Goal: Information Seeking & Learning: Check status

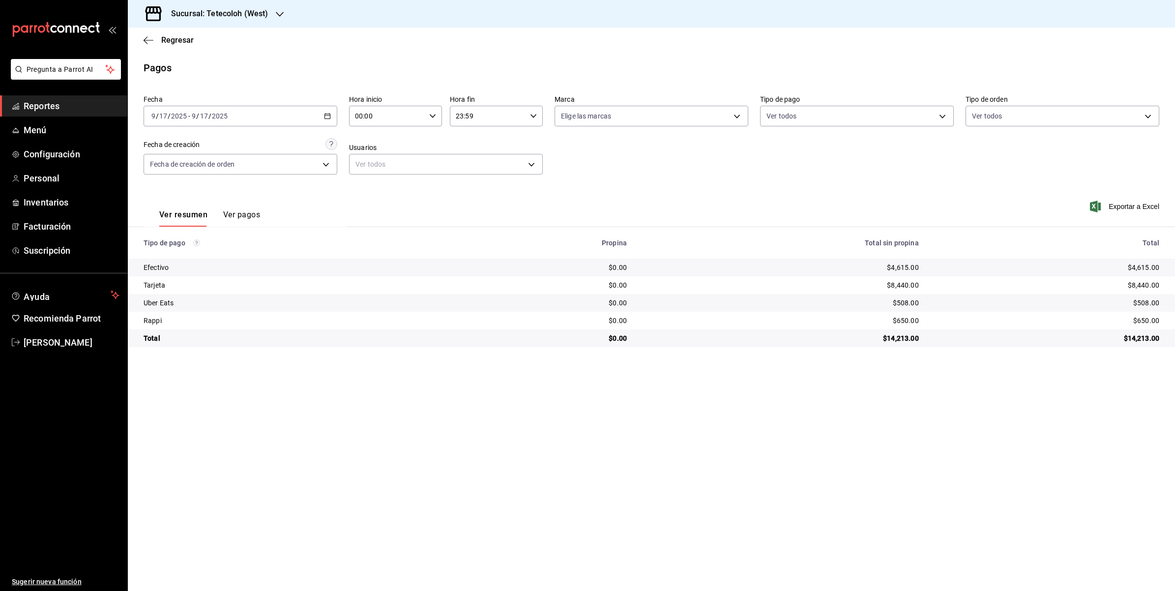
click at [321, 117] on div "2025-09-17 9 / 17 / 2025 - 2025-09-17 9 / 17 / 2025" at bounding box center [241, 116] width 194 height 21
click at [329, 121] on div "2025-09-17 9 / 17 / 2025 - 2025-09-17 9 / 17 / 2025" at bounding box center [241, 116] width 194 height 21
click at [192, 250] on li "Rango de fechas" at bounding box center [190, 256] width 92 height 22
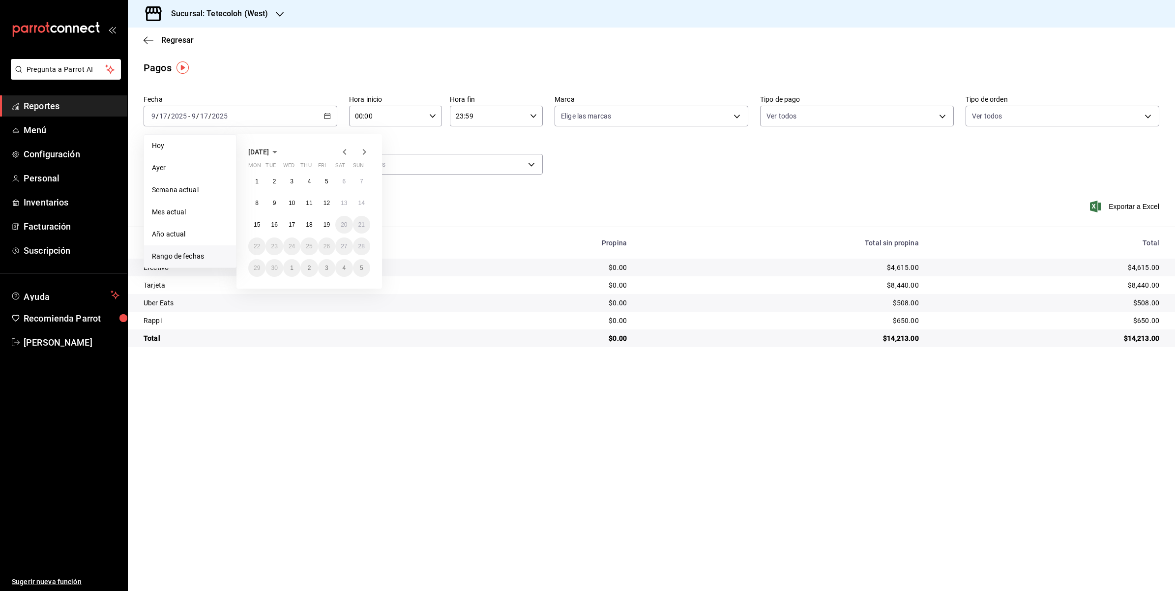
click at [262, 12] on h3 "Sucursal: Tetecoloh (West)" at bounding box center [215, 14] width 105 height 12
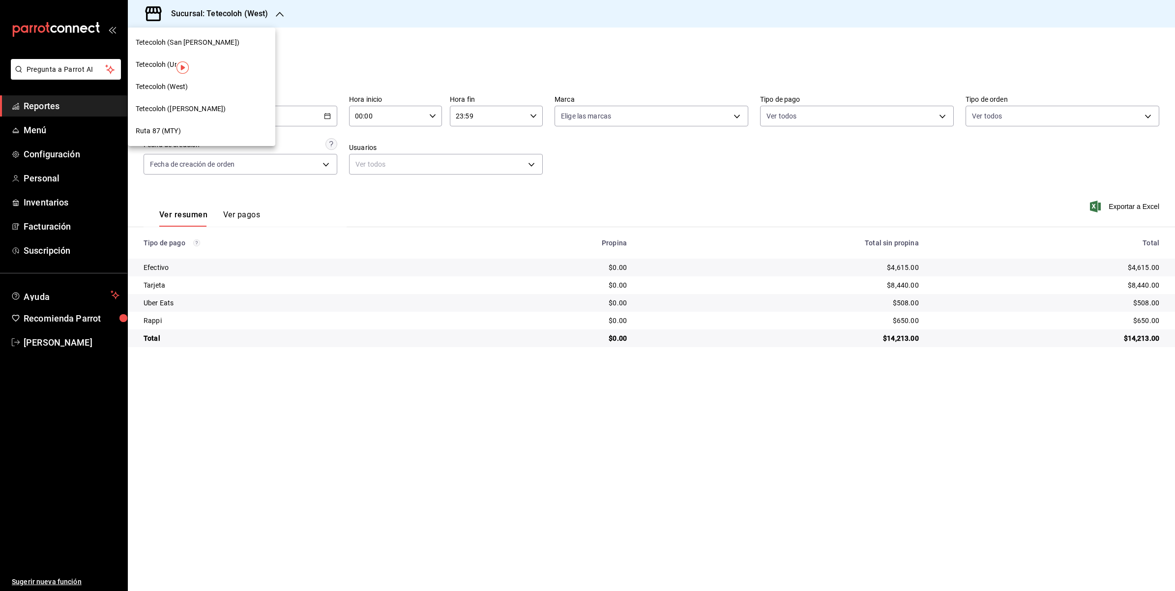
click at [160, 42] on span "Tetecoloh (San [PERSON_NAME])" at bounding box center [188, 42] width 104 height 10
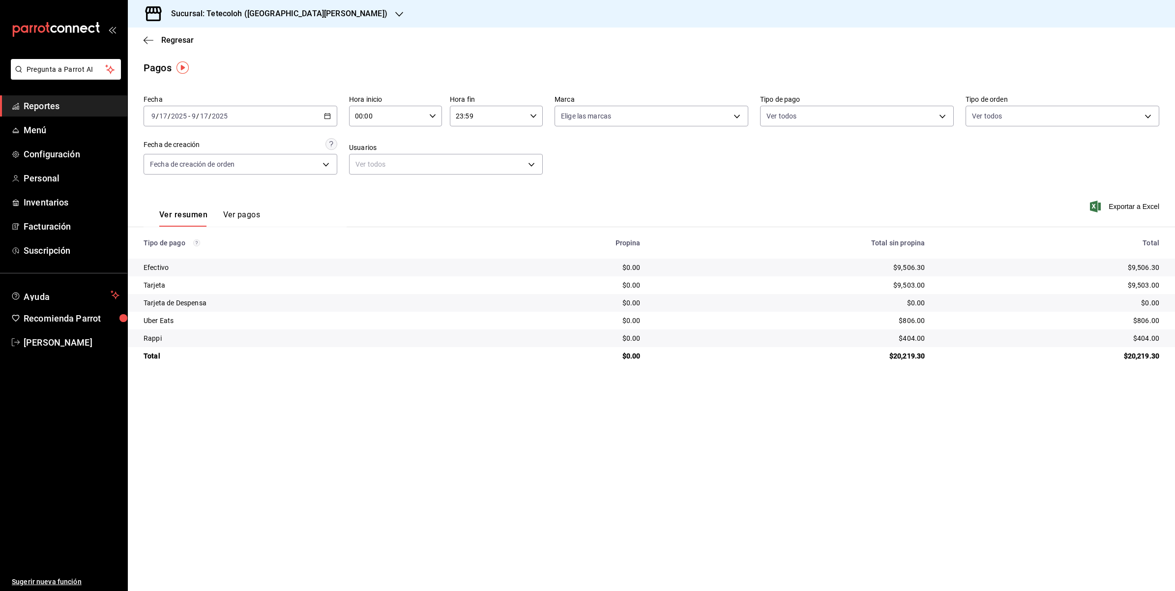
drag, startPoint x: 627, startPoint y: 270, endPoint x: 489, endPoint y: 215, distance: 148.5
click at [627, 270] on div "$0.00" at bounding box center [564, 268] width 151 height 10
click at [320, 114] on div "2025-09-17 9 / 17 / 2025 - 2025-09-17 9 / 17 / 2025" at bounding box center [241, 116] width 194 height 21
click at [180, 257] on span "Rango de fechas" at bounding box center [190, 256] width 76 height 10
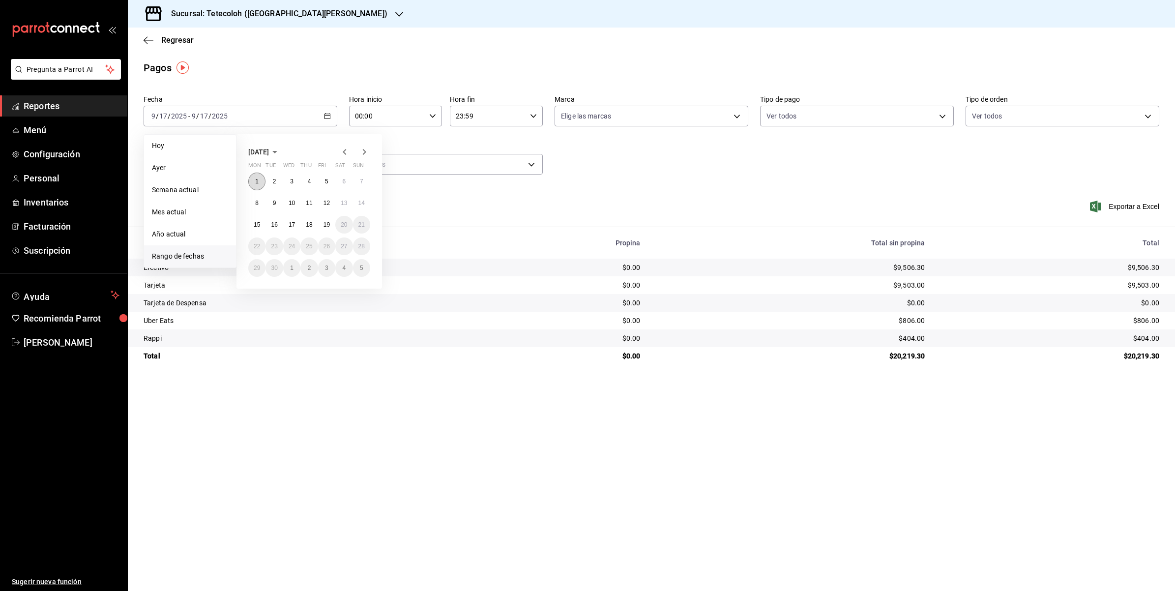
click at [255, 178] on abbr "1" at bounding box center [256, 181] width 3 height 7
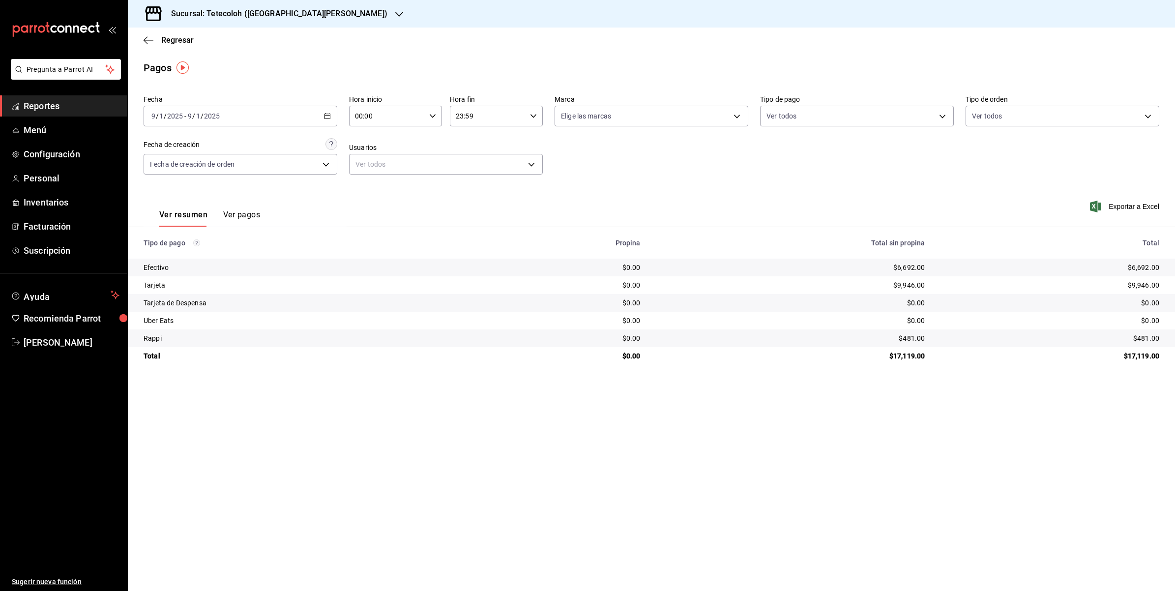
click at [323, 114] on div "2025-09-01 9 / 1 / 2025 - 2025-09-01 9 / 1 / 2025" at bounding box center [241, 116] width 194 height 21
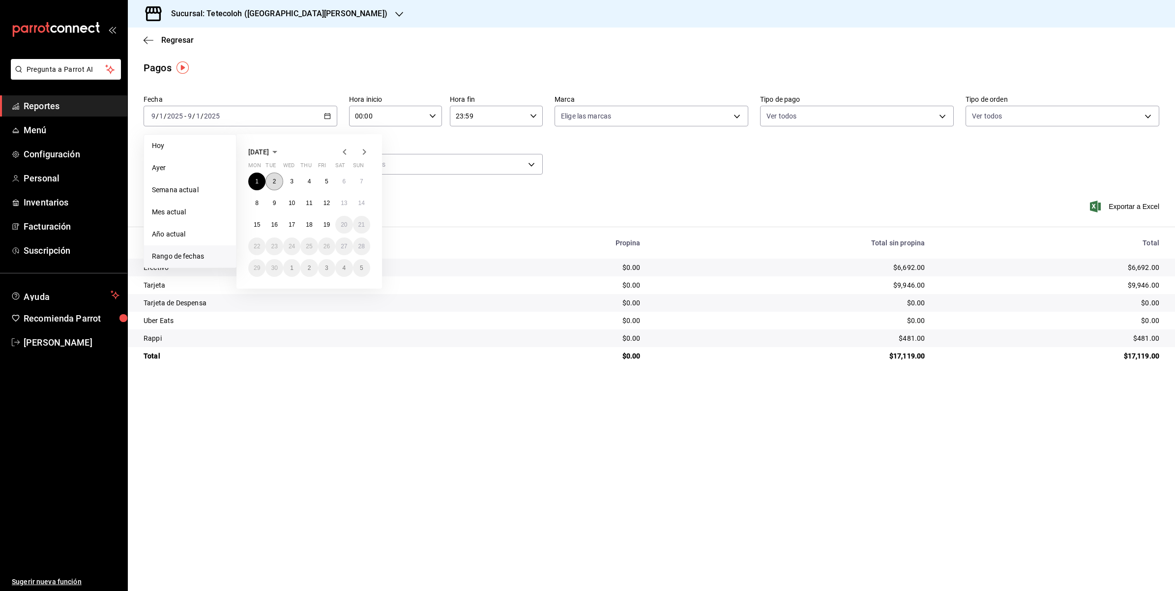
click at [273, 180] on abbr "2" at bounding box center [274, 181] width 3 height 7
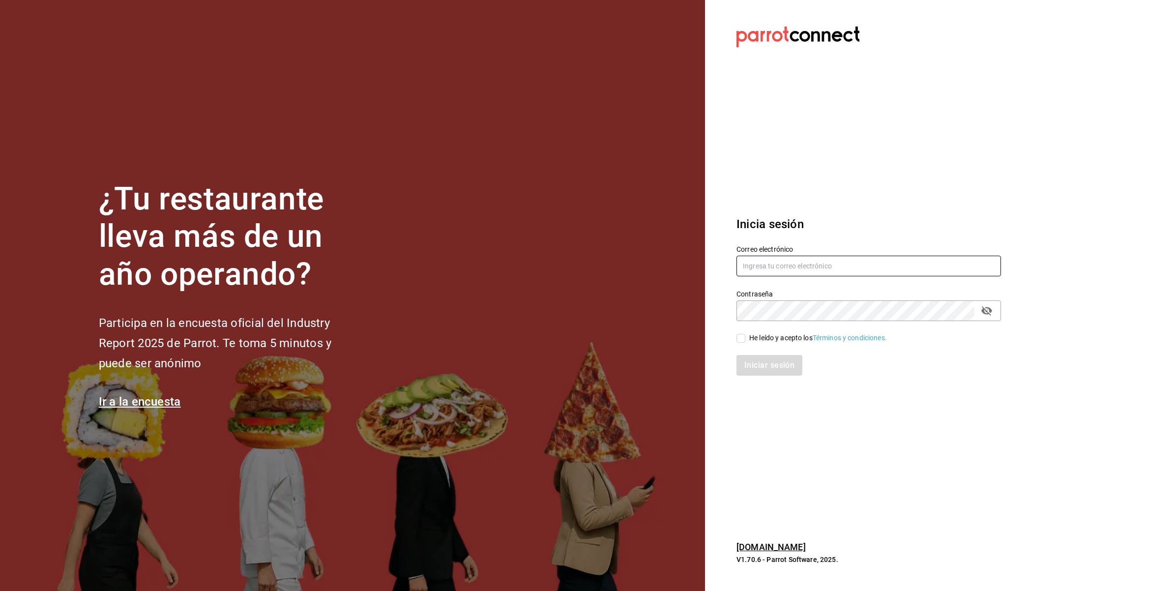
type input "compras@tetecoloh.com"
drag, startPoint x: 792, startPoint y: 341, endPoint x: 786, endPoint y: 344, distance: 7.3
click at [792, 340] on div "He leído y acepto los Términos y condiciones." at bounding box center [818, 338] width 138 height 10
click at [745, 340] on input "He leído y acepto los Términos y condiciones." at bounding box center [741, 338] width 9 height 9
checkbox input "true"
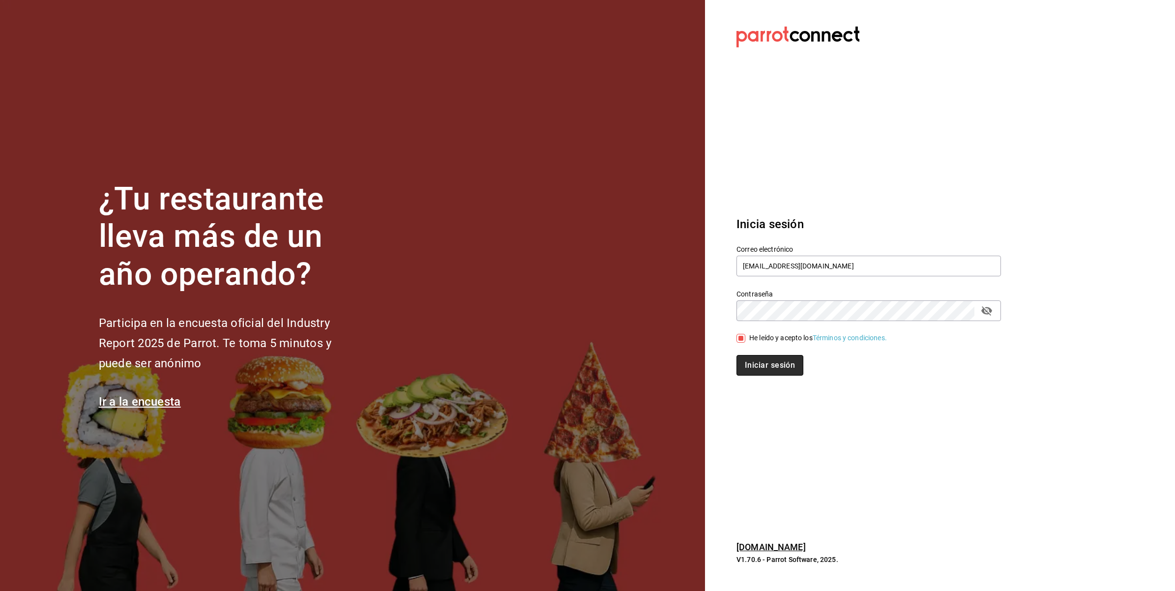
click at [770, 362] on button "Iniciar sesión" at bounding box center [770, 365] width 67 height 21
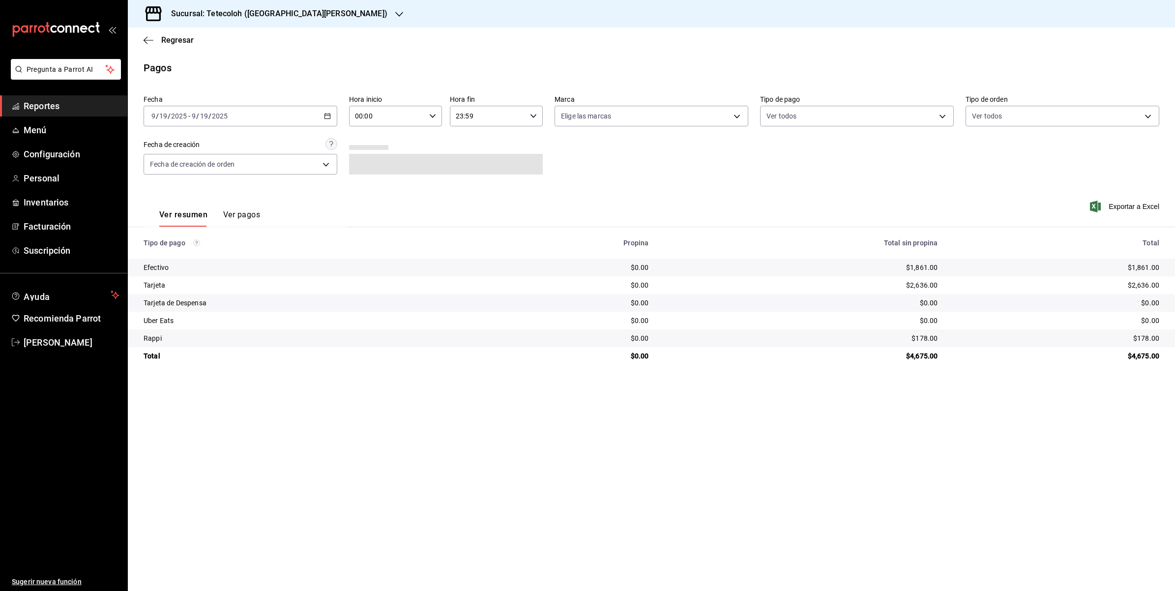
click at [308, 118] on div "[DATE] [DATE] - [DATE] [DATE]" at bounding box center [241, 116] width 194 height 21
click at [193, 255] on span "Rango de fechas" at bounding box center [190, 256] width 76 height 10
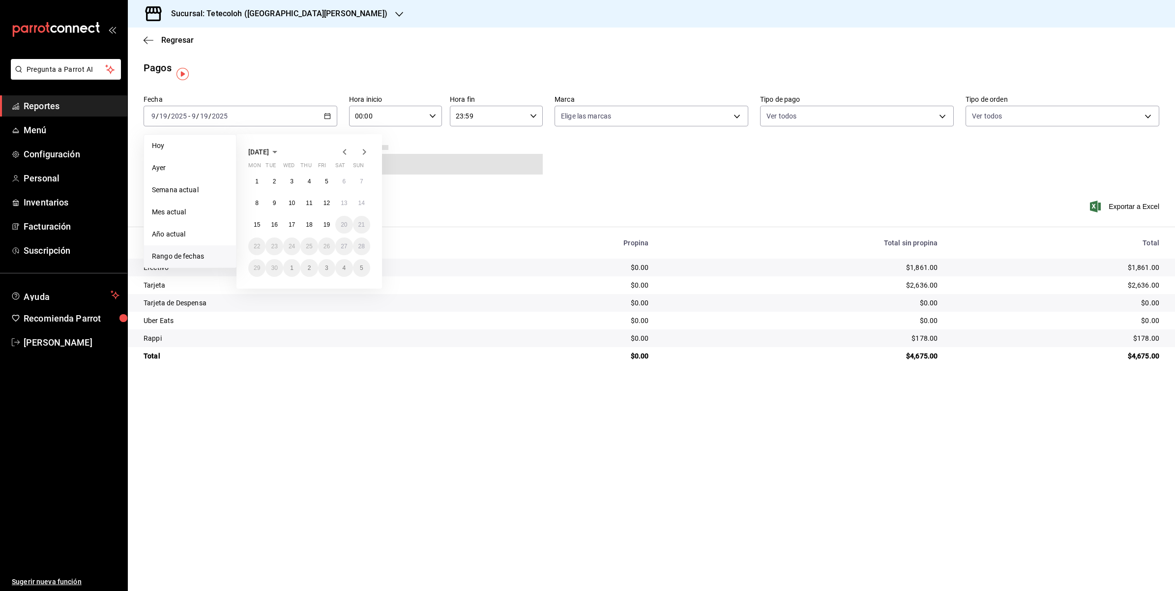
click at [183, 250] on li "Rango de fechas" at bounding box center [190, 256] width 92 height 22
click at [269, 181] on button "2" at bounding box center [274, 182] width 17 height 18
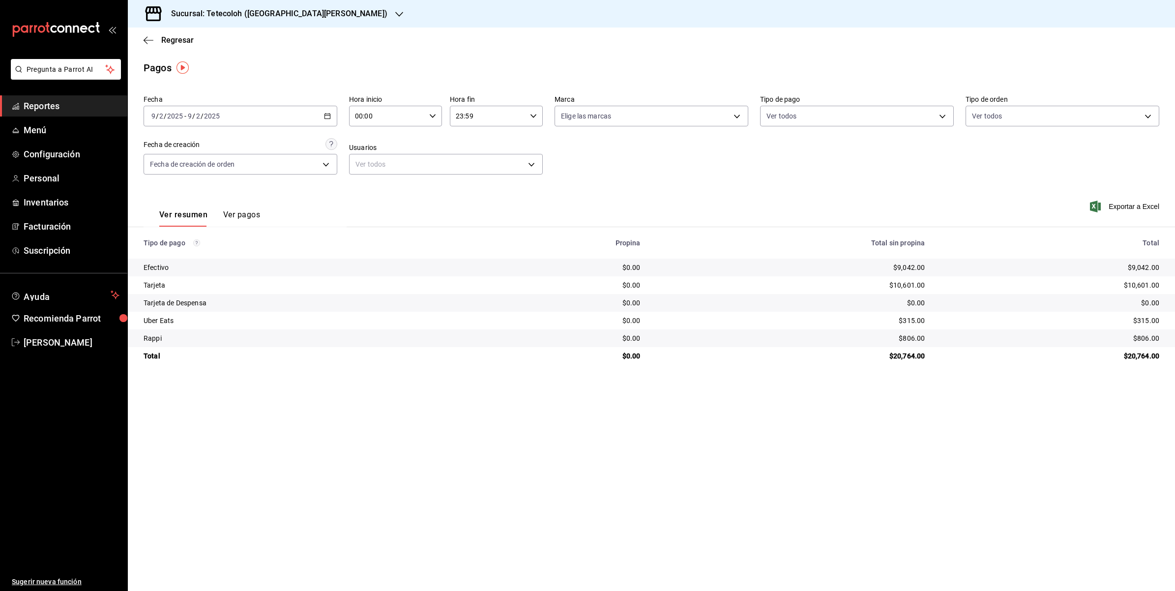
click at [319, 116] on div "2025-09-02 9 / 2 / 2025 - 2025-09-02 9 / 2 / 2025" at bounding box center [241, 116] width 194 height 21
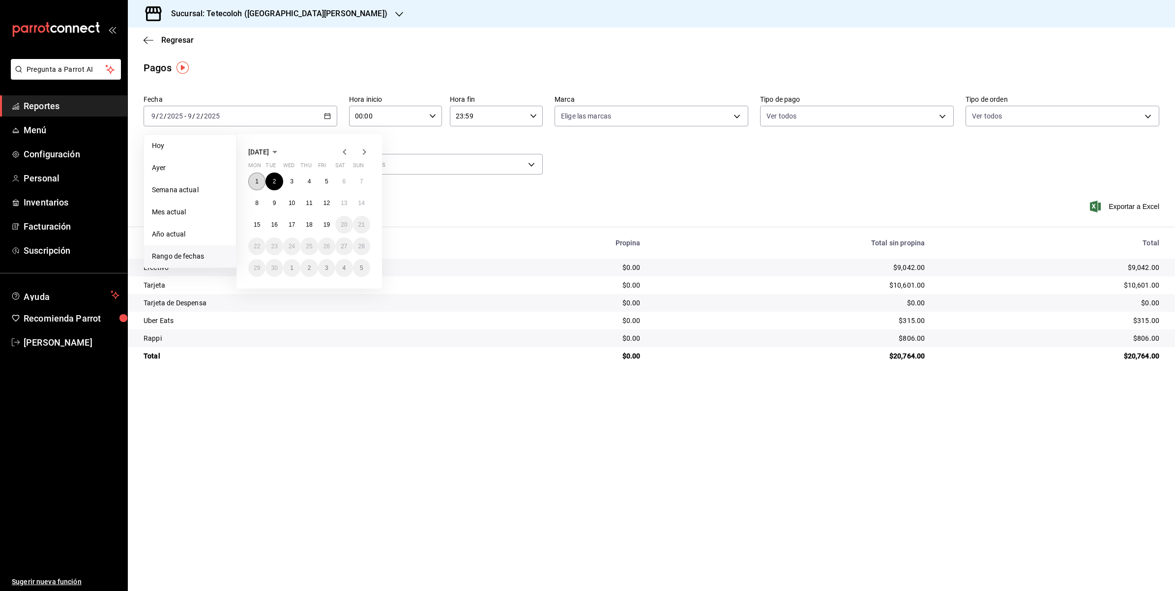
click at [257, 178] on abbr "1" at bounding box center [256, 181] width 3 height 7
click at [328, 223] on abbr "19" at bounding box center [327, 224] width 6 height 7
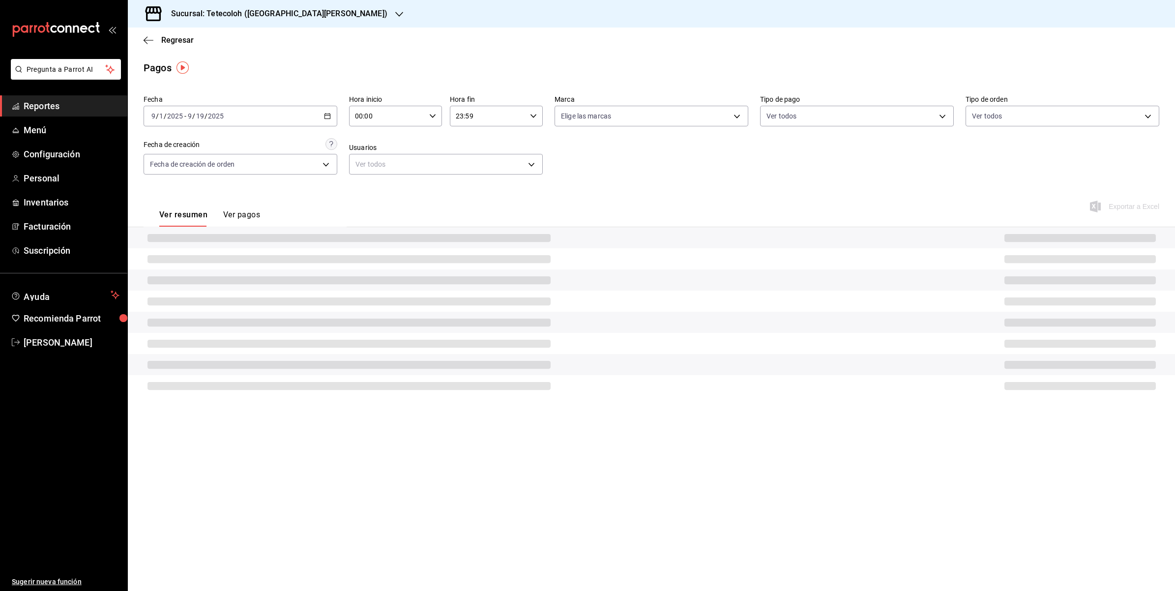
click at [337, 116] on div "Fecha 2025-09-01 9 / 1 / 2025 - 2025-09-19 9 / 19 / 2025 Hora inicio 00:00 Hora…" at bounding box center [652, 138] width 1016 height 95
click at [331, 116] on div "2025-09-01 9 / 1 / 2025 - 2025-09-19 9 / 19 / 2025" at bounding box center [241, 116] width 194 height 21
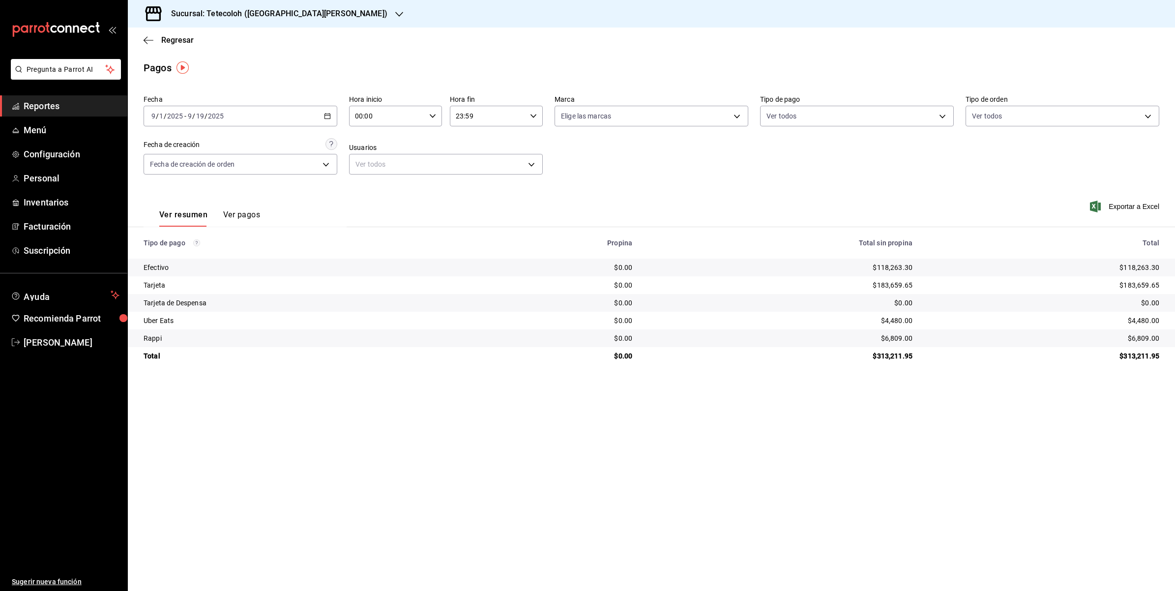
click at [401, 53] on main "Regresar Pagos Fecha 2025-09-01 9 / 1 / 2025 - 2025-09-19 9 / 19 / 2025 Hora in…" at bounding box center [651, 309] width 1047 height 563
click at [325, 114] on \(Stroke\) "button" at bounding box center [328, 116] width 6 height 5
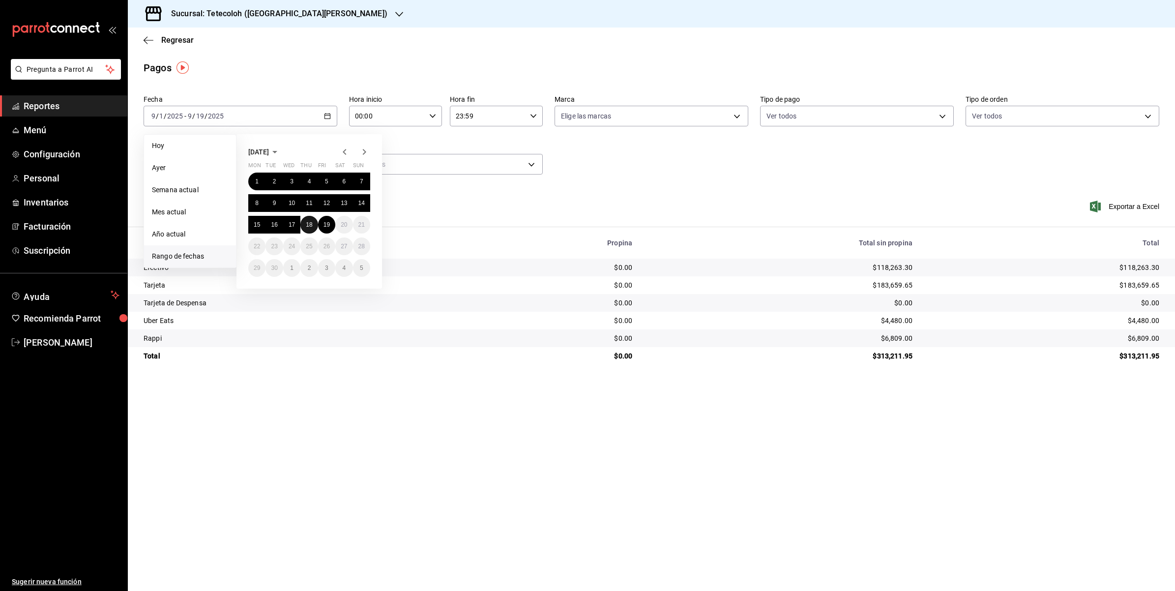
click at [307, 222] on abbr "18" at bounding box center [309, 224] width 6 height 7
click at [252, 182] on button "1" at bounding box center [256, 182] width 17 height 18
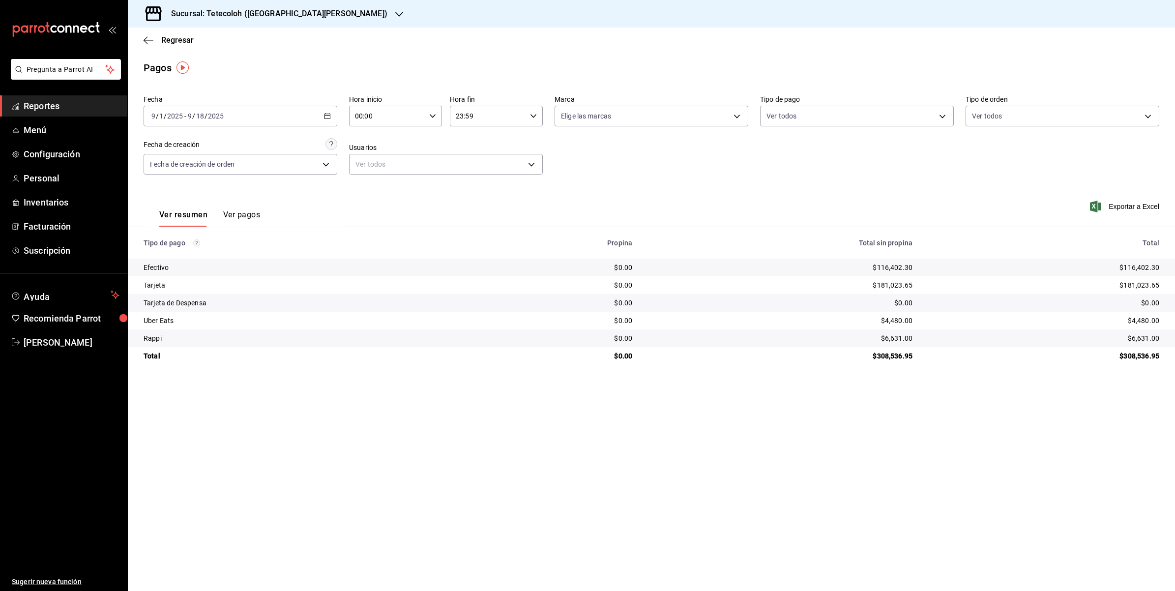
click at [297, 116] on div "2025-09-01 9 / 1 / 2025 - 2025-09-18 9 / 18 / 2025" at bounding box center [241, 116] width 194 height 21
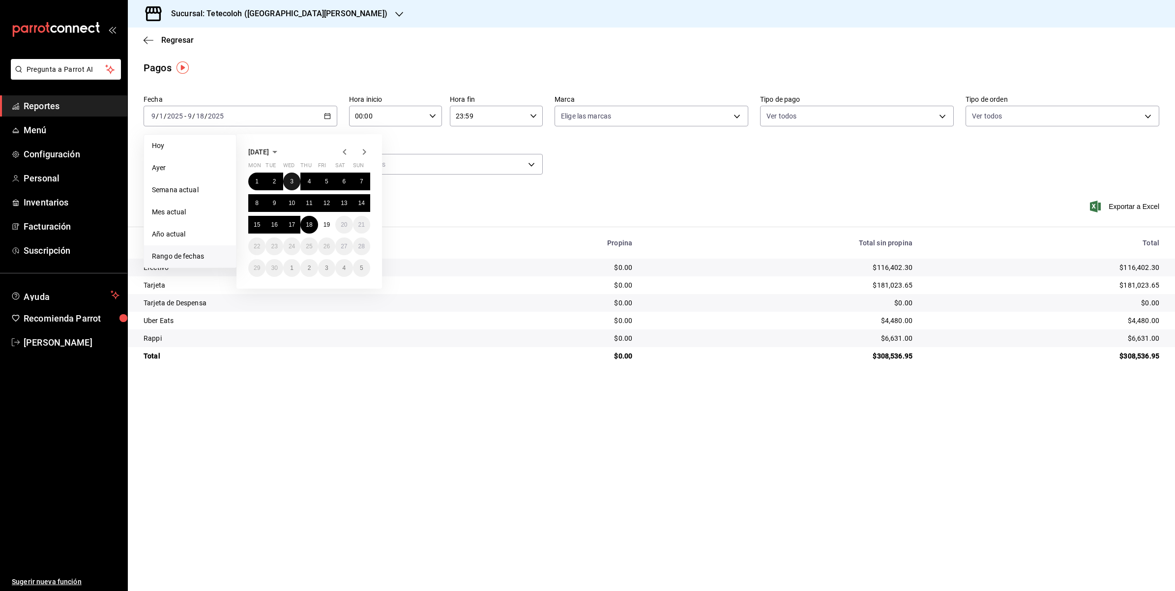
click at [284, 179] on button "3" at bounding box center [291, 182] width 17 height 18
click at [288, 180] on button "3" at bounding box center [291, 182] width 17 height 18
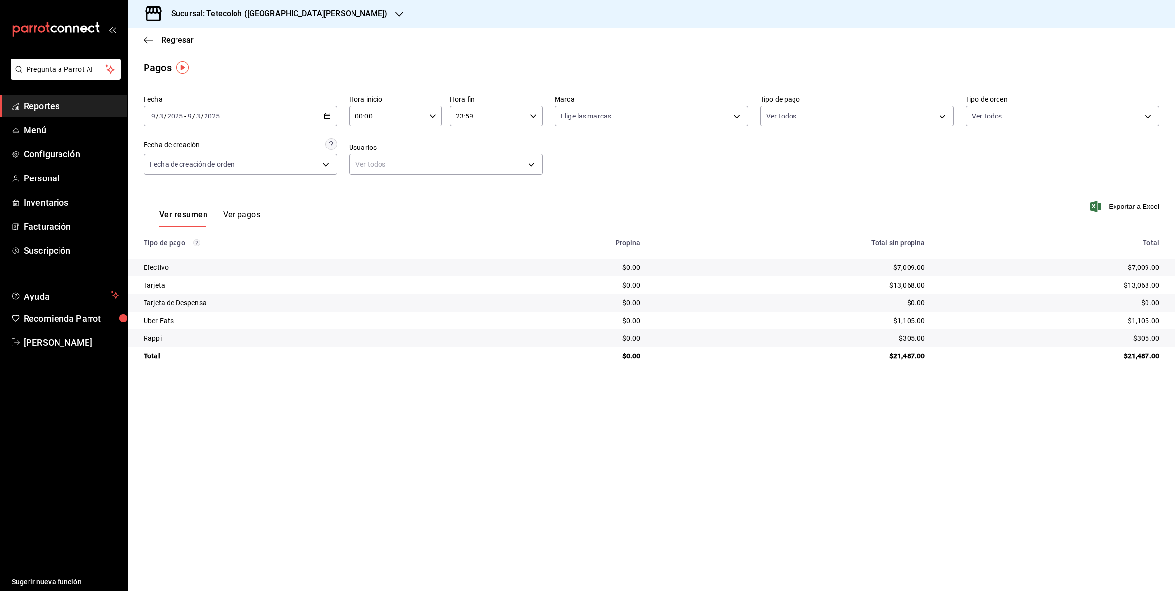
click at [318, 120] on div "2025-09-03 9 / 3 / 2025 - 2025-09-03 9 / 3 / 2025" at bounding box center [241, 116] width 194 height 21
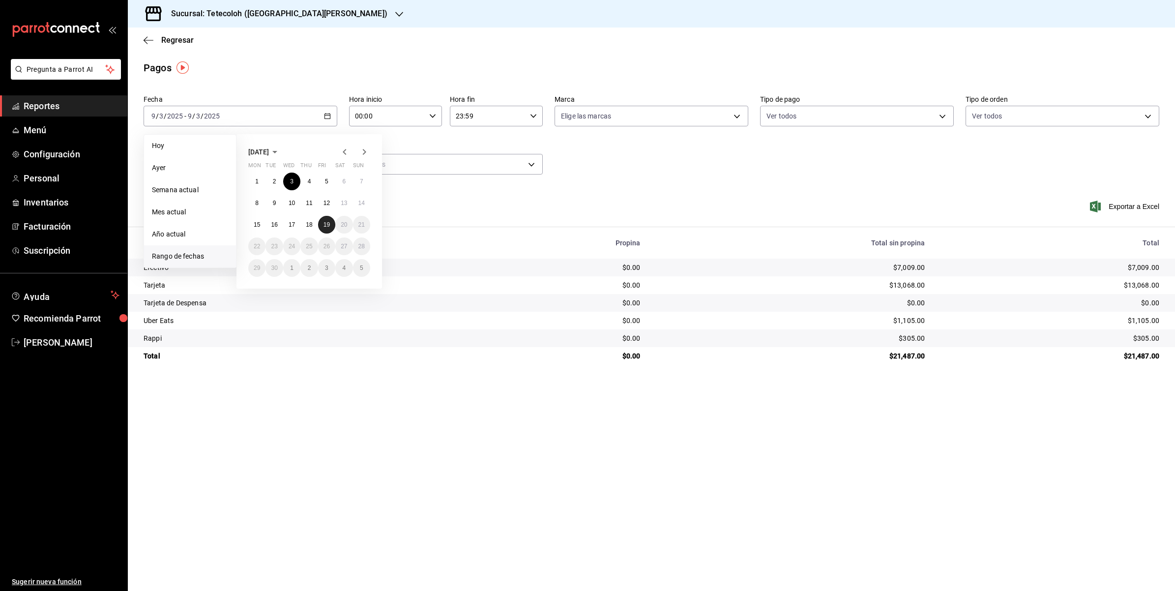
click at [324, 222] on abbr "19" at bounding box center [327, 224] width 6 height 7
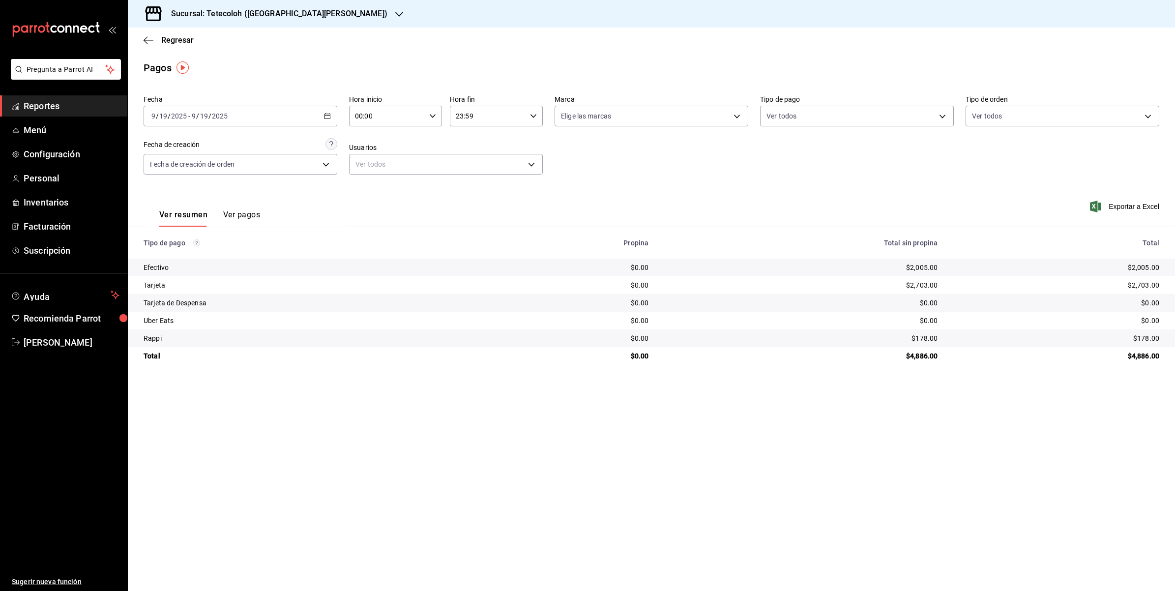
click at [334, 110] on div "[DATE] [DATE] - [DATE] [DATE]" at bounding box center [241, 116] width 194 height 21
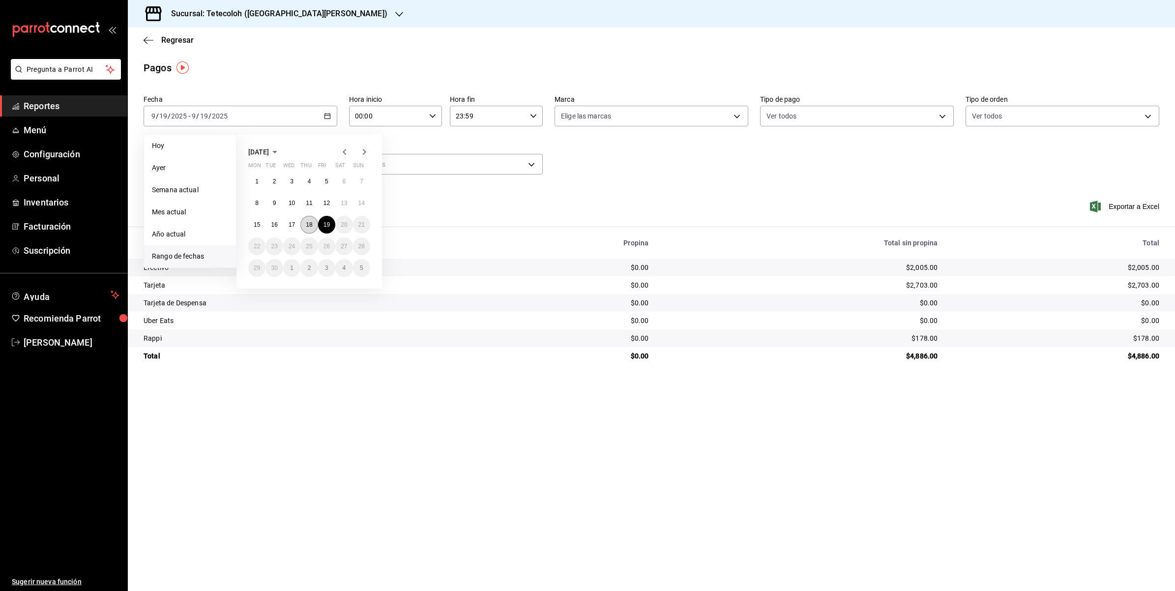
drag, startPoint x: 306, startPoint y: 231, endPoint x: 307, endPoint y: 218, distance: 13.3
click at [306, 221] on button "18" at bounding box center [308, 225] width 17 height 18
click at [307, 218] on button "18" at bounding box center [308, 225] width 17 height 18
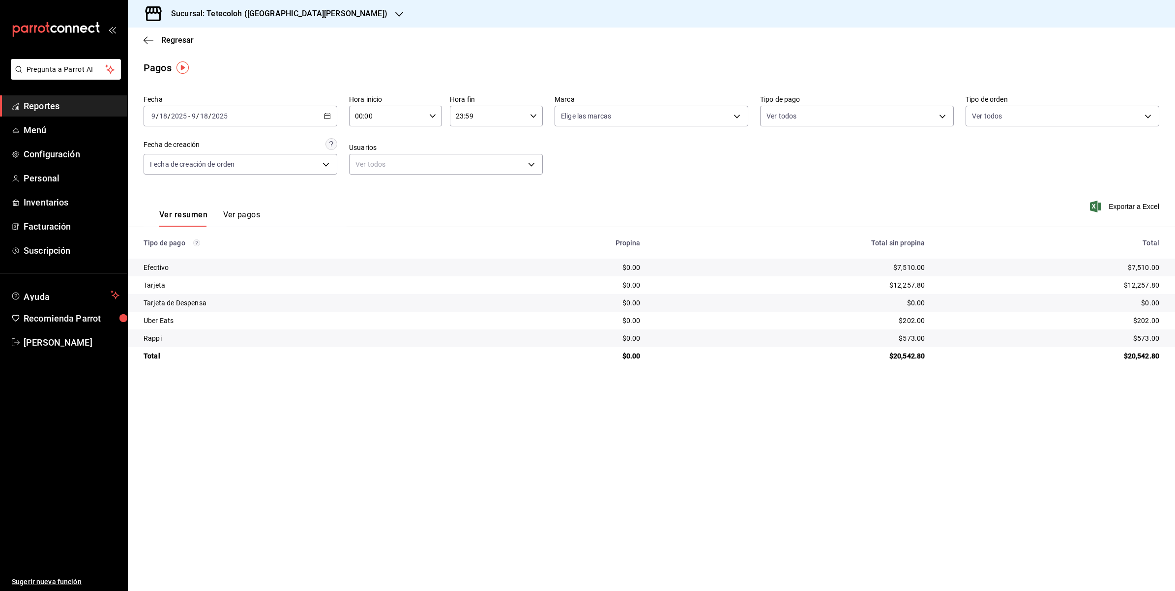
click at [267, 11] on h3 "Sucursal: Tetecoloh (San Agustin)" at bounding box center [275, 14] width 224 height 12
click at [165, 85] on span "Tetecoloh (West)" at bounding box center [162, 87] width 52 height 10
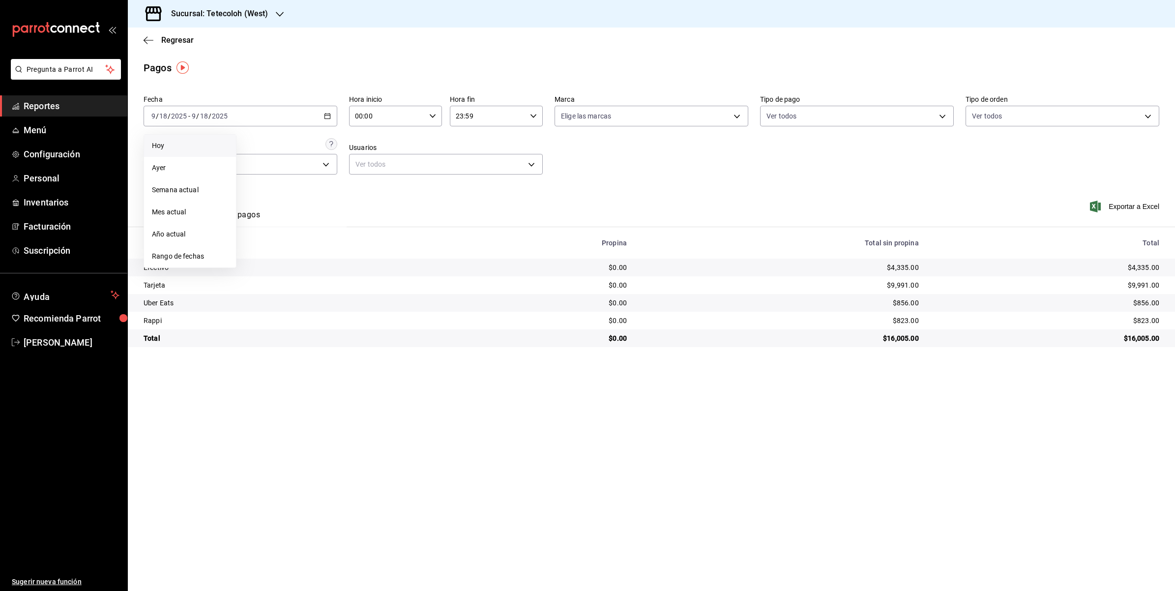
click at [169, 148] on span "Hoy" at bounding box center [190, 146] width 76 height 10
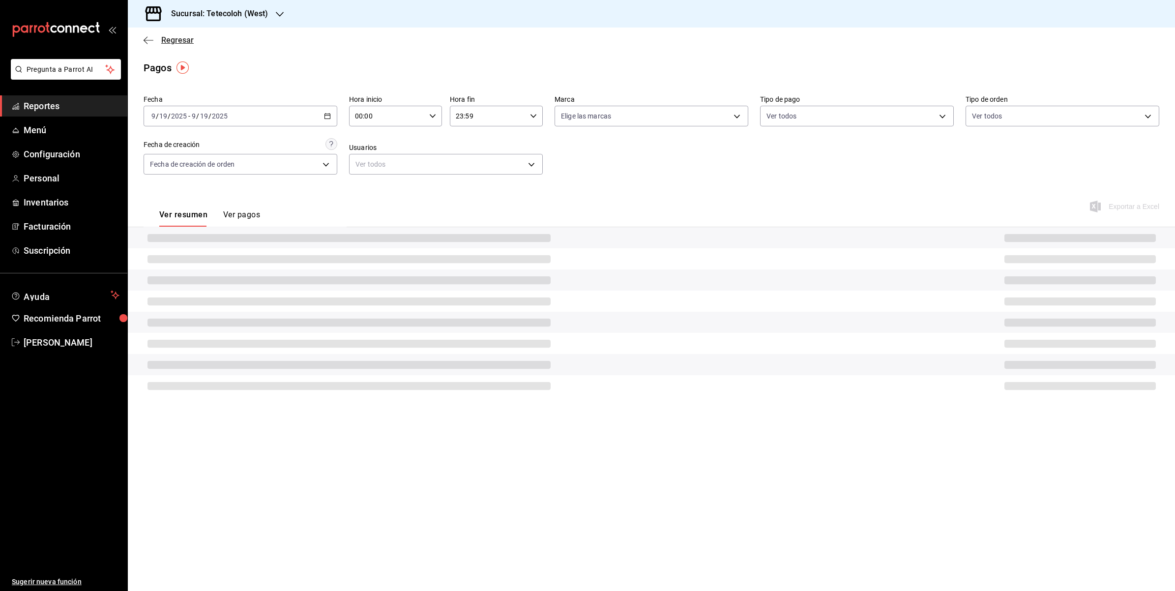
click at [148, 42] on icon "button" at bounding box center [149, 40] width 10 height 9
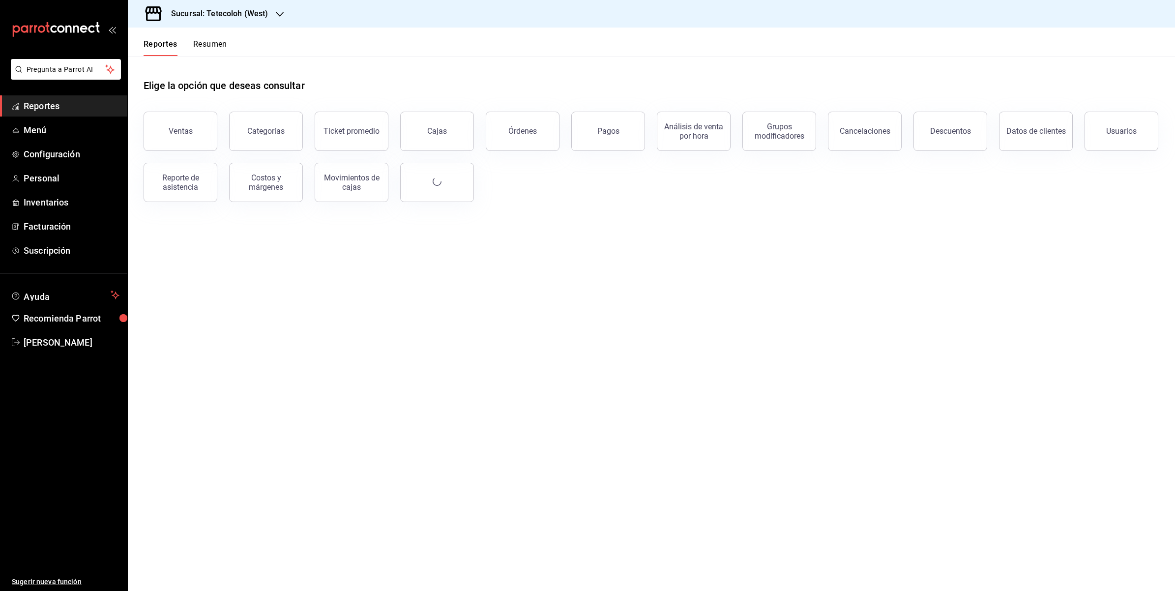
click at [541, 139] on button "Órdenes" at bounding box center [523, 131] width 74 height 39
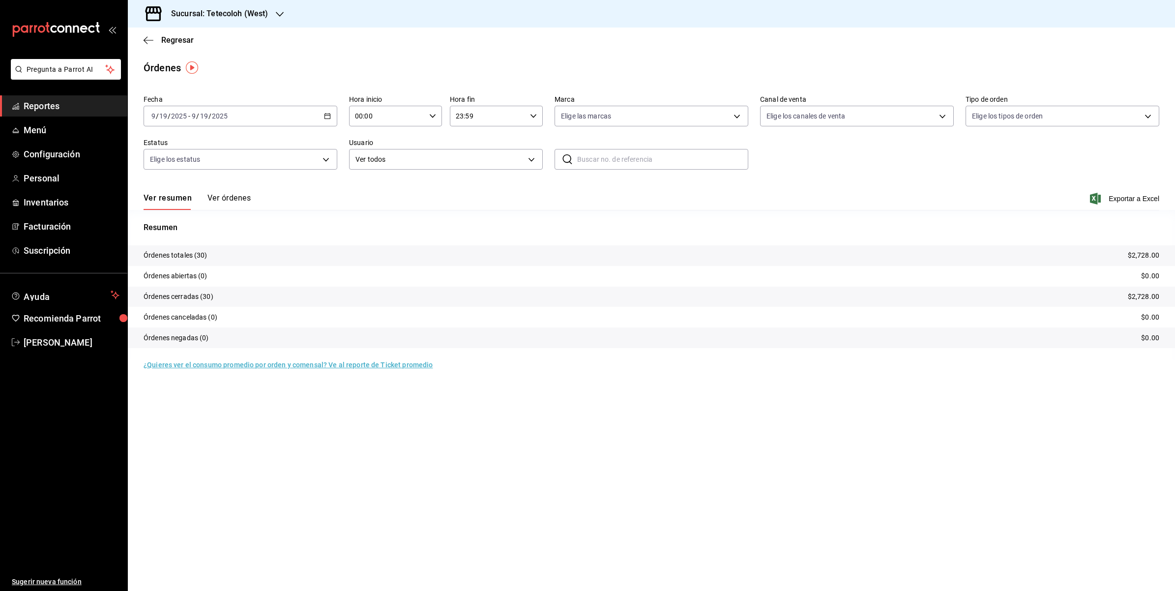
click at [224, 201] on button "Ver órdenes" at bounding box center [229, 201] width 43 height 17
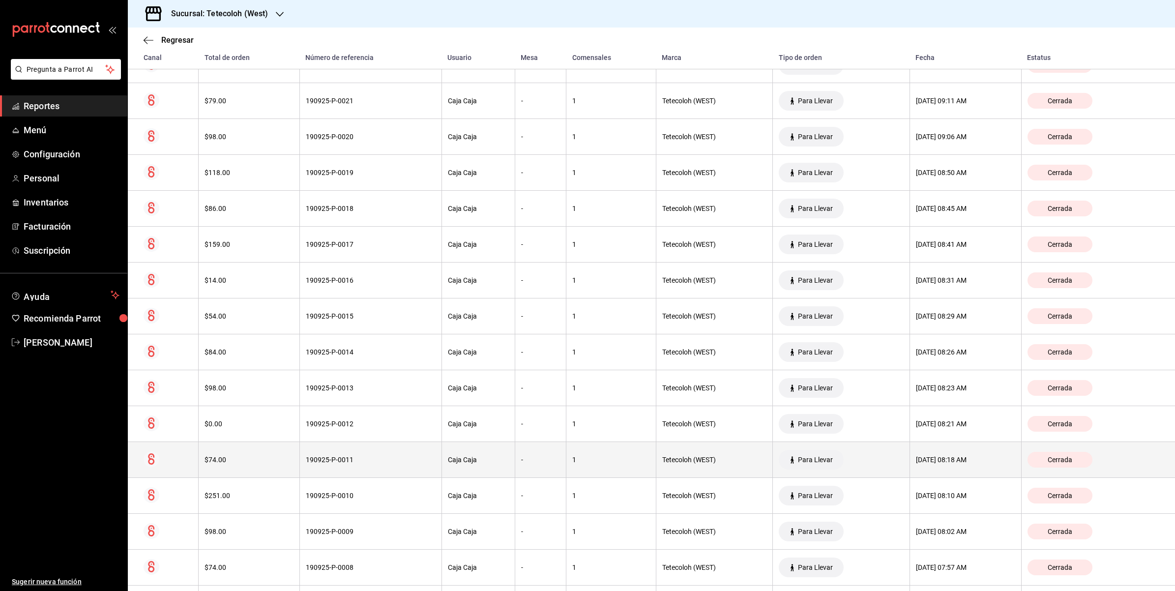
scroll to position [757, 0]
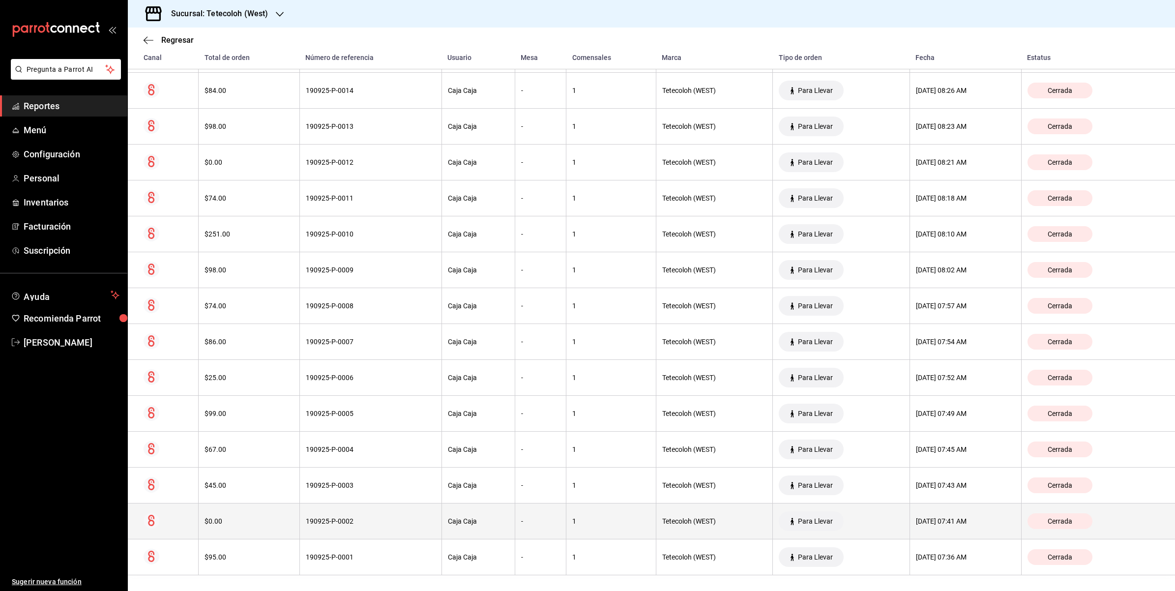
click at [979, 522] on div "[DATE] 07:41 AM" at bounding box center [965, 521] width 99 height 8
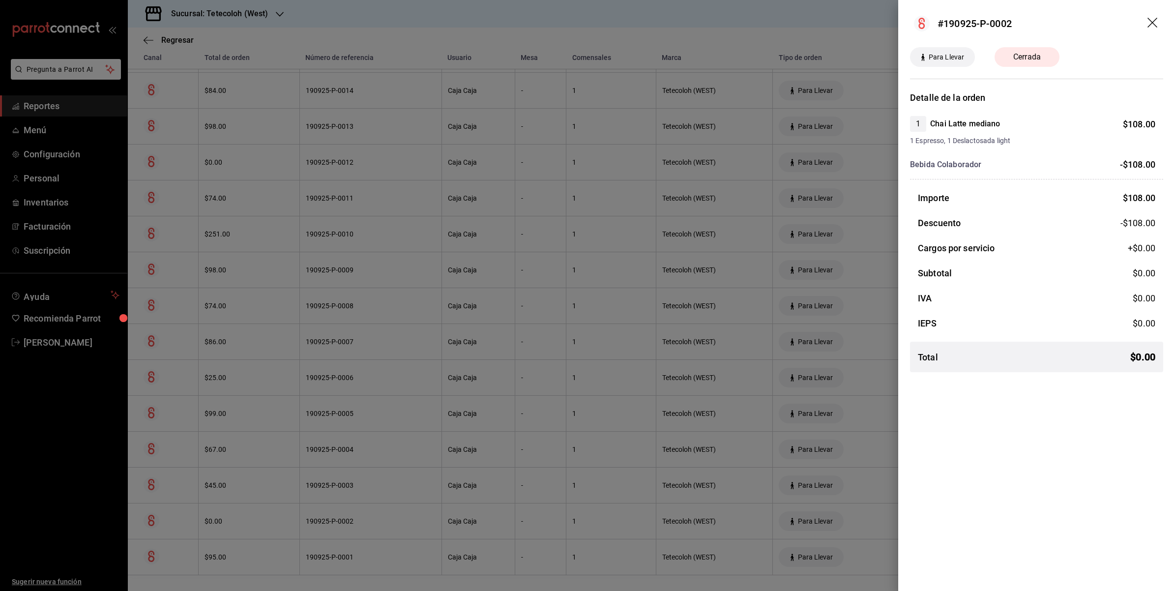
drag, startPoint x: 581, startPoint y: 277, endPoint x: 618, endPoint y: 289, distance: 38.7
click at [581, 277] on div at bounding box center [587, 295] width 1175 height 591
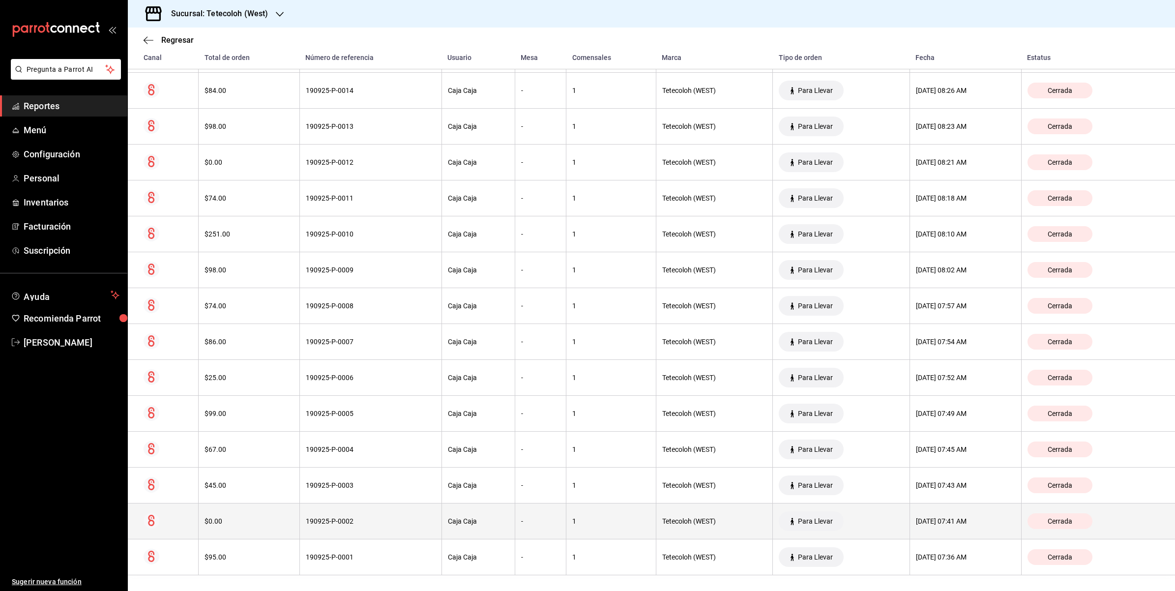
click at [964, 527] on th "[DATE] 07:41 AM" at bounding box center [966, 522] width 112 height 36
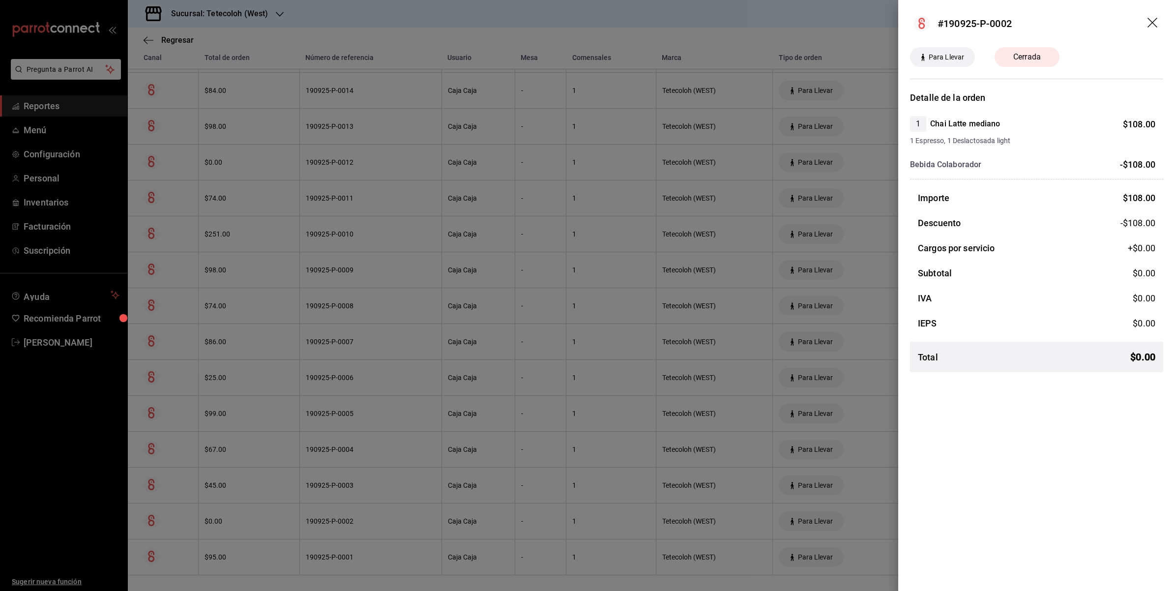
click at [813, 283] on div at bounding box center [587, 295] width 1175 height 591
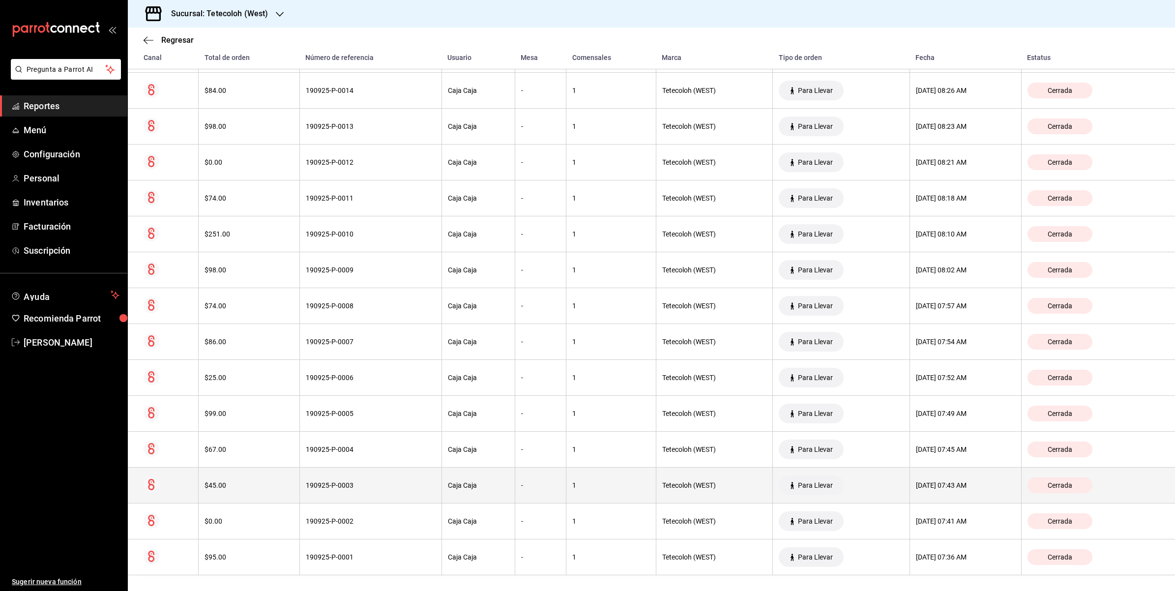
click at [969, 481] on div "[DATE] 07:43 AM" at bounding box center [965, 485] width 99 height 8
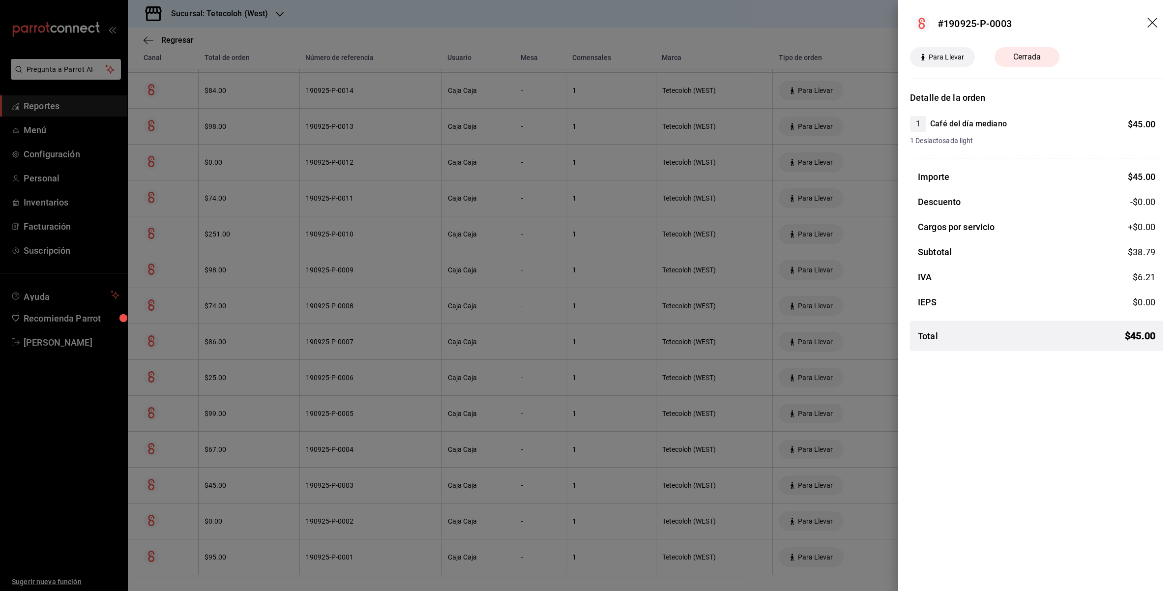
click at [797, 405] on div at bounding box center [587, 295] width 1175 height 591
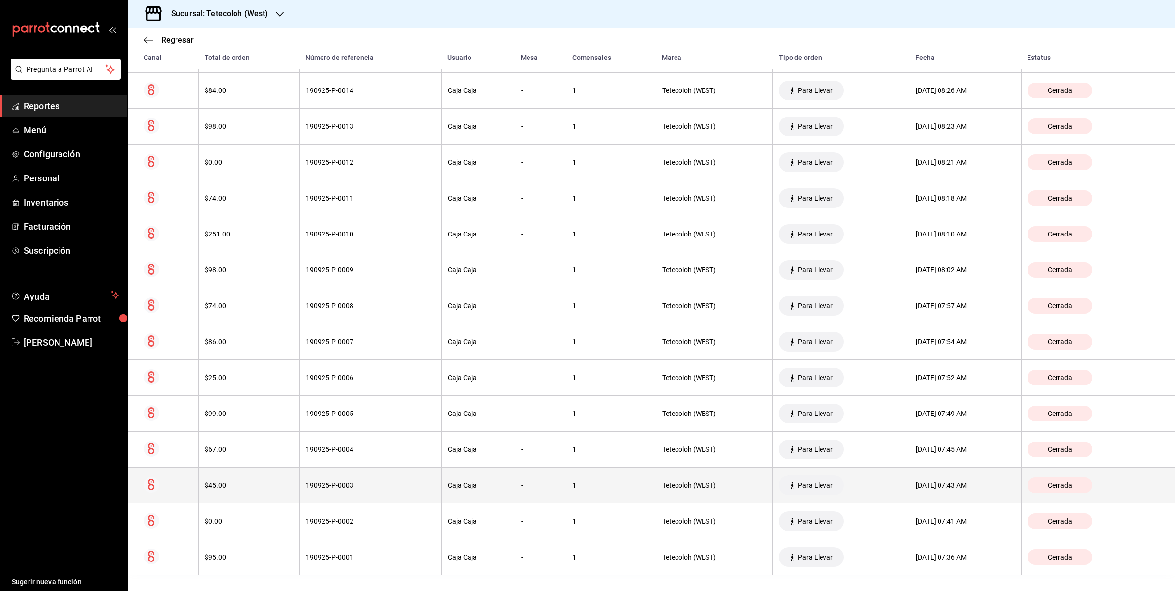
click at [983, 485] on div "[DATE] 07:43 AM" at bounding box center [965, 485] width 99 height 8
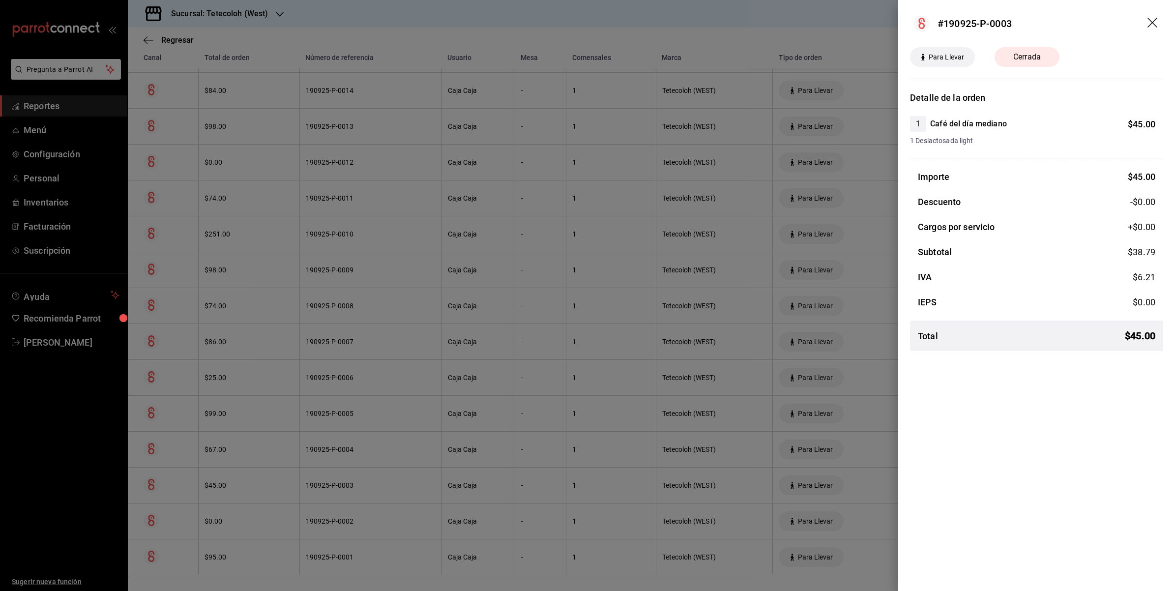
click at [844, 450] on div at bounding box center [587, 295] width 1175 height 591
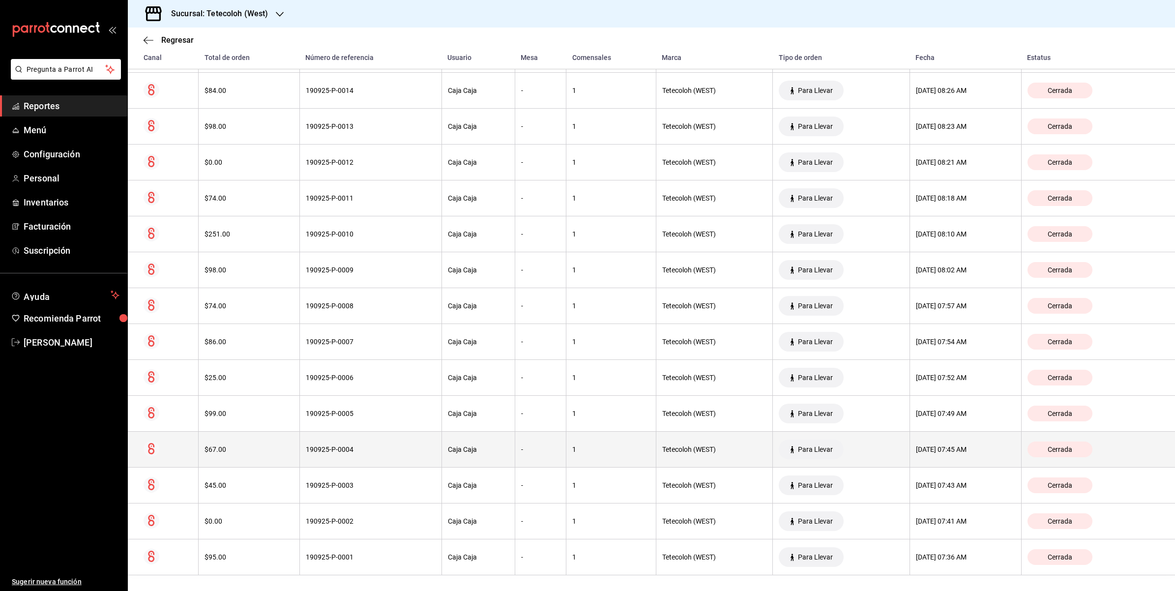
click at [967, 448] on div "[DATE] 07:45 AM" at bounding box center [965, 449] width 99 height 8
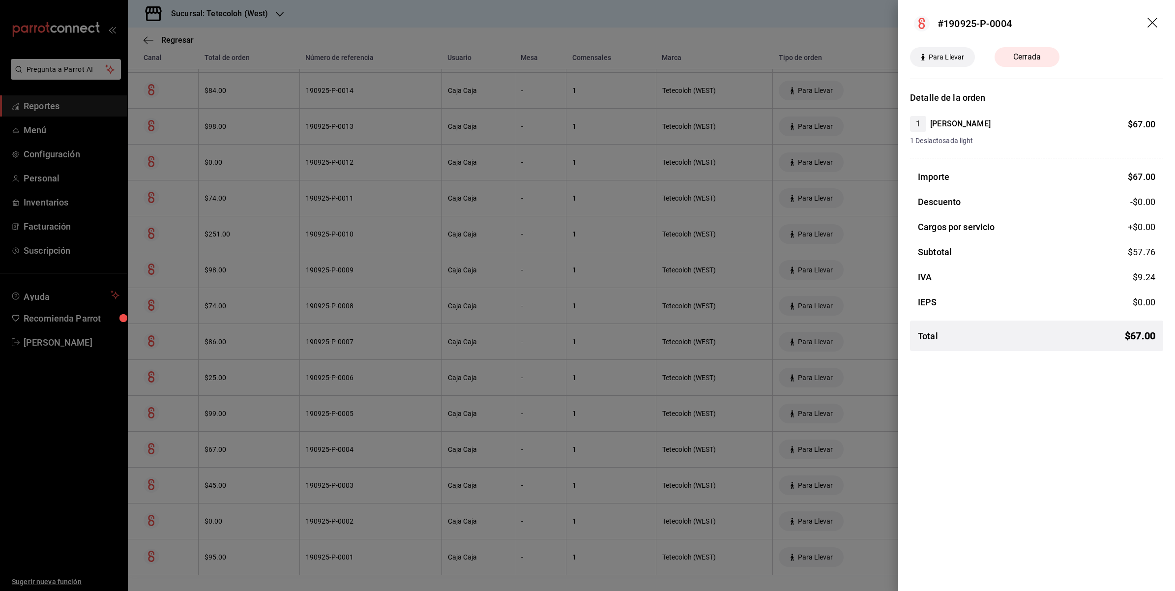
click at [844, 392] on div at bounding box center [587, 295] width 1175 height 591
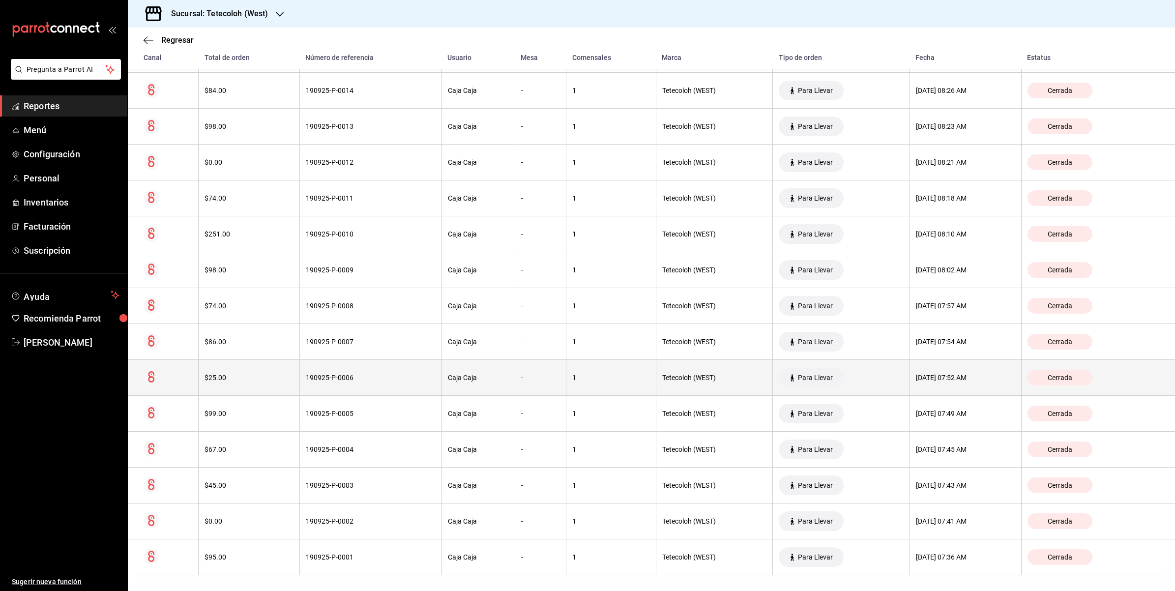
click at [937, 377] on div "[DATE] 07:52 AM" at bounding box center [965, 378] width 99 height 8
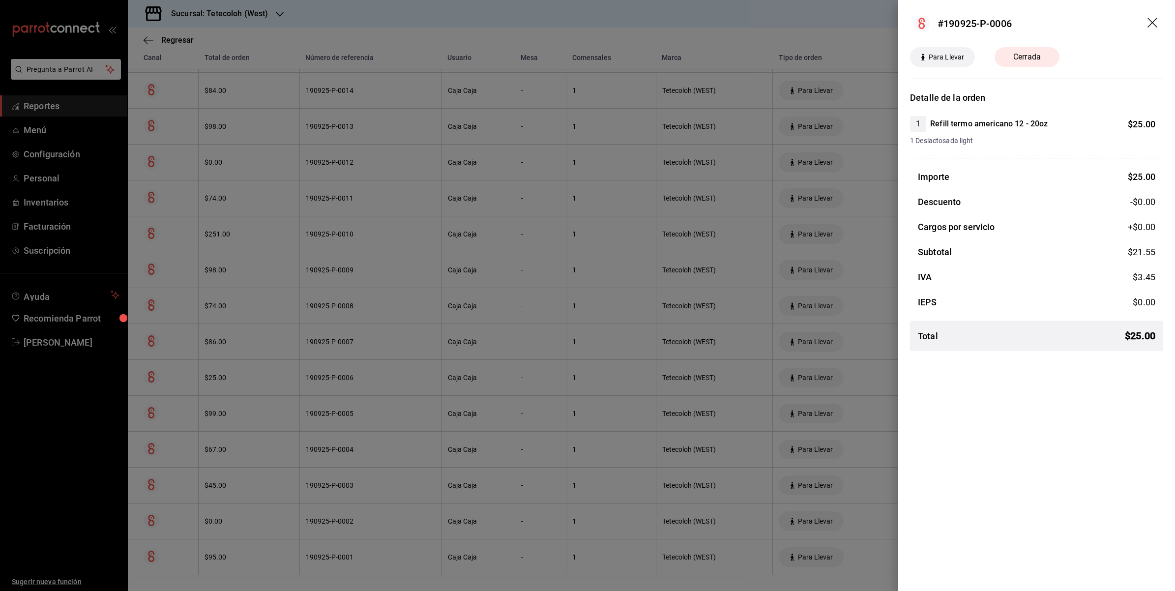
click at [792, 433] on div at bounding box center [587, 295] width 1175 height 591
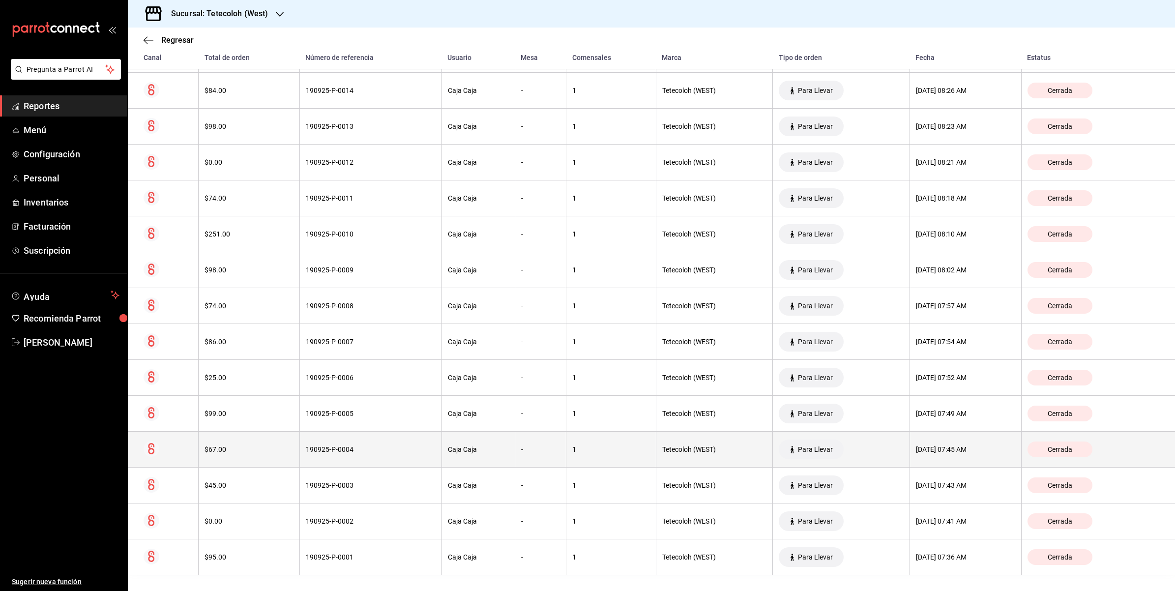
click at [985, 449] on div "[DATE] 07:45 AM" at bounding box center [965, 449] width 99 height 8
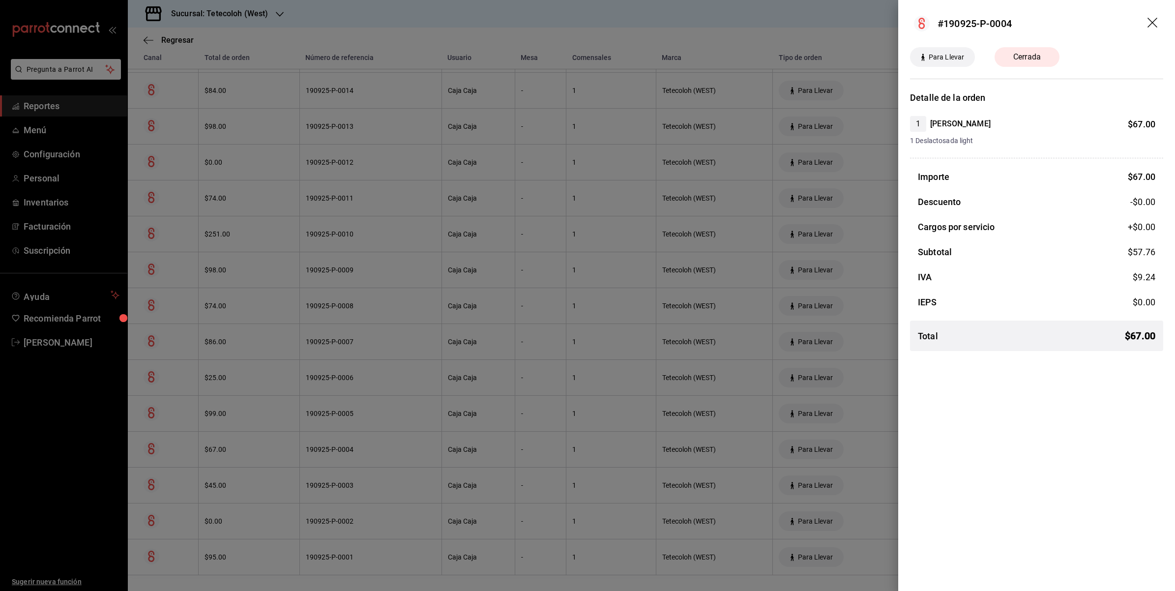
click at [915, 516] on div "#190925-P-0004 Para Llevar Cerrada Detalle de la orden 1 Capuchino chico $ 67.0…" at bounding box center [1036, 295] width 277 height 591
click at [897, 492] on div at bounding box center [587, 295] width 1175 height 591
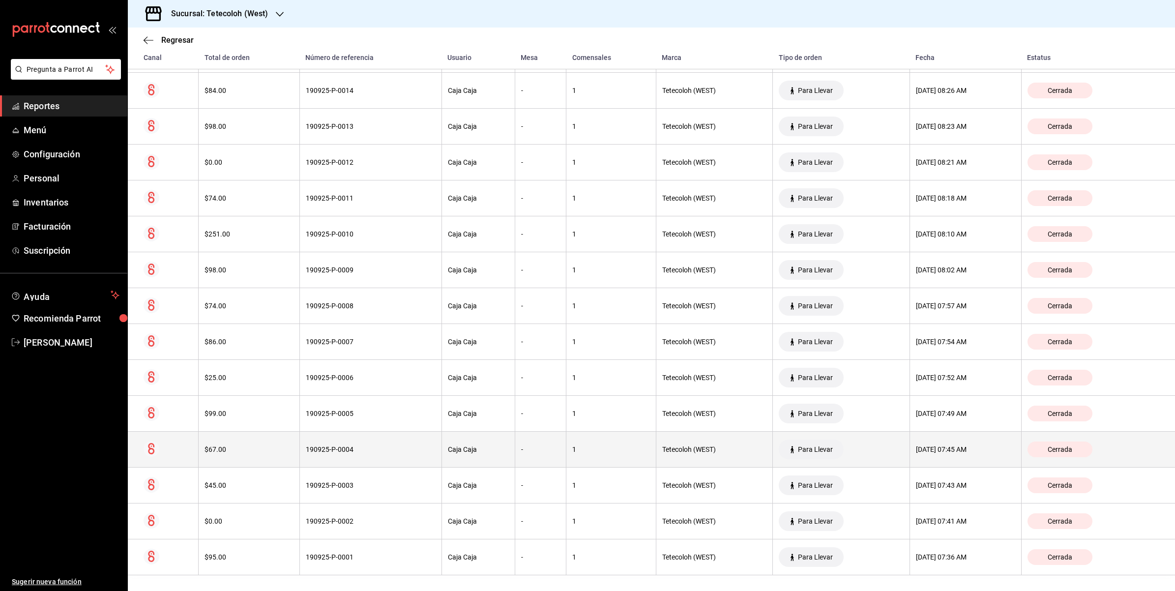
click at [955, 445] on div "[DATE] 07:45 AM" at bounding box center [965, 449] width 99 height 8
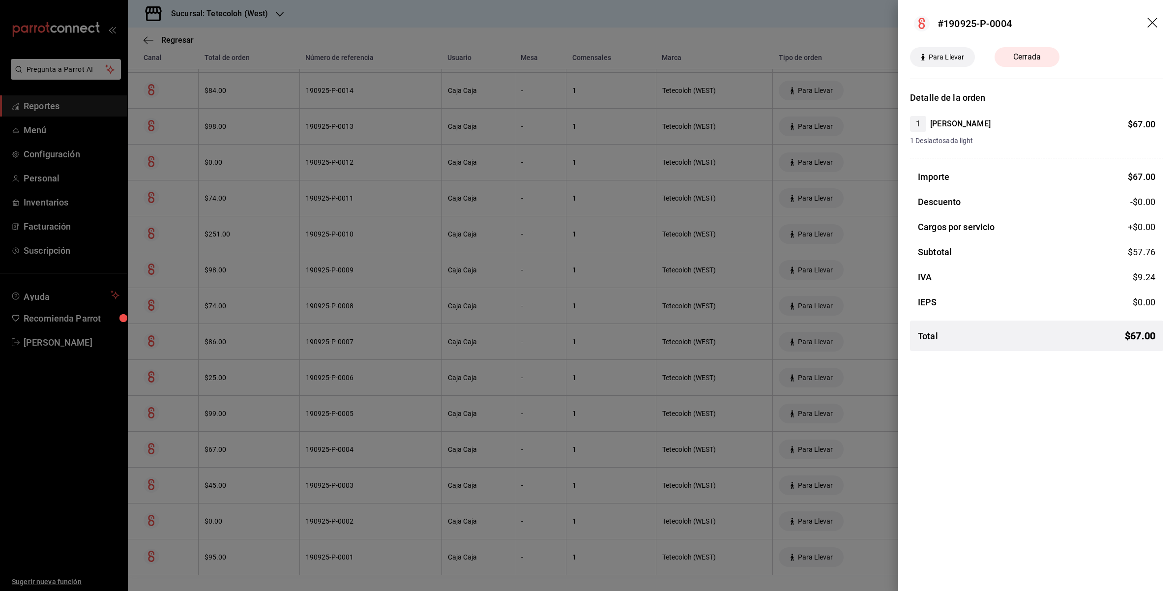
click at [881, 443] on div at bounding box center [587, 295] width 1175 height 591
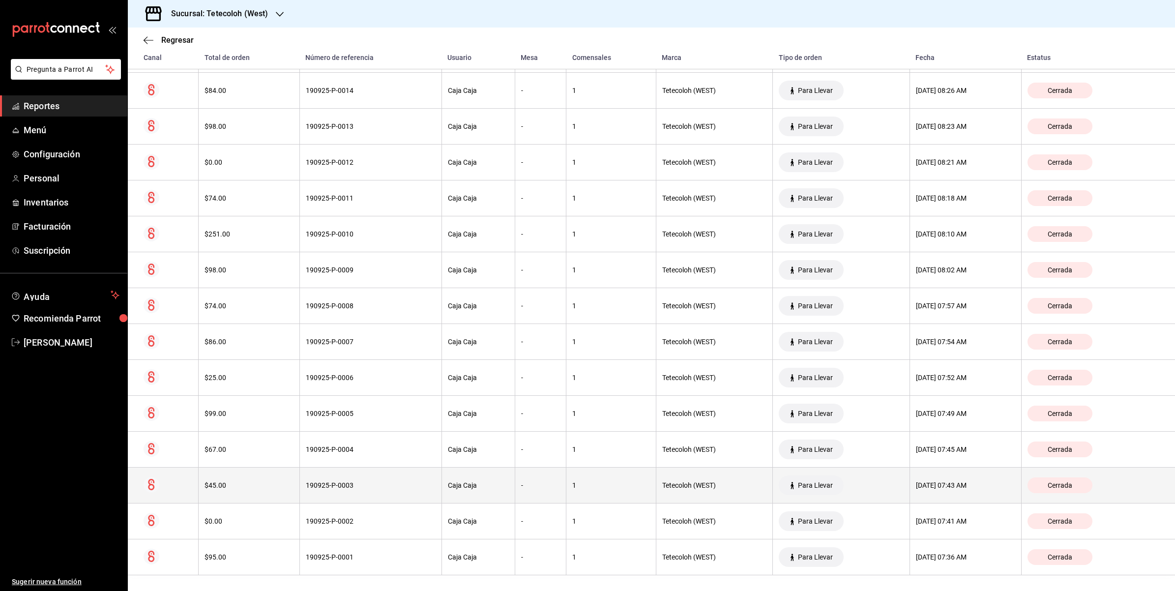
click at [928, 489] on div "[DATE] 07:43 AM" at bounding box center [965, 485] width 99 height 8
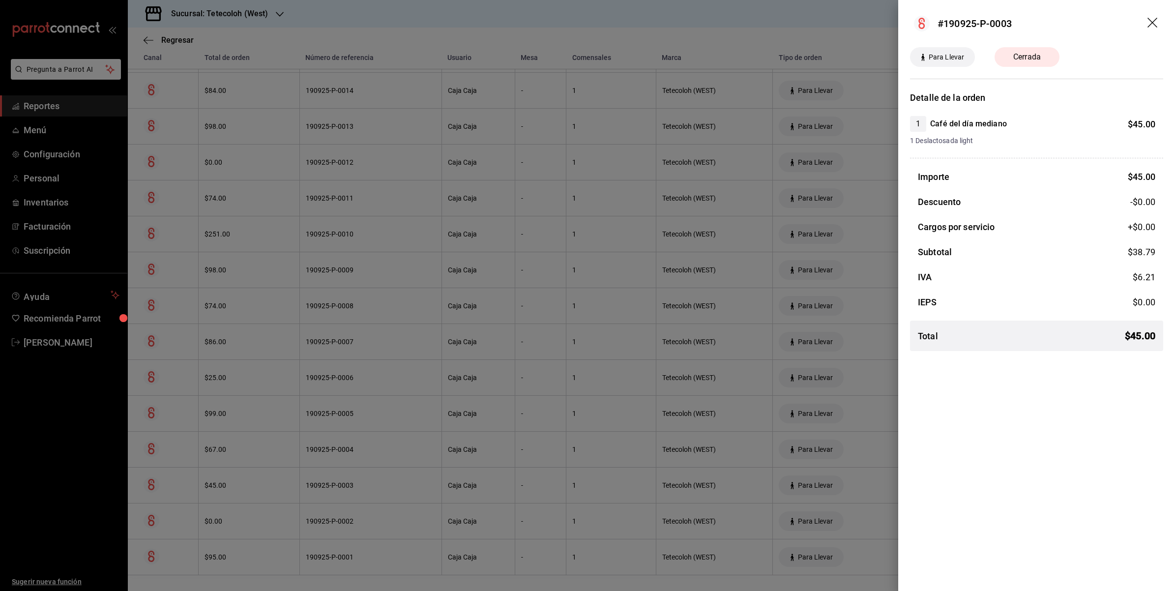
click at [830, 456] on div at bounding box center [587, 295] width 1175 height 591
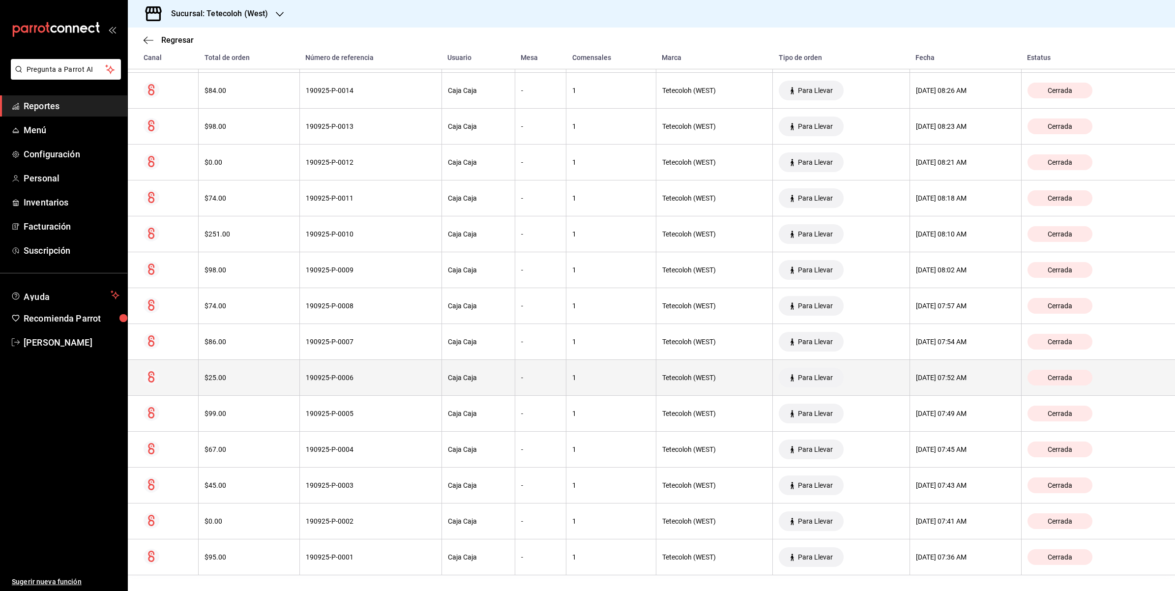
click at [985, 381] on div "[DATE] 07:52 AM" at bounding box center [965, 378] width 99 height 8
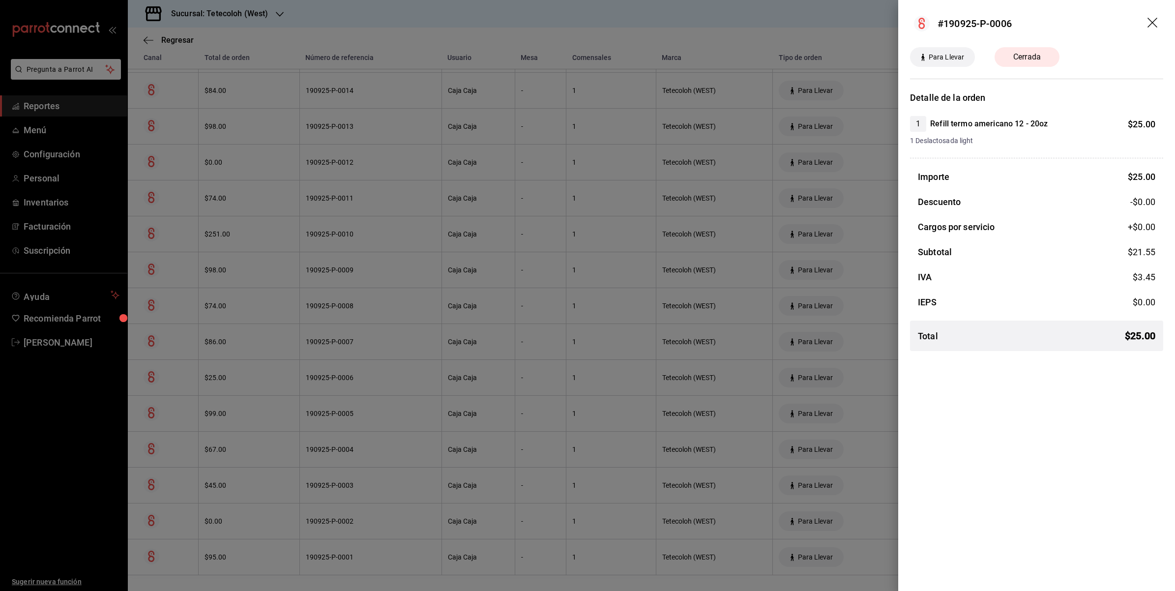
click at [843, 357] on div at bounding box center [587, 295] width 1175 height 591
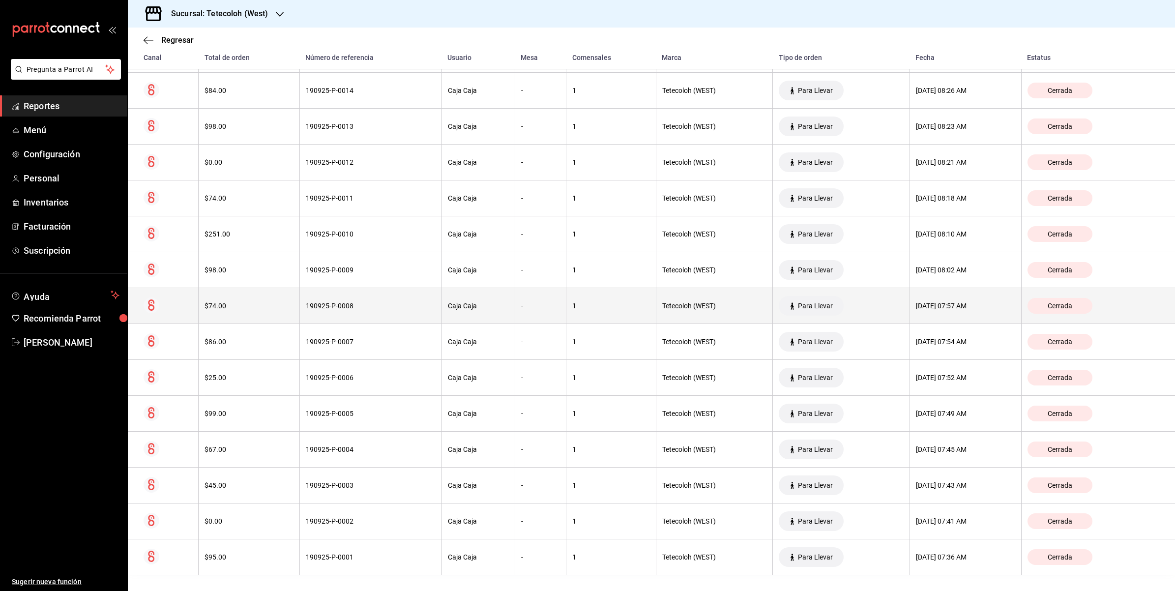
click at [933, 309] on div "[DATE] 07:57 AM" at bounding box center [965, 306] width 99 height 8
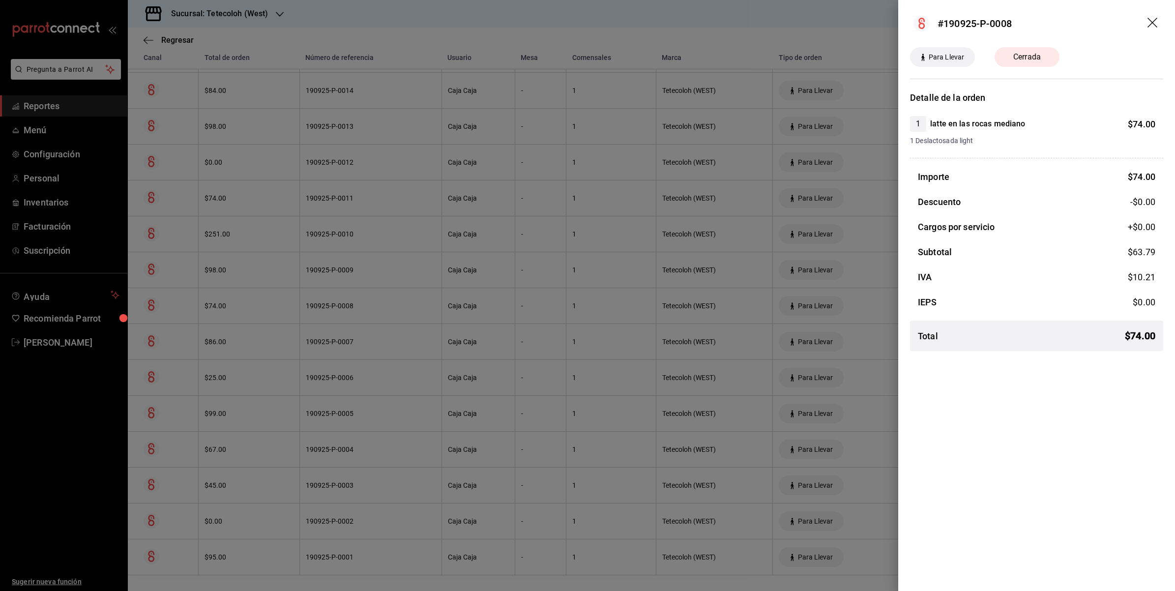
click at [775, 353] on div at bounding box center [587, 295] width 1175 height 591
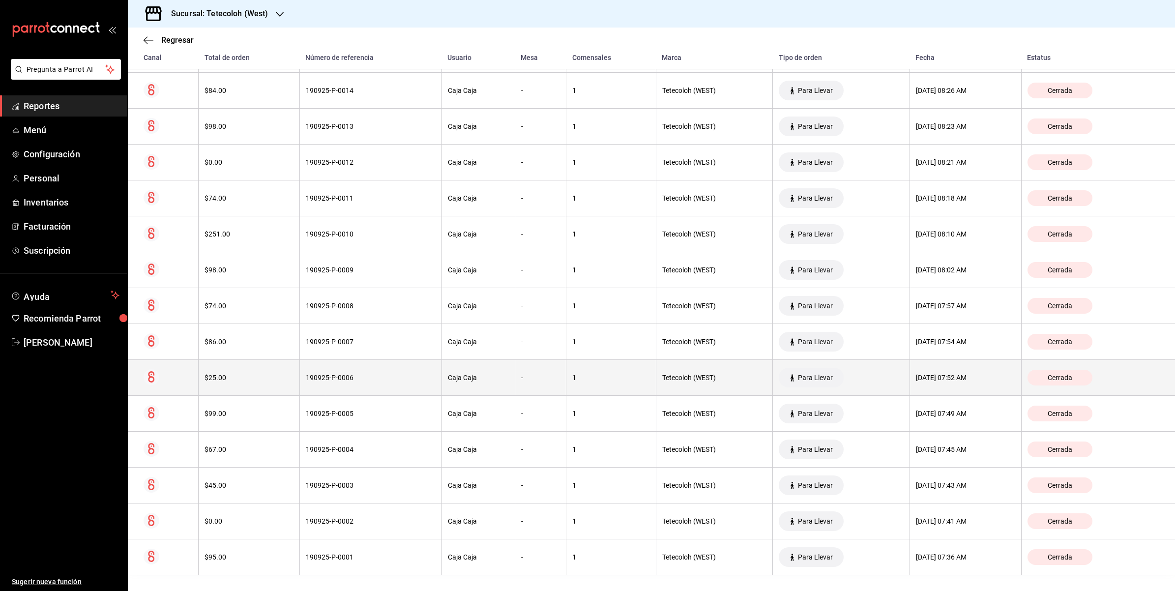
click at [950, 374] on div "[DATE] 07:52 AM" at bounding box center [965, 378] width 99 height 8
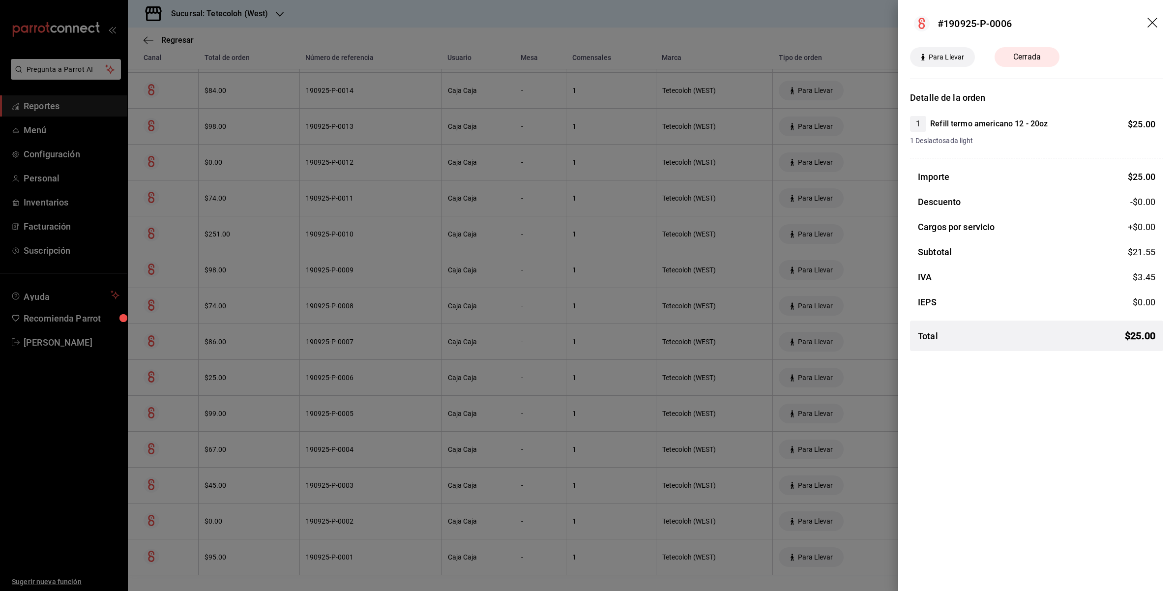
click at [768, 351] on div at bounding box center [587, 295] width 1175 height 591
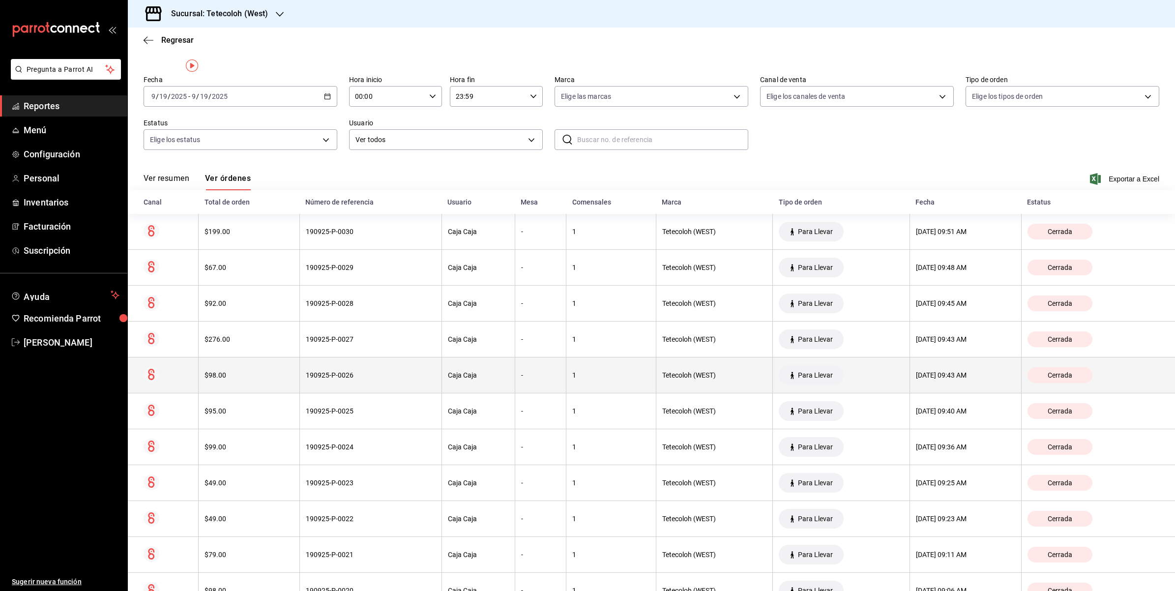
scroll to position [0, 0]
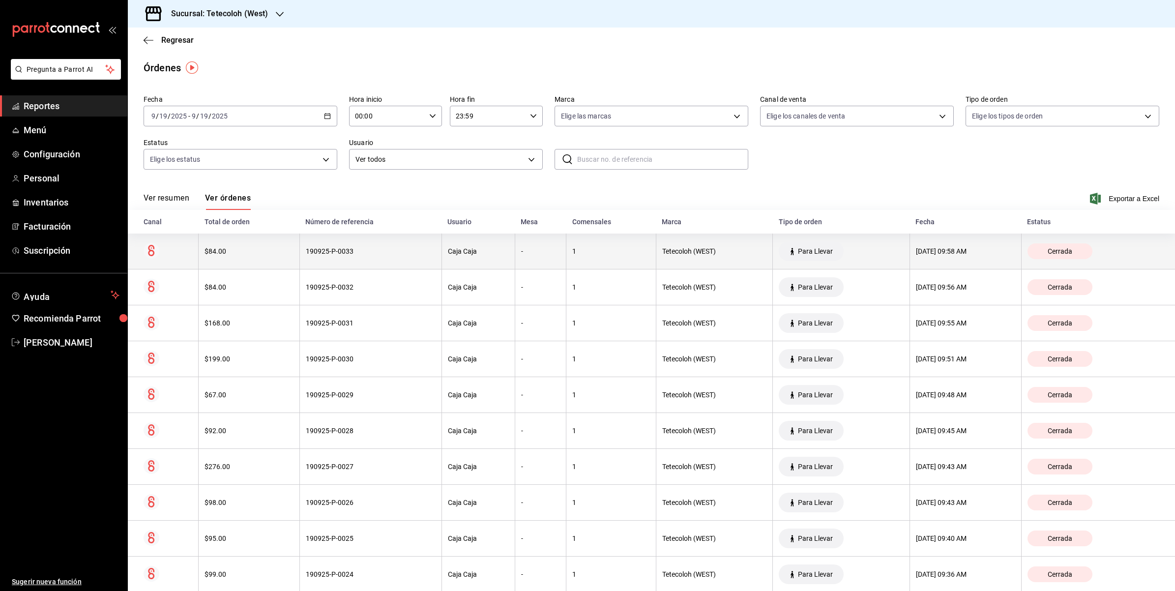
click at [910, 261] on th "[DATE] 09:58 AM" at bounding box center [966, 252] width 112 height 36
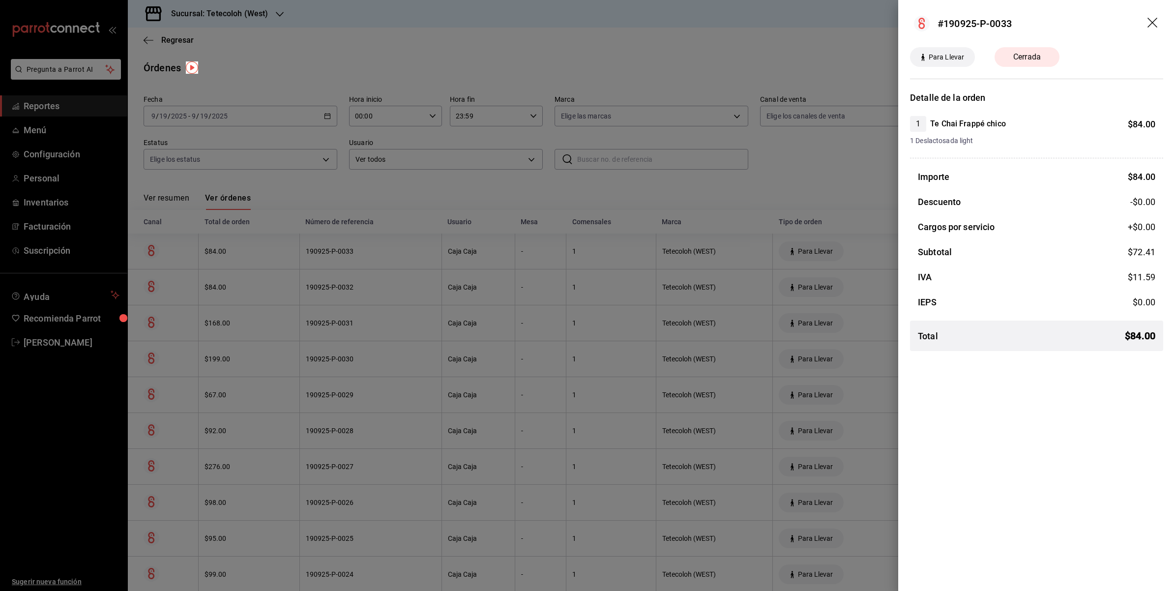
click at [776, 200] on div at bounding box center [587, 295] width 1175 height 591
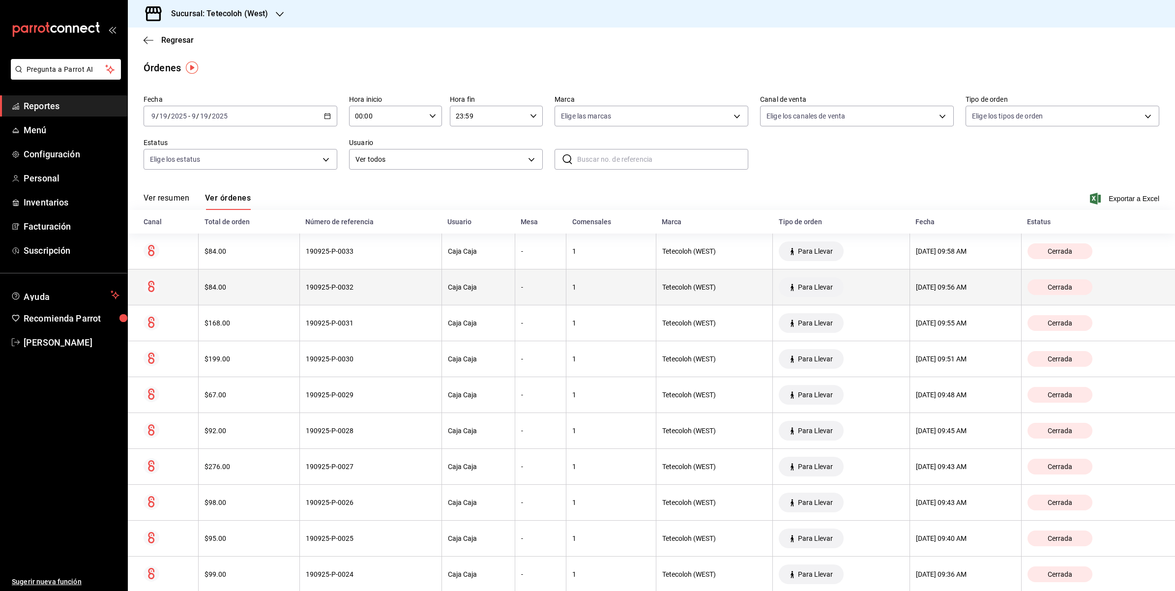
click at [943, 283] on div "[DATE] 09:56 AM" at bounding box center [965, 287] width 99 height 8
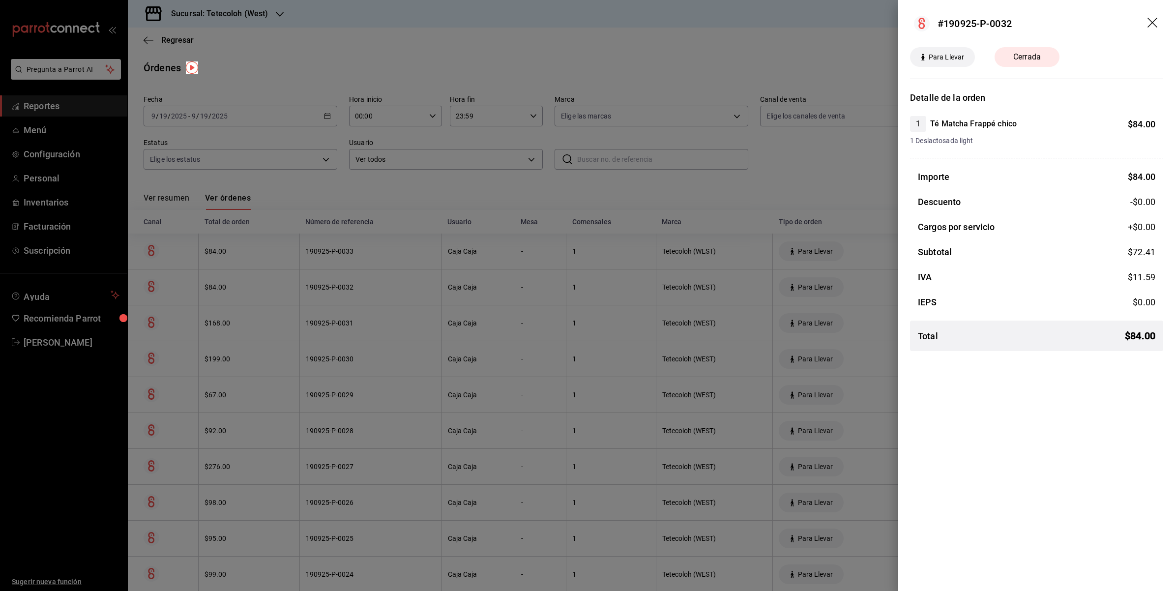
drag, startPoint x: 808, startPoint y: 177, endPoint x: 813, endPoint y: 182, distance: 7.0
click at [808, 177] on div at bounding box center [587, 295] width 1175 height 591
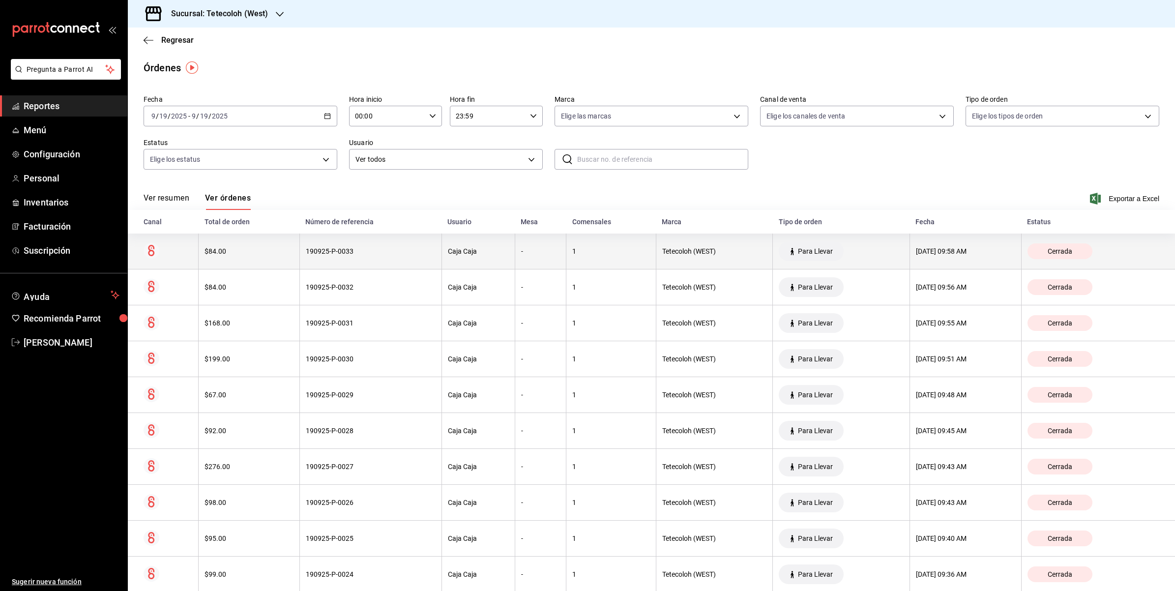
click at [934, 244] on th "[DATE] 09:58 AM" at bounding box center [966, 252] width 112 height 36
click at [979, 254] on div "[DATE] 09:58 AM" at bounding box center [965, 251] width 99 height 8
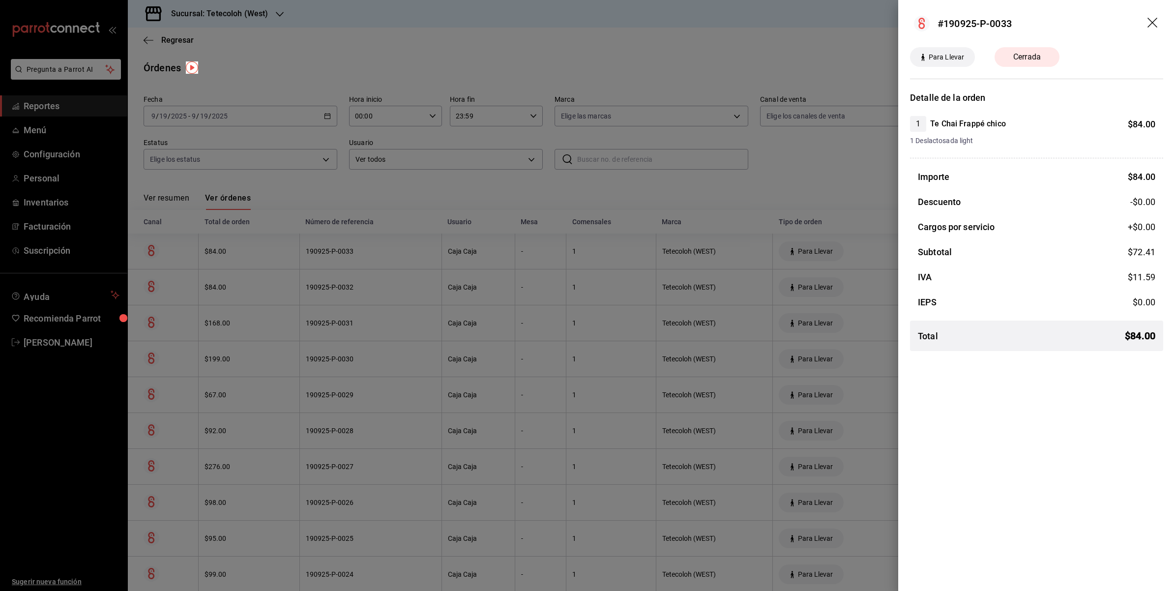
click at [485, 166] on div at bounding box center [587, 295] width 1175 height 591
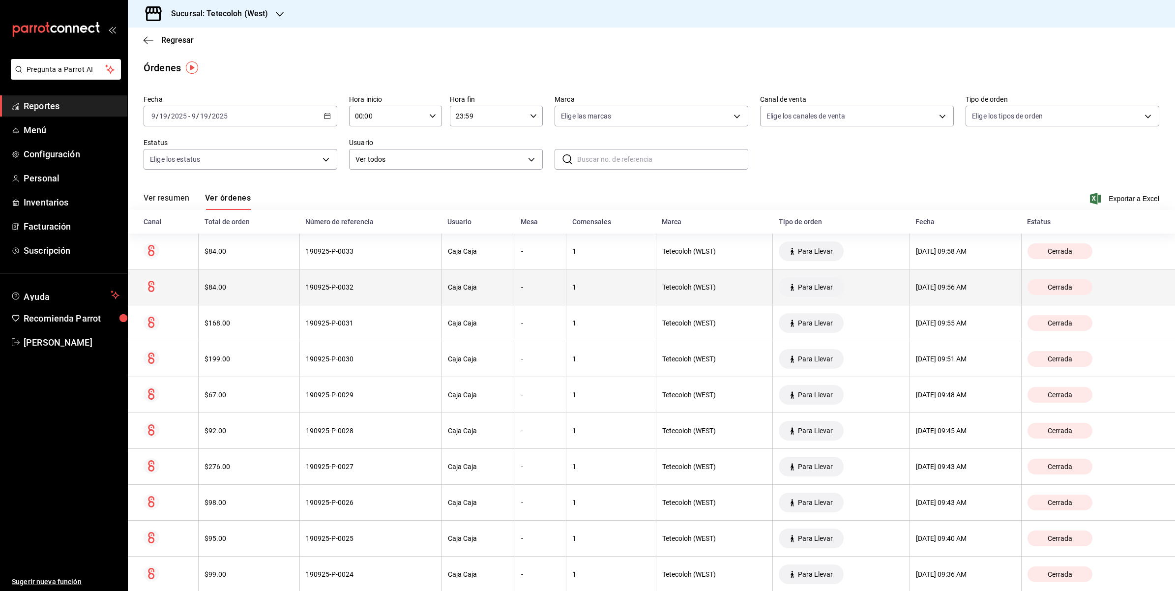
click at [955, 294] on th "[DATE] 09:56 AM" at bounding box center [966, 287] width 112 height 36
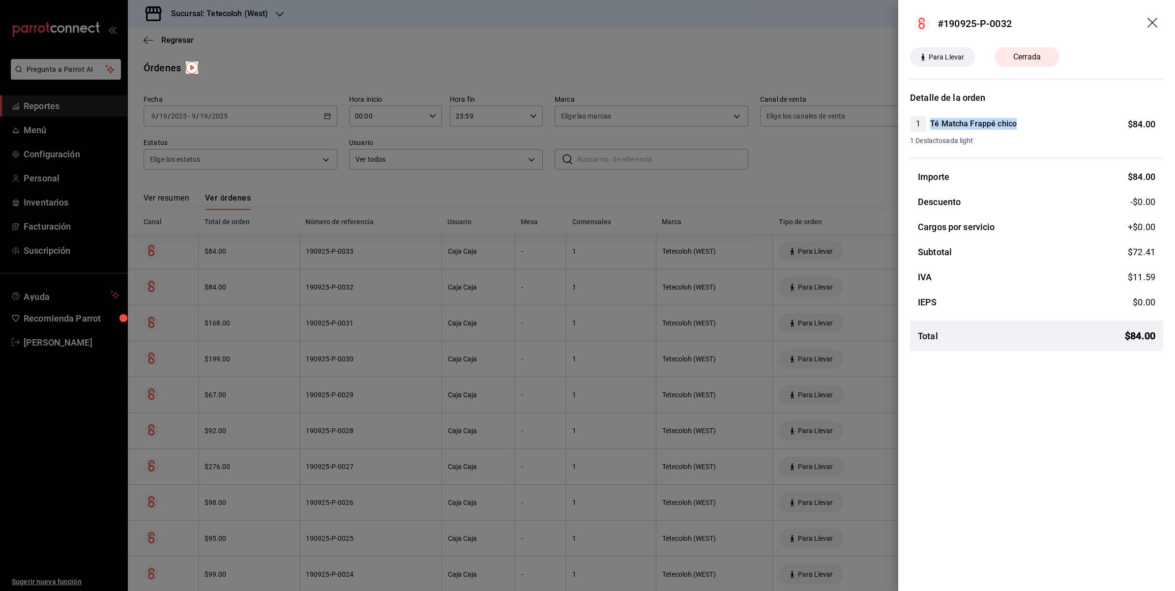
drag, startPoint x: 930, startPoint y: 122, endPoint x: 1053, endPoint y: 129, distance: 123.1
click at [1053, 129] on div "1 Té Matcha Frappé chico $ 84.00" at bounding box center [1032, 124] width 245 height 16
click at [811, 172] on div at bounding box center [587, 295] width 1175 height 591
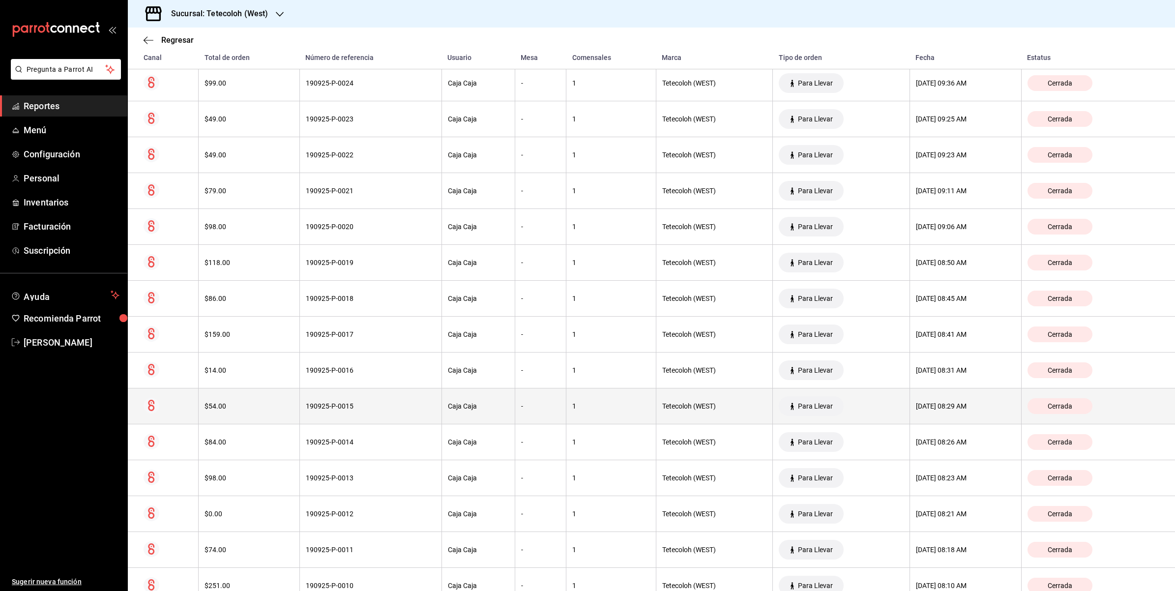
scroll to position [865, 0]
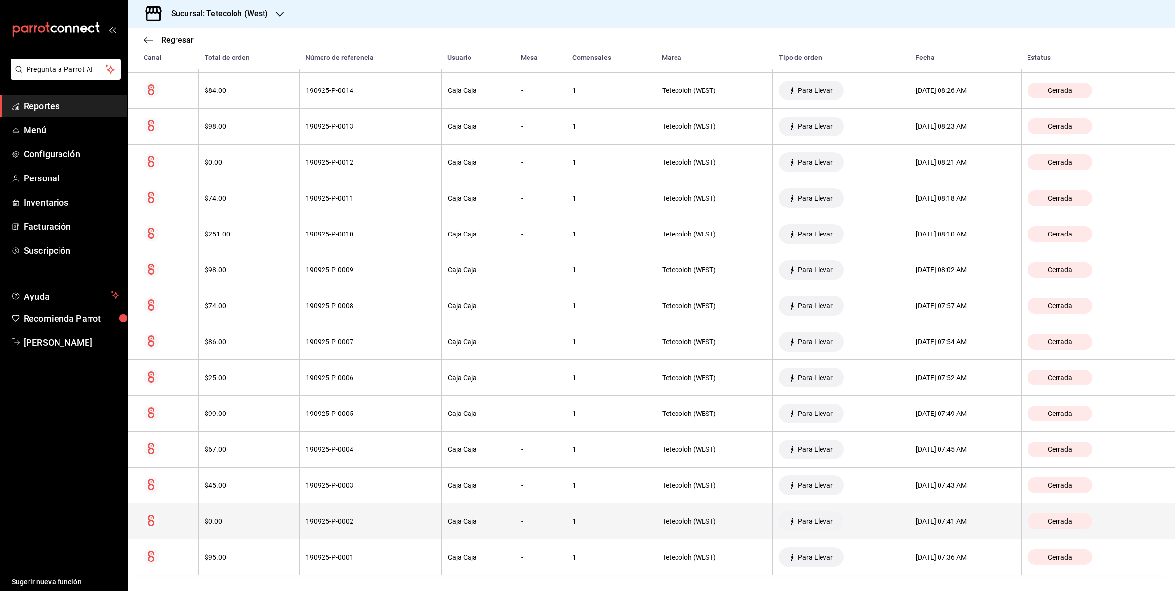
click at [957, 517] on div "[DATE] 07:41 AM" at bounding box center [965, 521] width 99 height 8
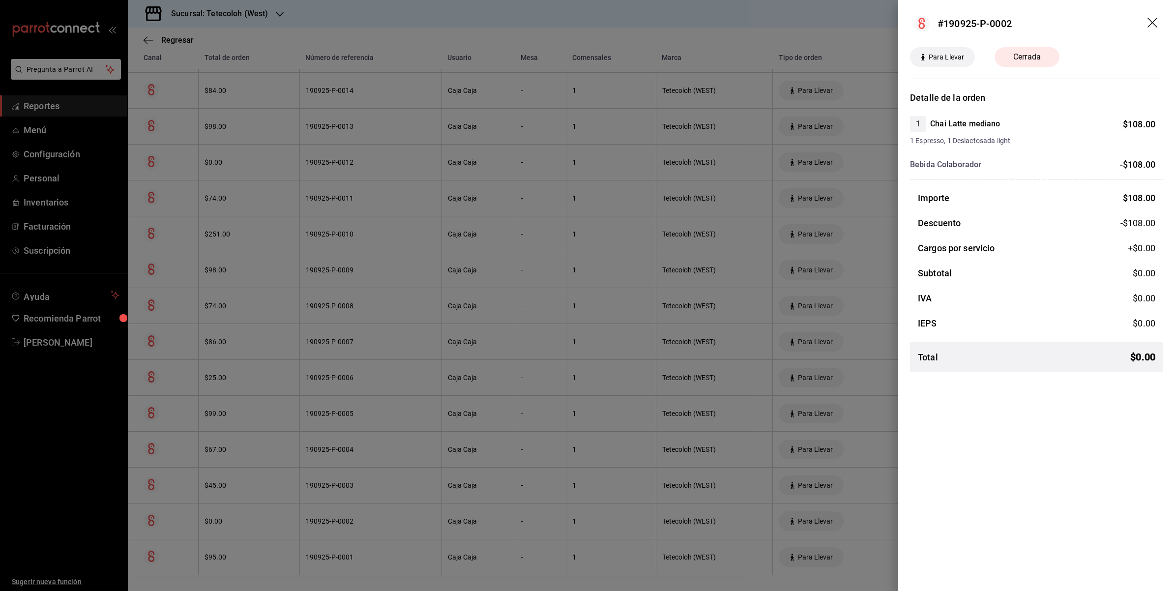
click at [821, 457] on div at bounding box center [587, 295] width 1175 height 591
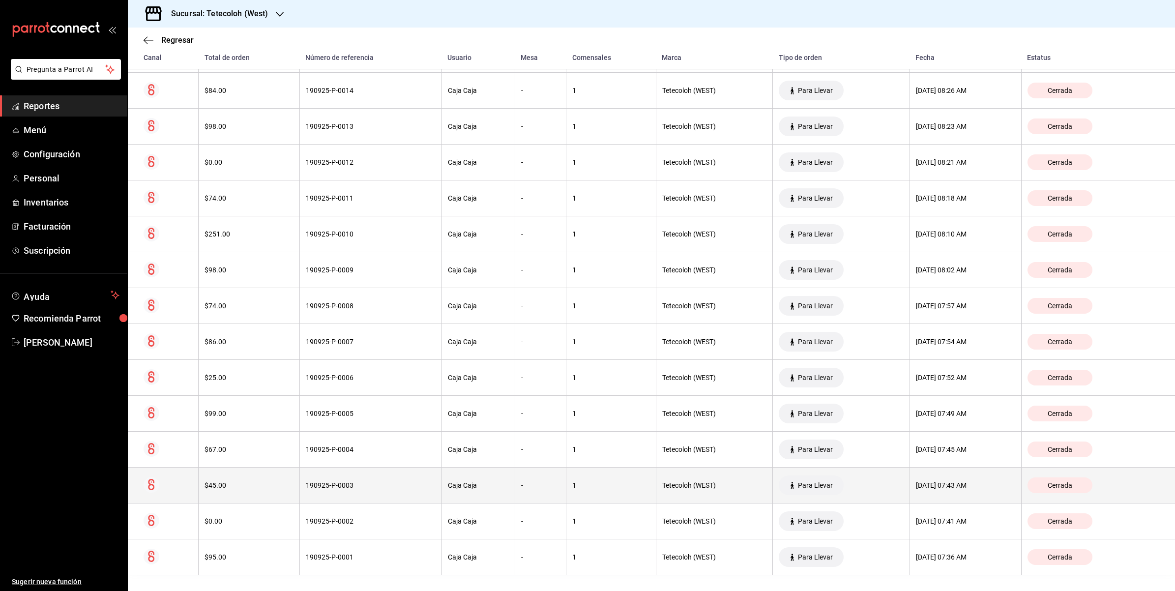
click at [943, 488] on div "[DATE] 07:43 AM" at bounding box center [965, 485] width 99 height 8
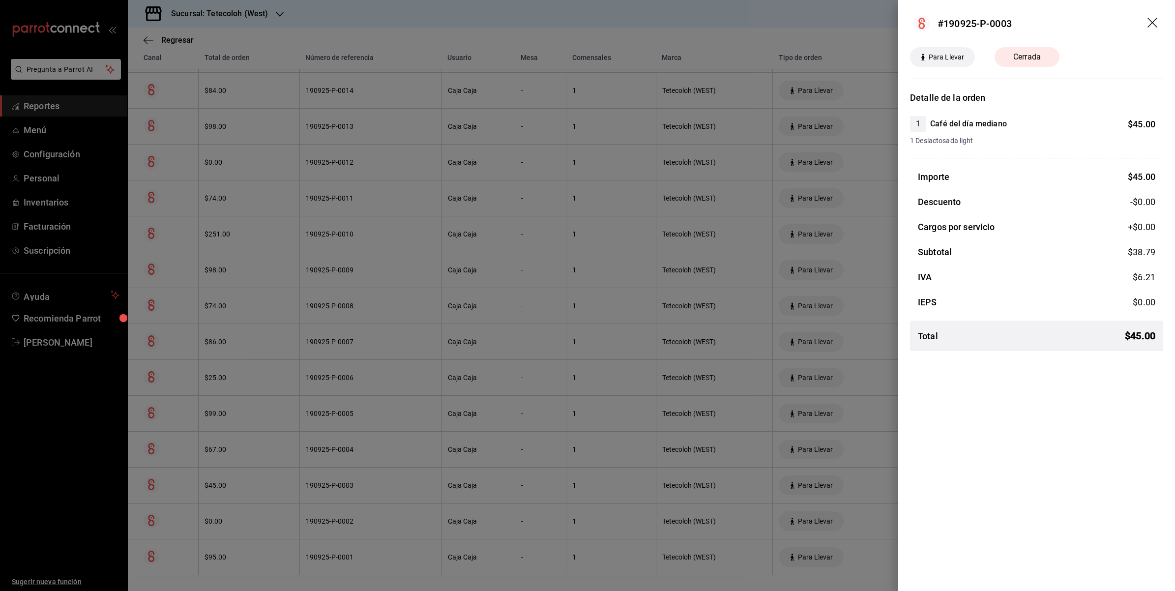
click at [857, 458] on div at bounding box center [587, 295] width 1175 height 591
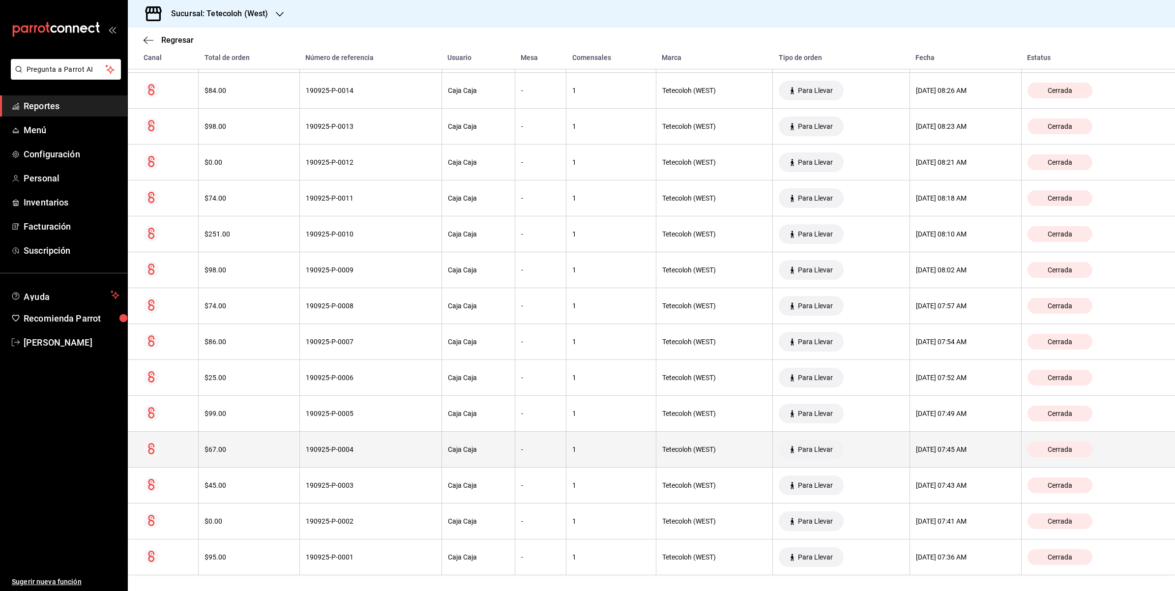
click at [965, 450] on div "[DATE] 07:45 AM" at bounding box center [965, 449] width 99 height 8
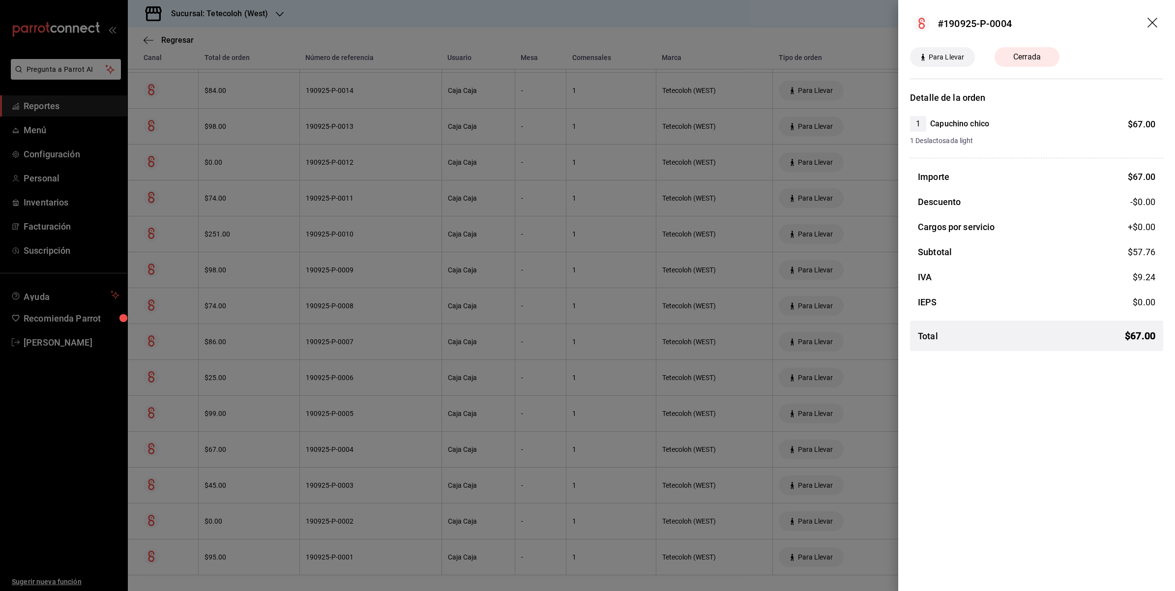
drag, startPoint x: 860, startPoint y: 429, endPoint x: 882, endPoint y: 428, distance: 22.1
click at [860, 429] on div at bounding box center [587, 295] width 1175 height 591
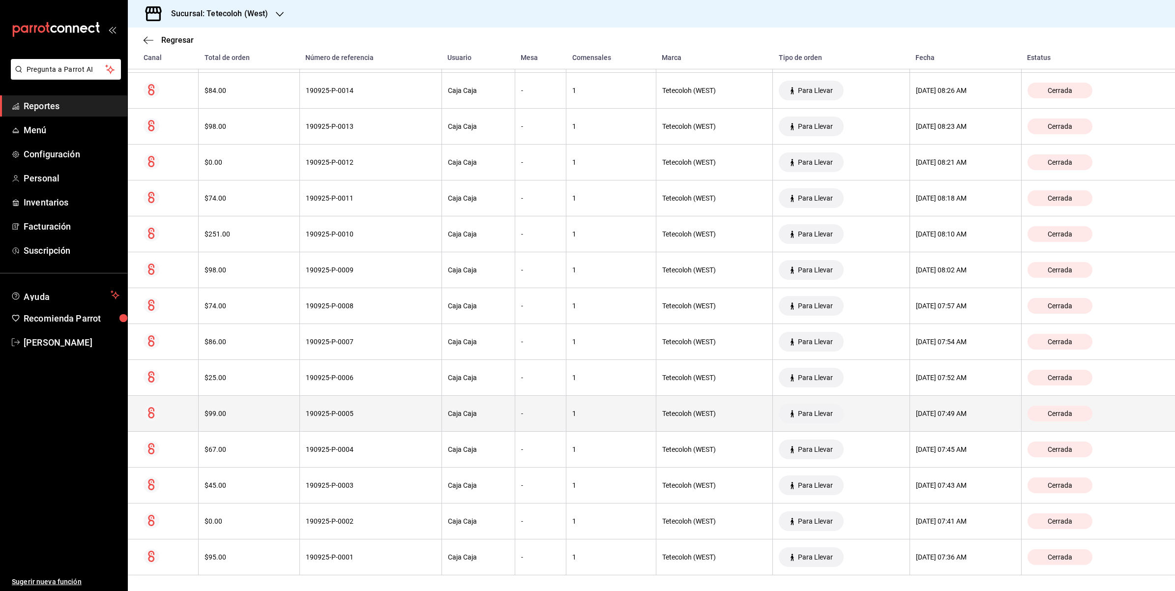
click at [943, 417] on th "[DATE] 07:49 AM" at bounding box center [966, 414] width 112 height 36
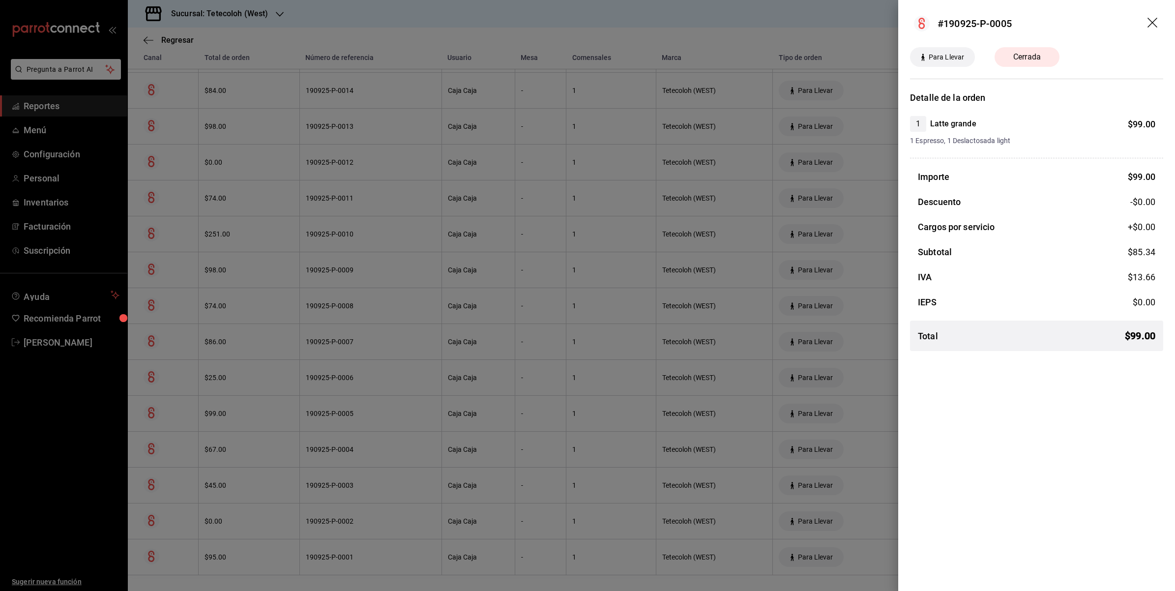
click at [878, 412] on div at bounding box center [587, 295] width 1175 height 591
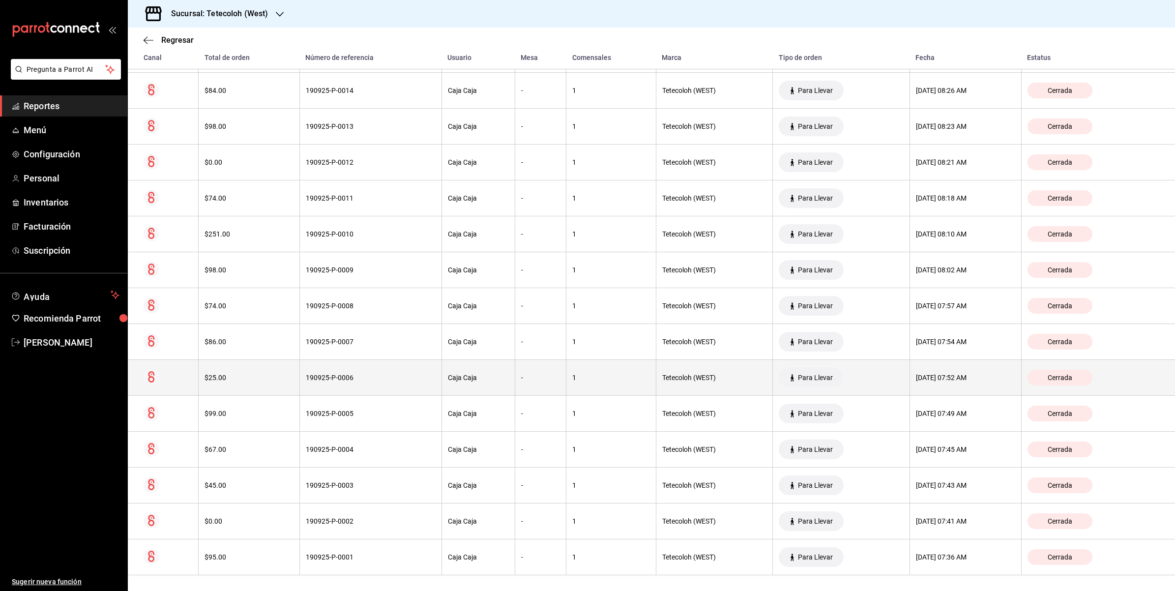
click at [941, 375] on div "[DATE] 07:52 AM" at bounding box center [965, 378] width 99 height 8
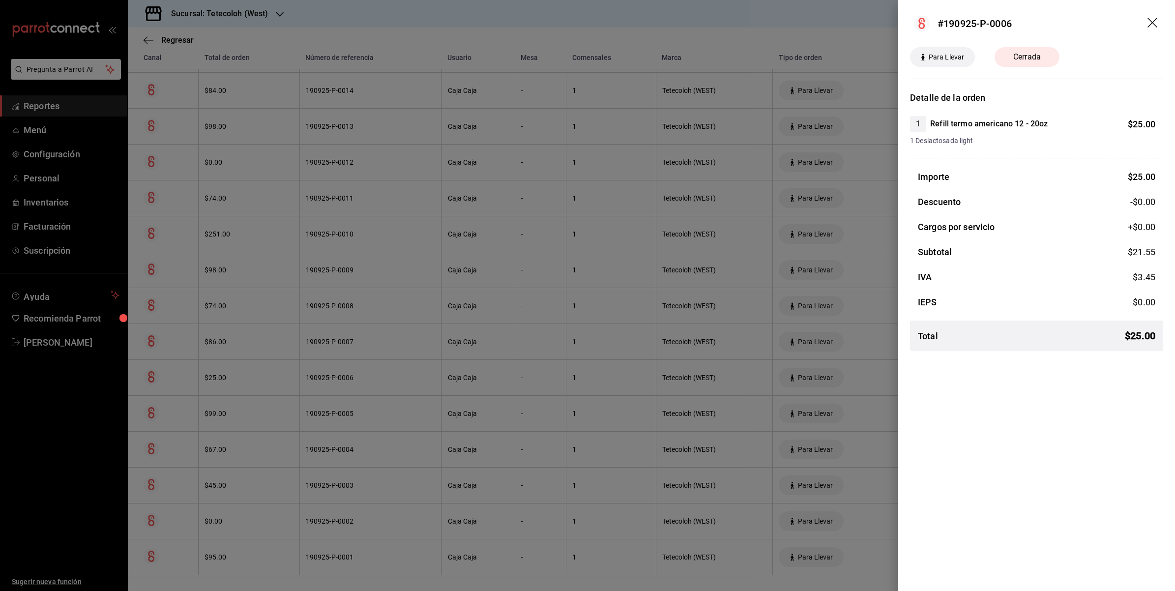
click at [873, 375] on div at bounding box center [587, 295] width 1175 height 591
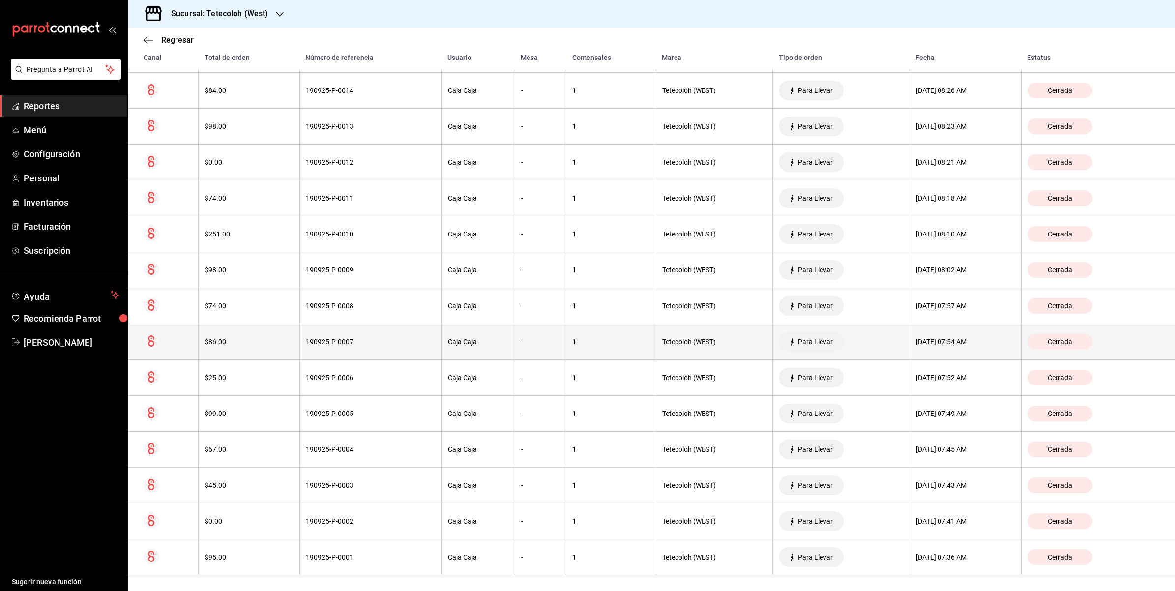
click at [946, 343] on div "[DATE] 07:54 AM" at bounding box center [965, 342] width 99 height 8
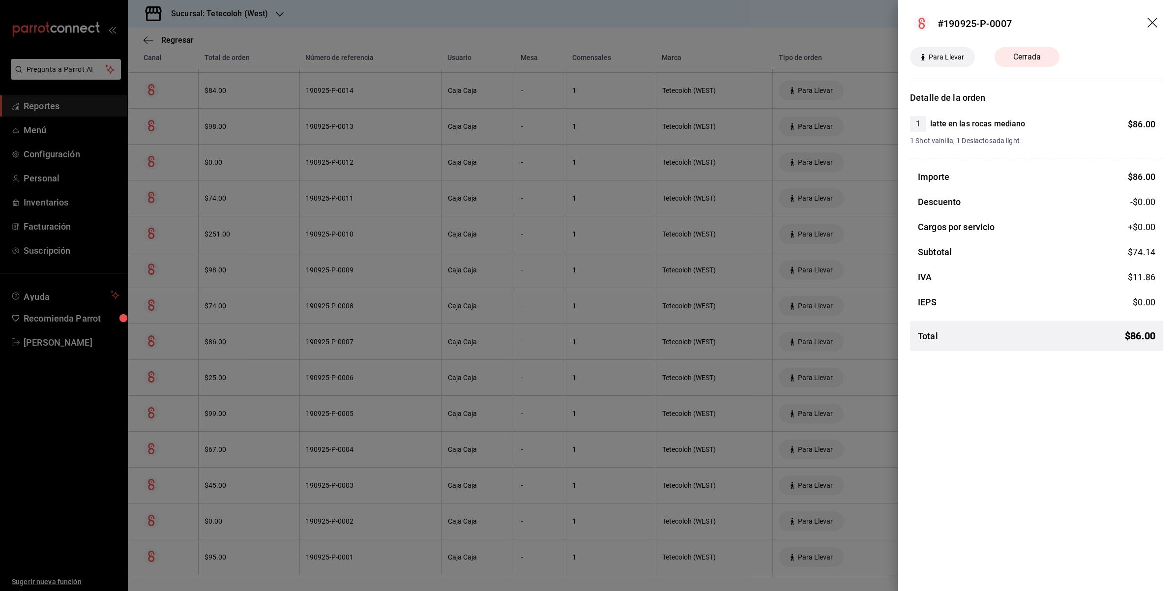
drag, startPoint x: 859, startPoint y: 343, endPoint x: 879, endPoint y: 331, distance: 22.9
click at [859, 343] on div at bounding box center [587, 295] width 1175 height 591
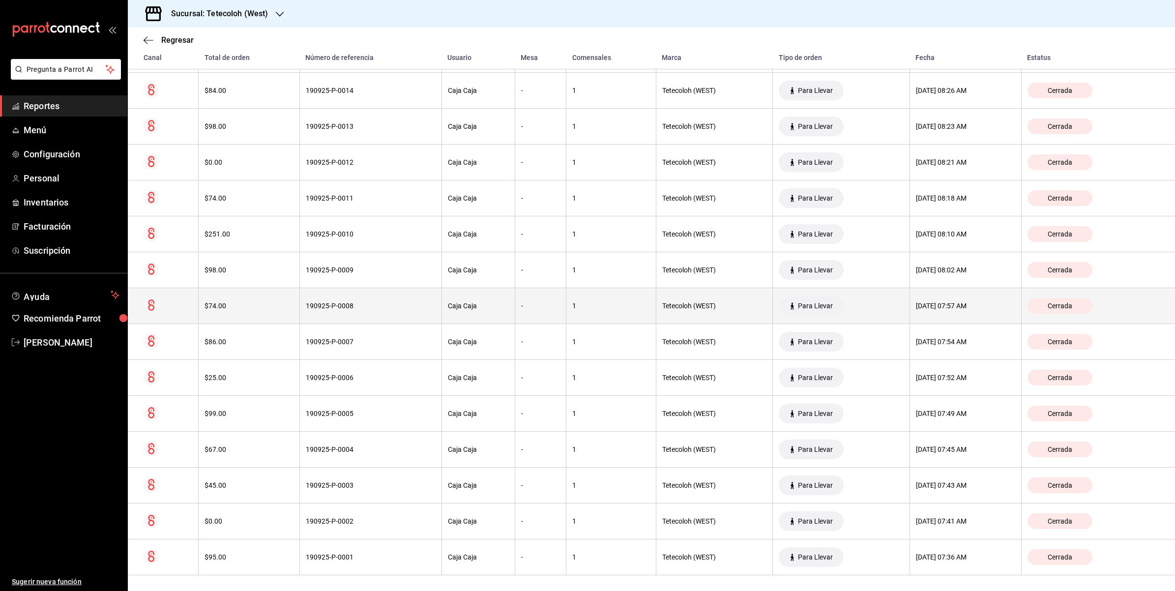
click at [943, 312] on th "[DATE] 07:57 AM" at bounding box center [966, 306] width 112 height 36
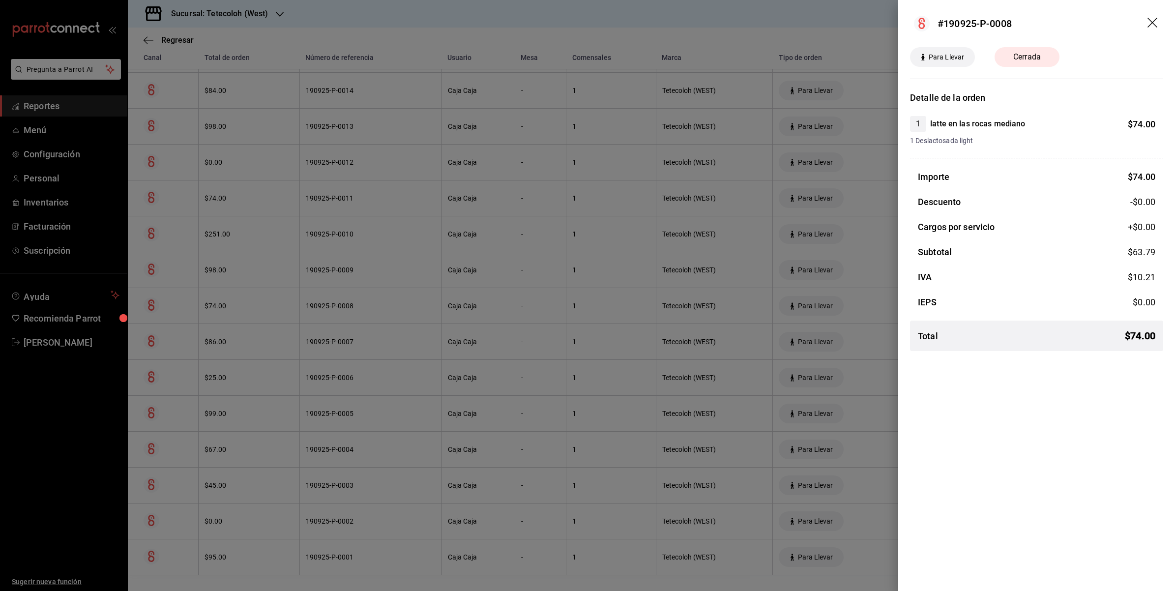
click at [870, 303] on div at bounding box center [587, 295] width 1175 height 591
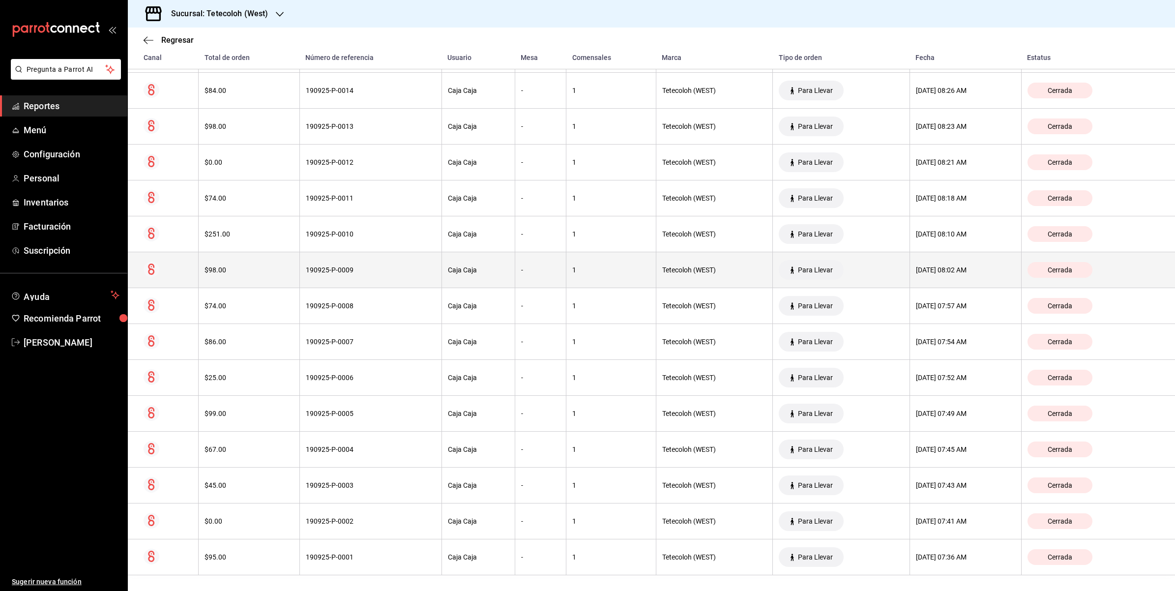
click at [916, 266] on div "[DATE] 08:02 AM" at bounding box center [965, 270] width 99 height 8
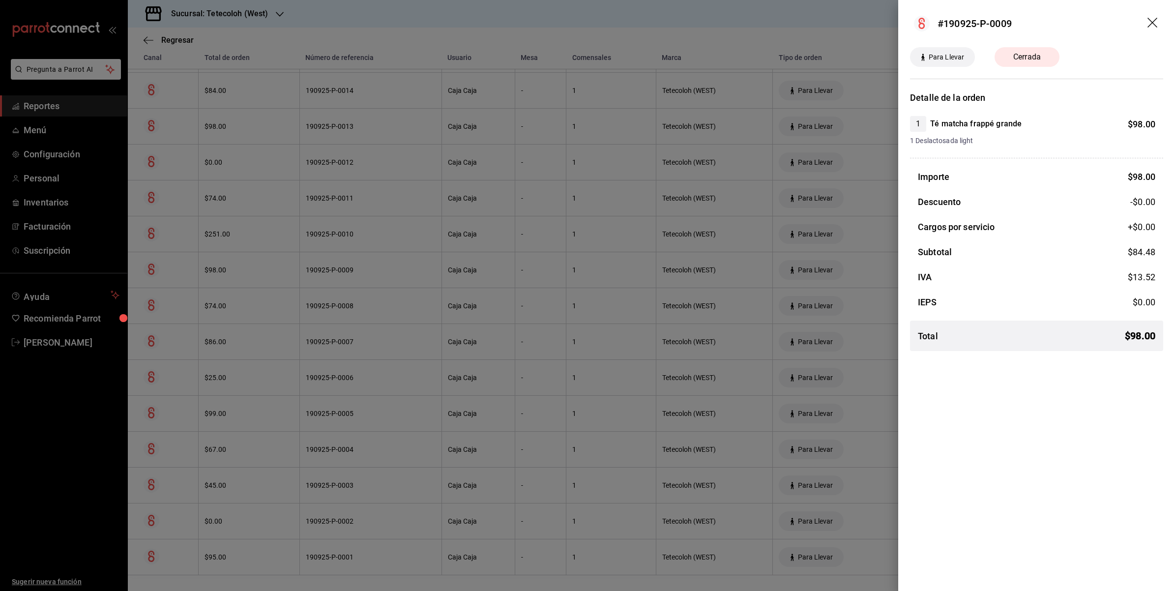
click at [857, 268] on div at bounding box center [587, 295] width 1175 height 591
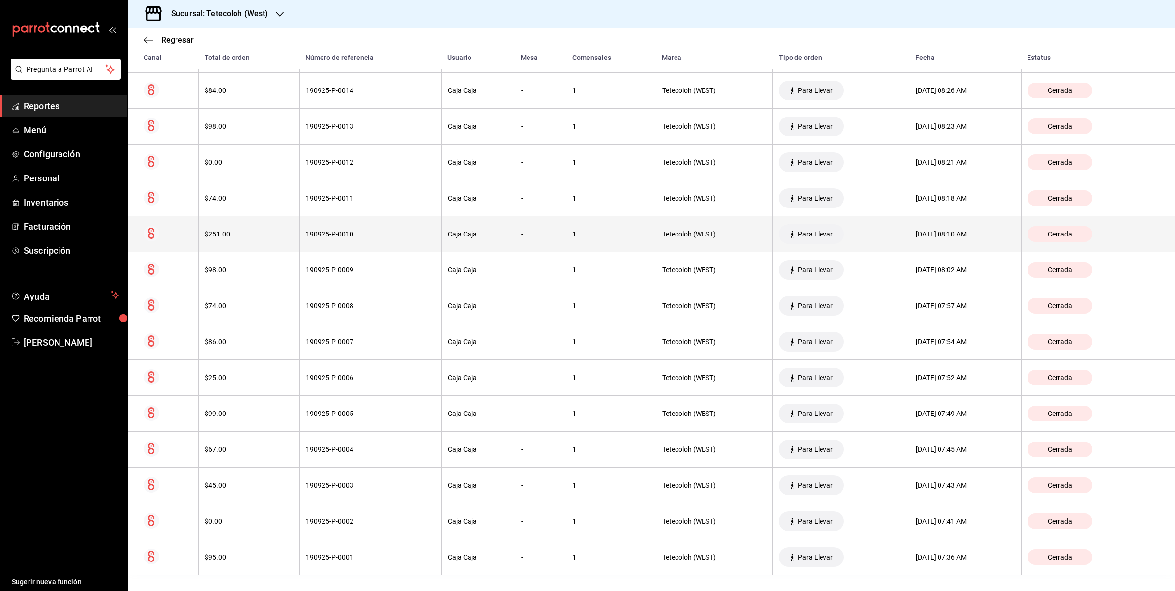
click at [916, 233] on div "[DATE] 08:10 AM" at bounding box center [965, 234] width 99 height 8
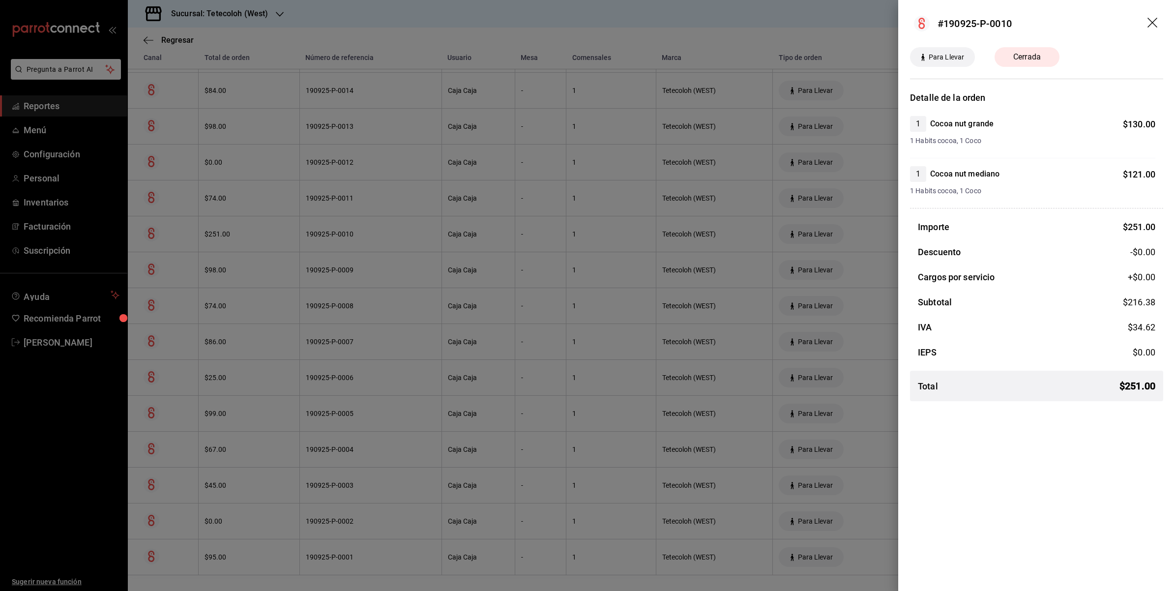
click at [851, 237] on div at bounding box center [587, 295] width 1175 height 591
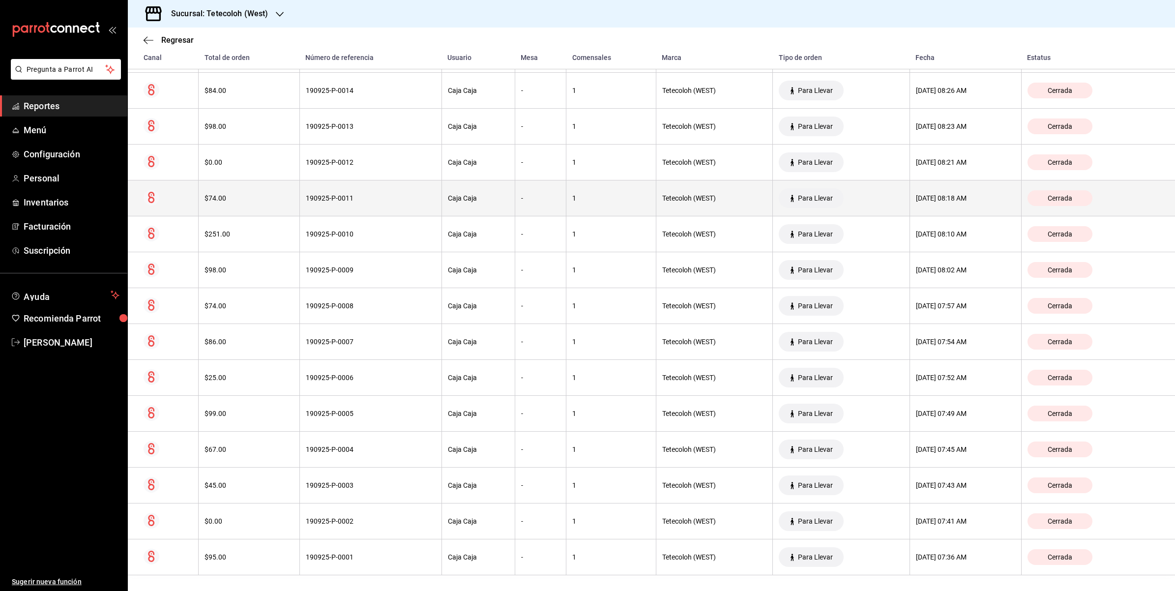
click at [918, 195] on div "[DATE] 08:18 AM" at bounding box center [965, 198] width 99 height 8
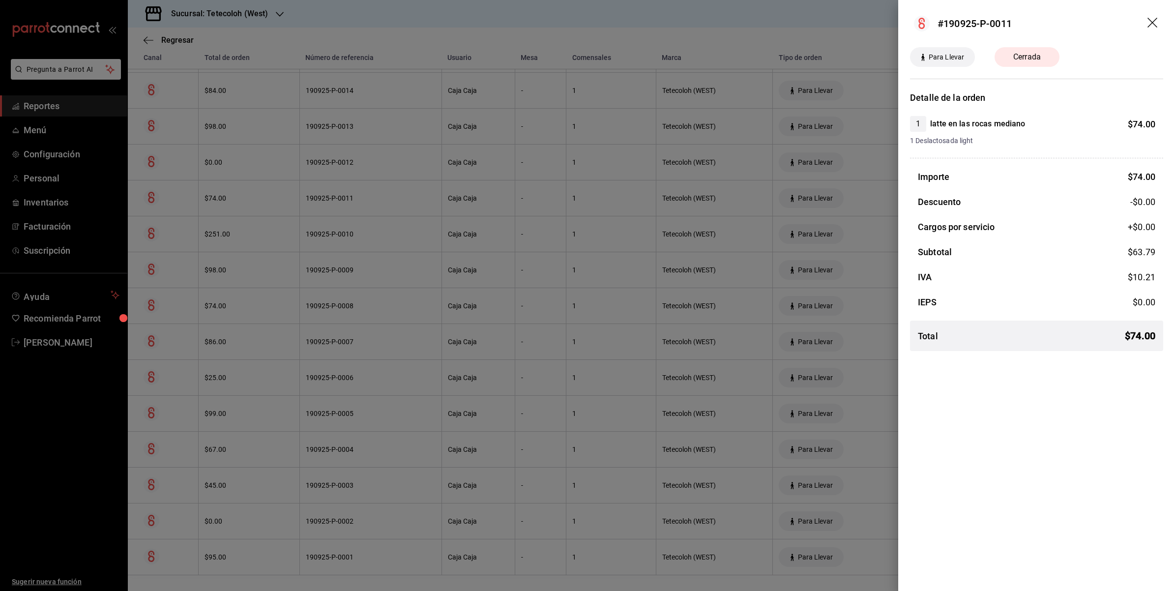
click at [816, 186] on div at bounding box center [587, 295] width 1175 height 591
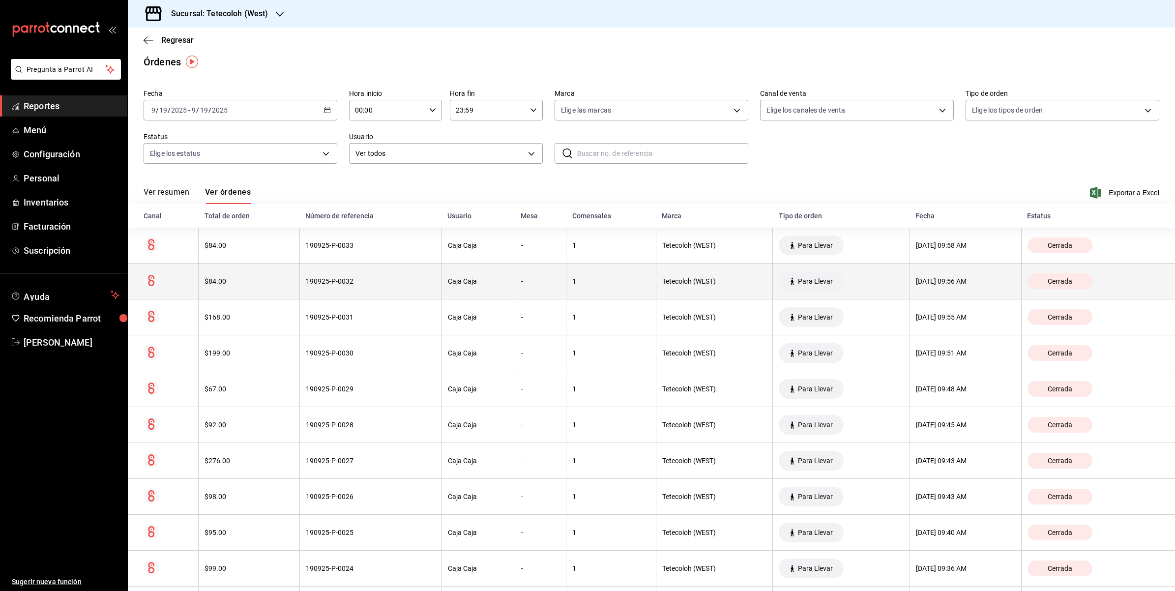
scroll to position [0, 0]
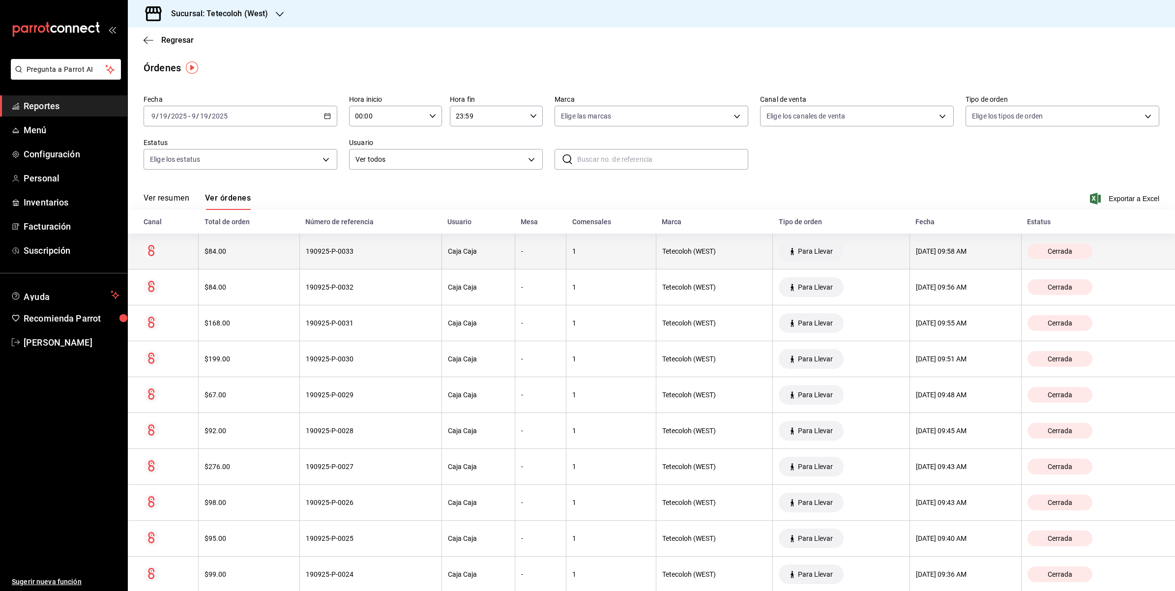
click at [964, 252] on div "[DATE] 09:58 AM" at bounding box center [965, 251] width 99 height 8
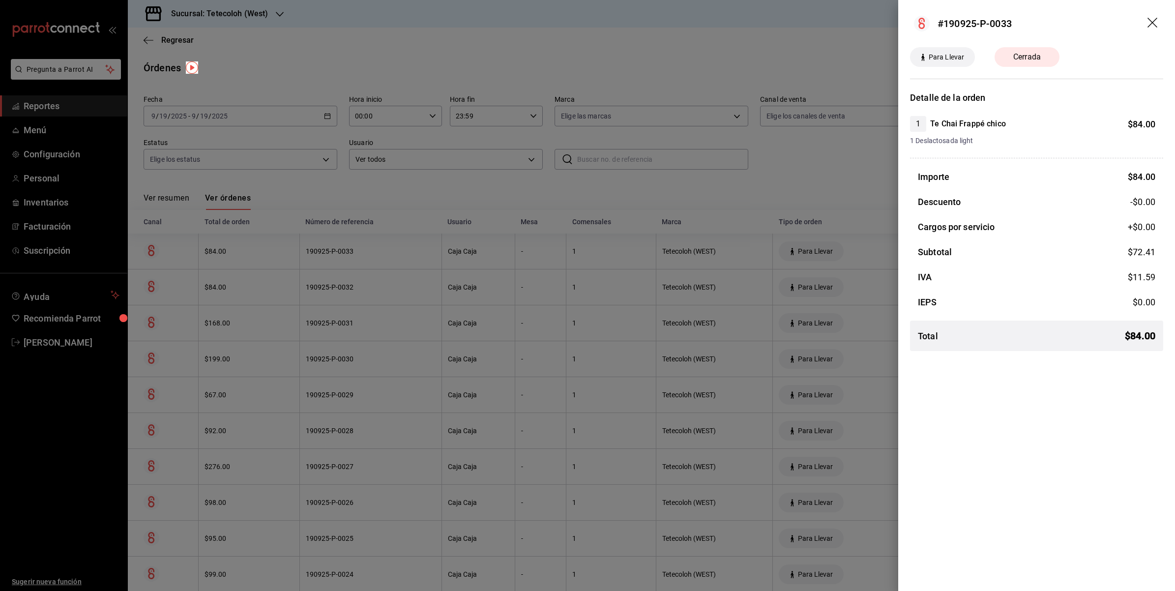
click at [798, 175] on div at bounding box center [587, 295] width 1175 height 591
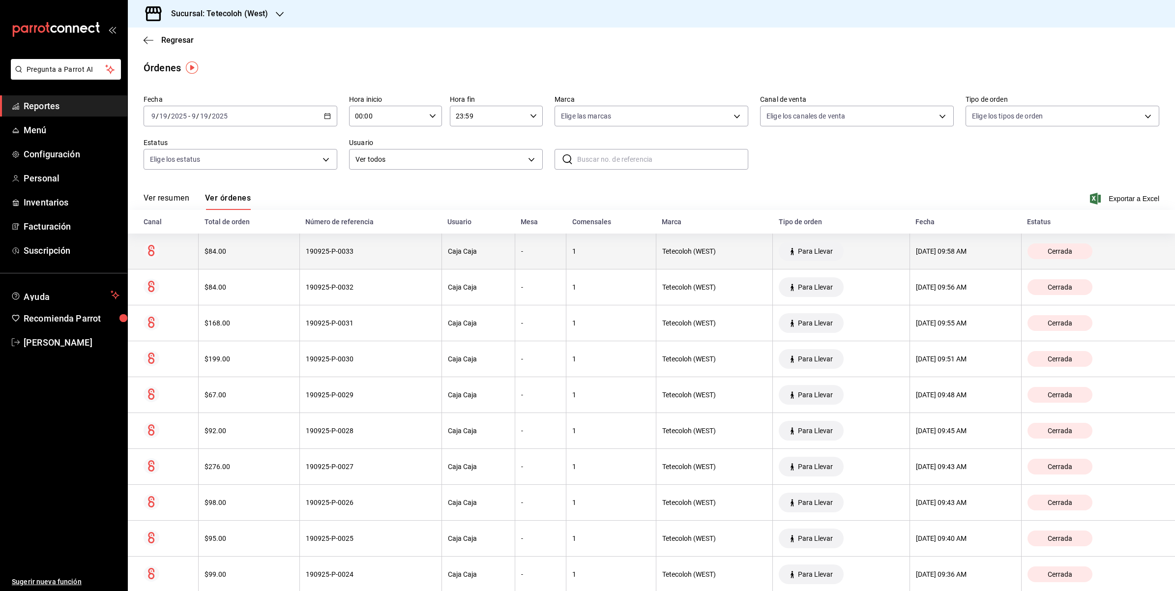
click at [910, 244] on th "[DATE] 09:58 AM" at bounding box center [966, 252] width 112 height 36
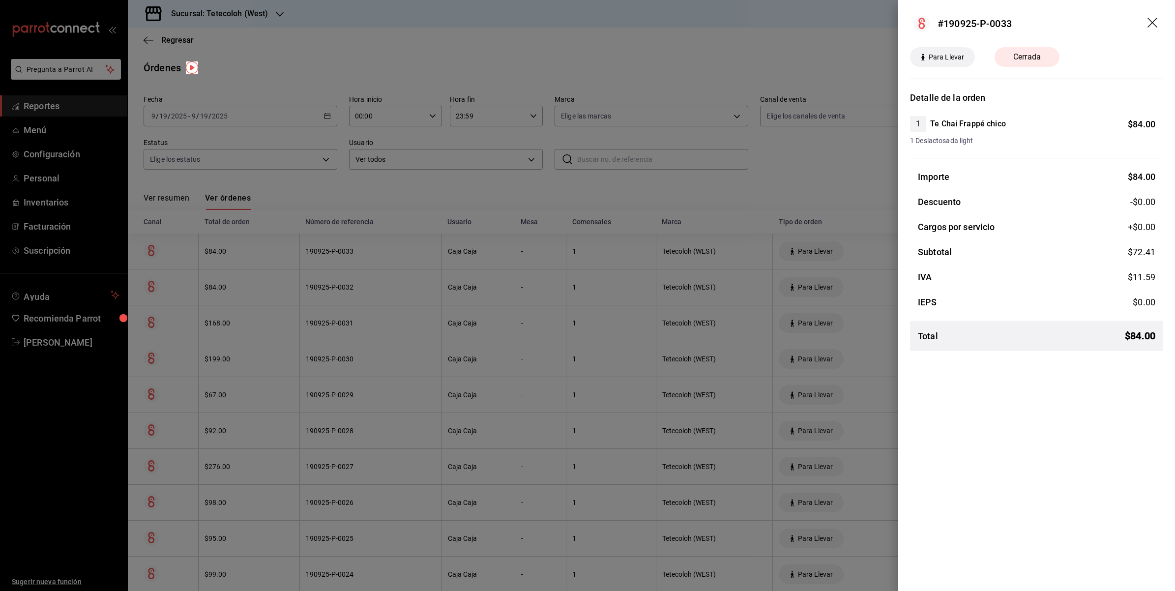
click at [843, 176] on div at bounding box center [587, 295] width 1175 height 591
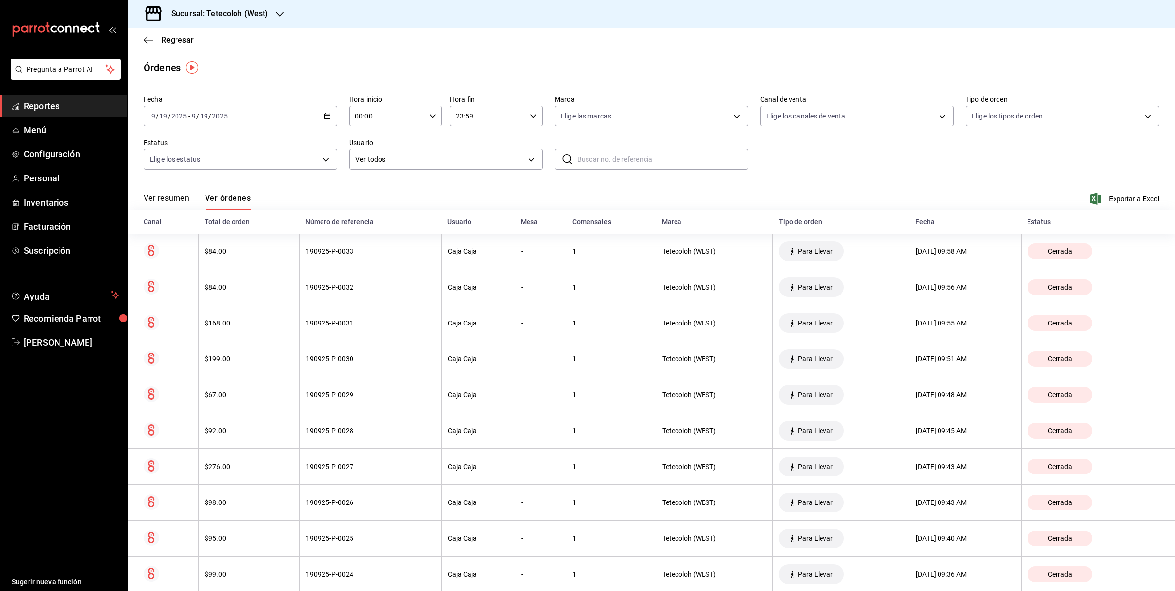
click at [316, 117] on div "[DATE] [DATE] - [DATE] [DATE]" at bounding box center [241, 116] width 194 height 21
click at [160, 148] on span "Hoy" at bounding box center [190, 146] width 76 height 10
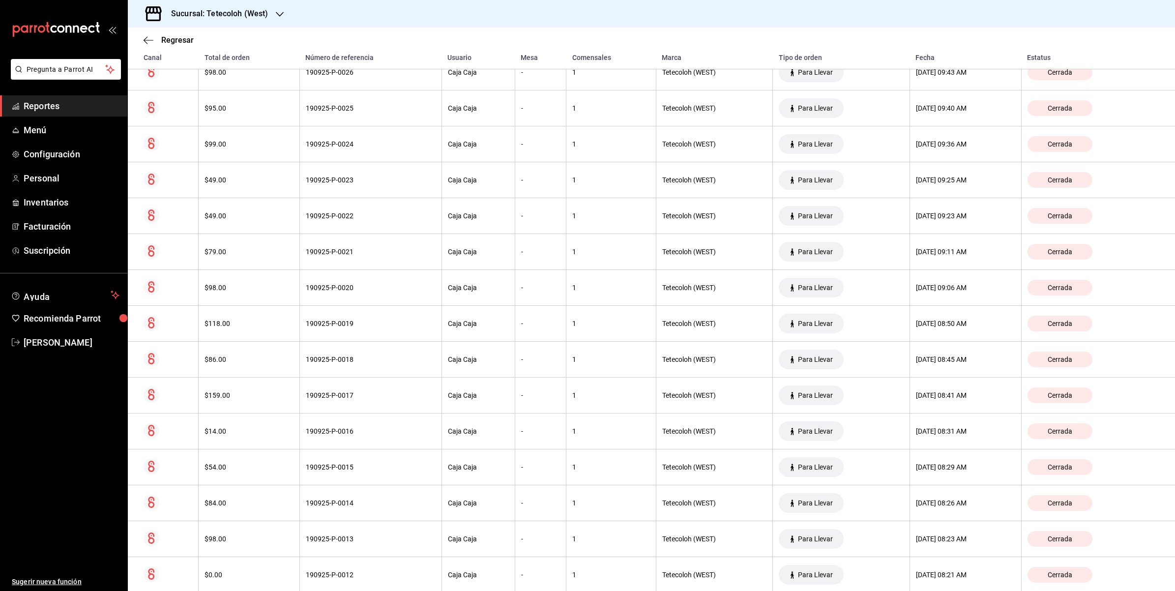
scroll to position [865, 0]
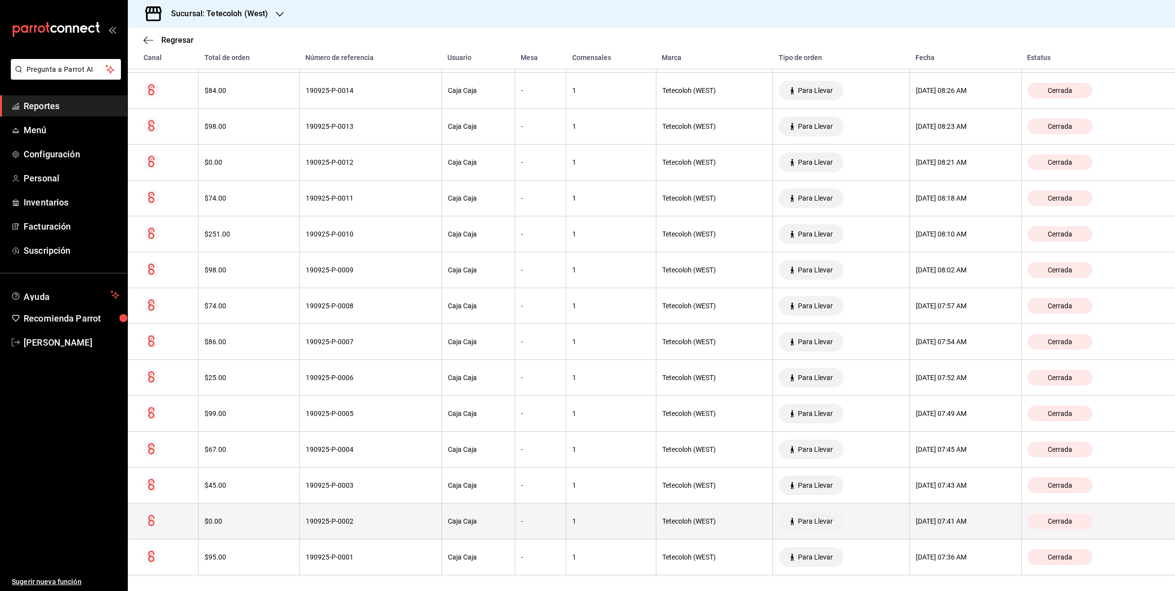
click at [974, 519] on div "[DATE] 07:41 AM" at bounding box center [965, 521] width 99 height 8
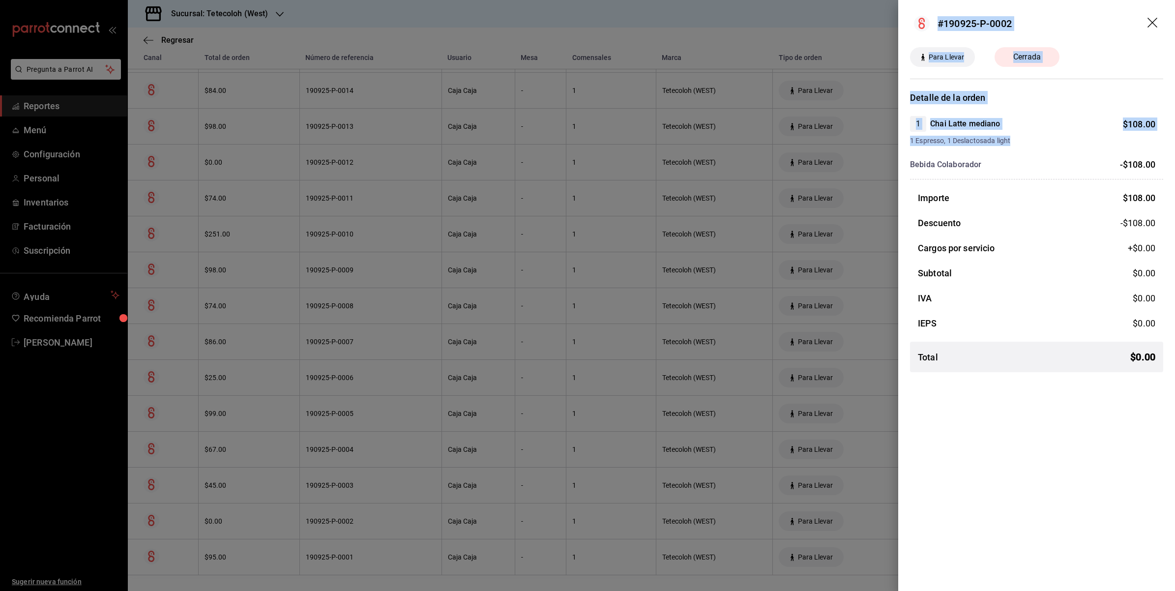
drag, startPoint x: 1010, startPoint y: 141, endPoint x: 893, endPoint y: 141, distance: 117.5
click at [893, 141] on div "#190925-P-0002 Para Llevar Cerrada Detalle de la orden 1 Chai Latte mediano $ 1…" at bounding box center [587, 295] width 1175 height 591
drag, startPoint x: 893, startPoint y: 141, endPoint x: 927, endPoint y: 139, distance: 34.0
click at [927, 139] on span "1 Espresso, 1 Deslactosada light" at bounding box center [1032, 141] width 245 height 10
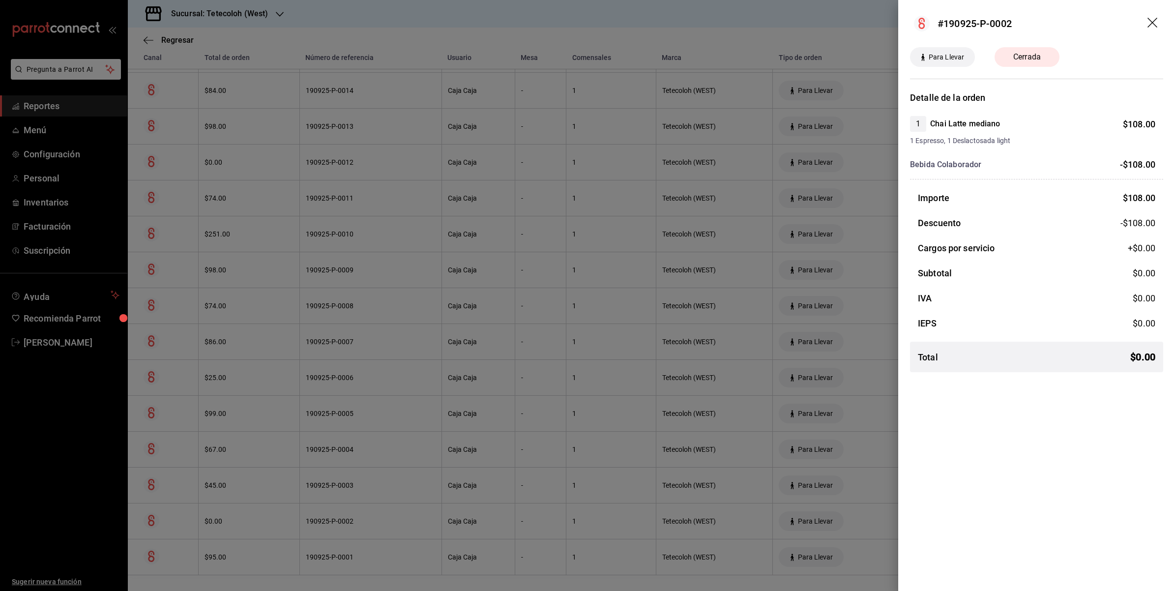
click at [1028, 54] on span "Cerrada" at bounding box center [1027, 57] width 39 height 12
click at [837, 160] on div at bounding box center [587, 295] width 1175 height 591
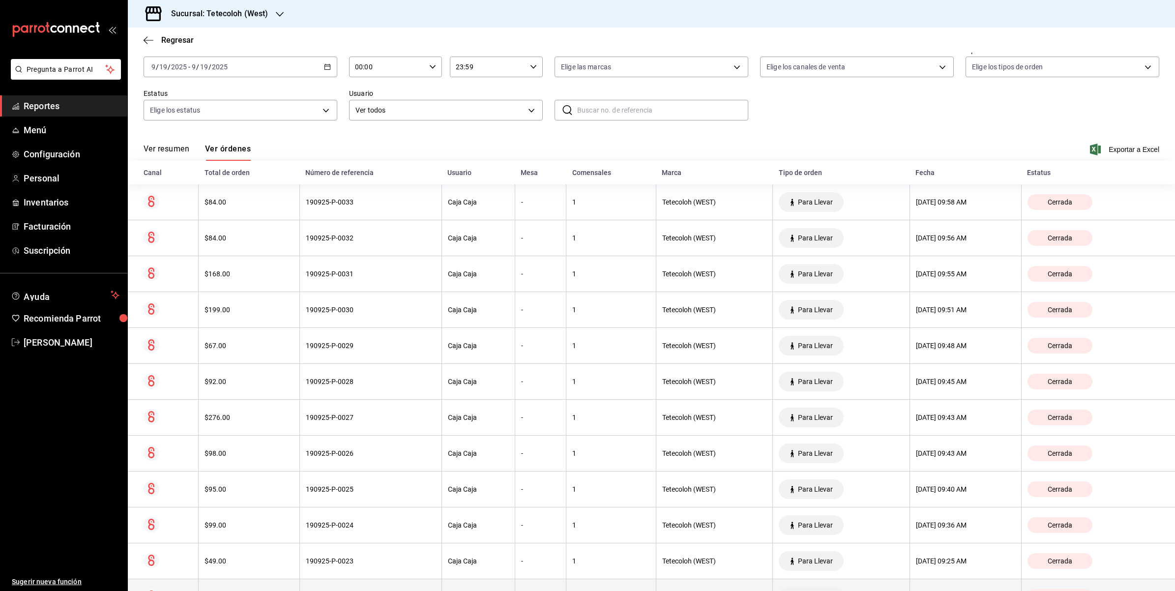
scroll to position [0, 0]
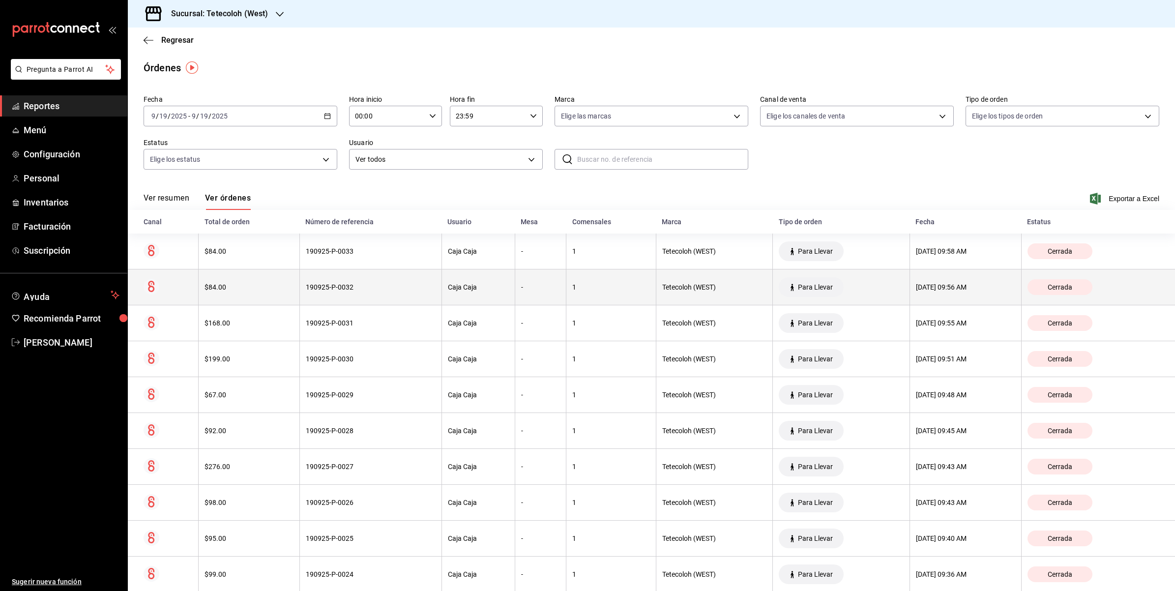
click at [959, 284] on div "[DATE] 09:56 AM" at bounding box center [965, 287] width 99 height 8
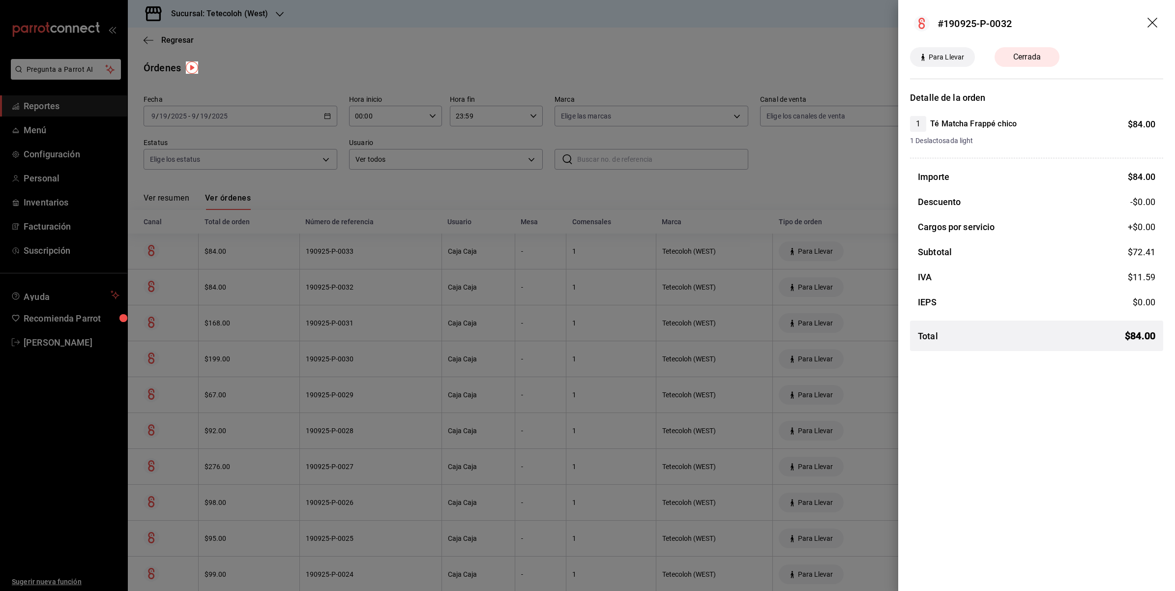
click at [923, 297] on h3 "IEPS" at bounding box center [927, 302] width 19 height 13
click at [845, 300] on div at bounding box center [587, 295] width 1175 height 591
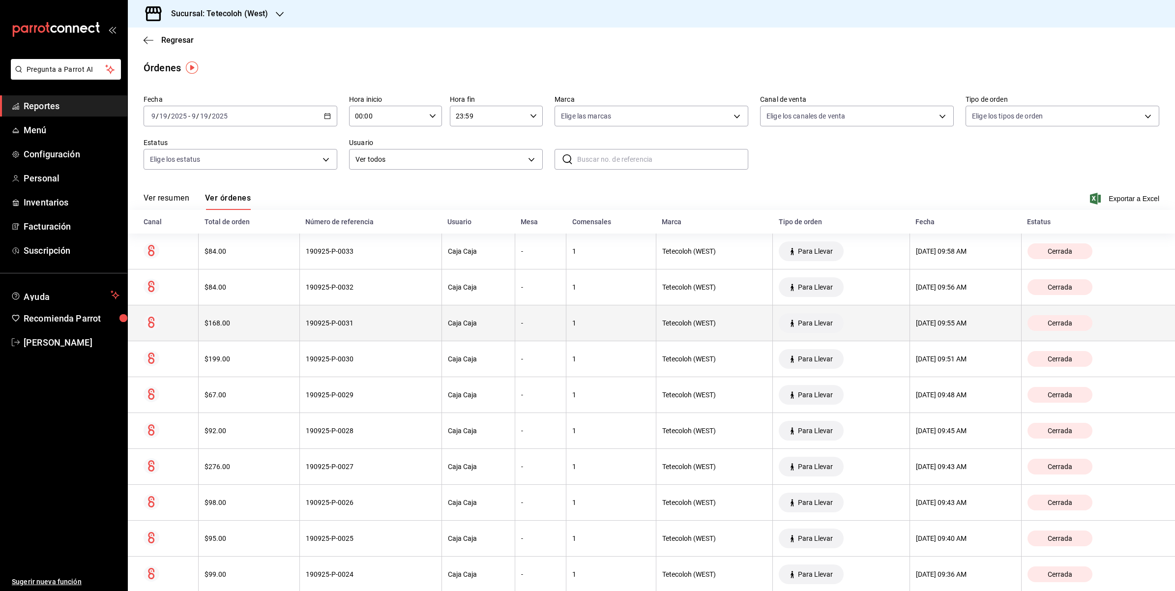
click at [934, 318] on th "[DATE] 09:55 AM" at bounding box center [966, 323] width 112 height 36
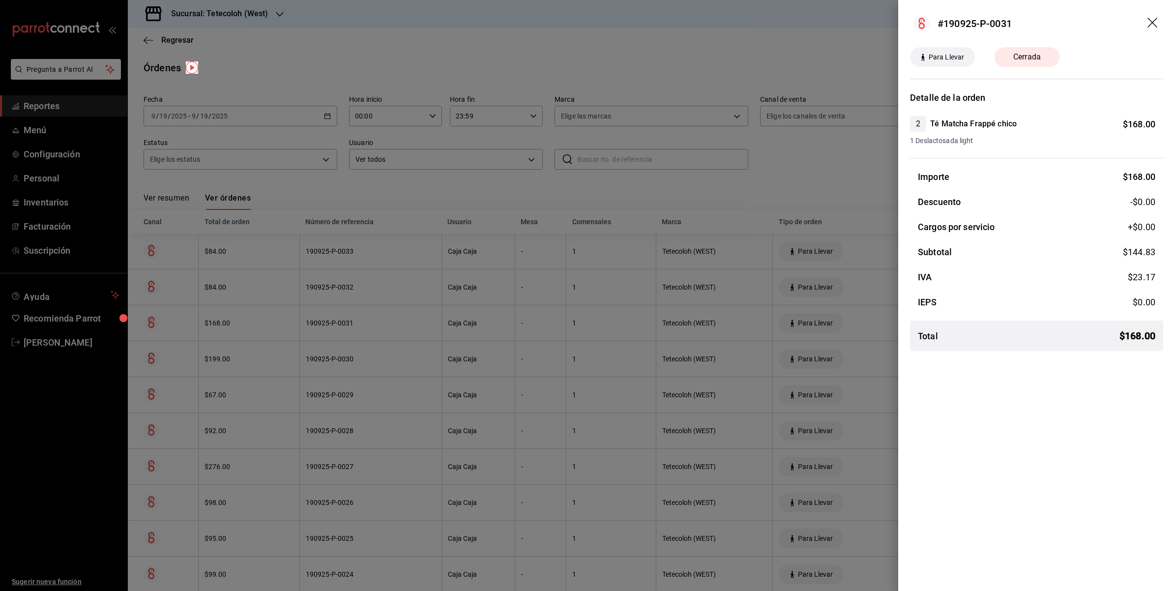
click at [854, 327] on div at bounding box center [587, 295] width 1175 height 591
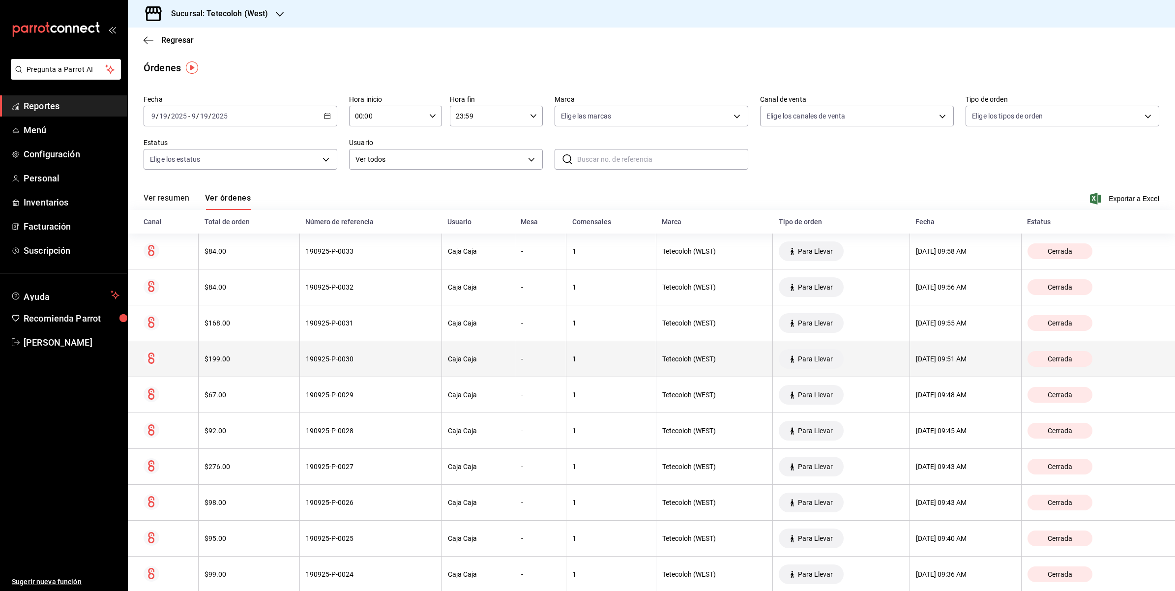
click at [948, 359] on div "[DATE] 09:51 AM" at bounding box center [965, 359] width 99 height 8
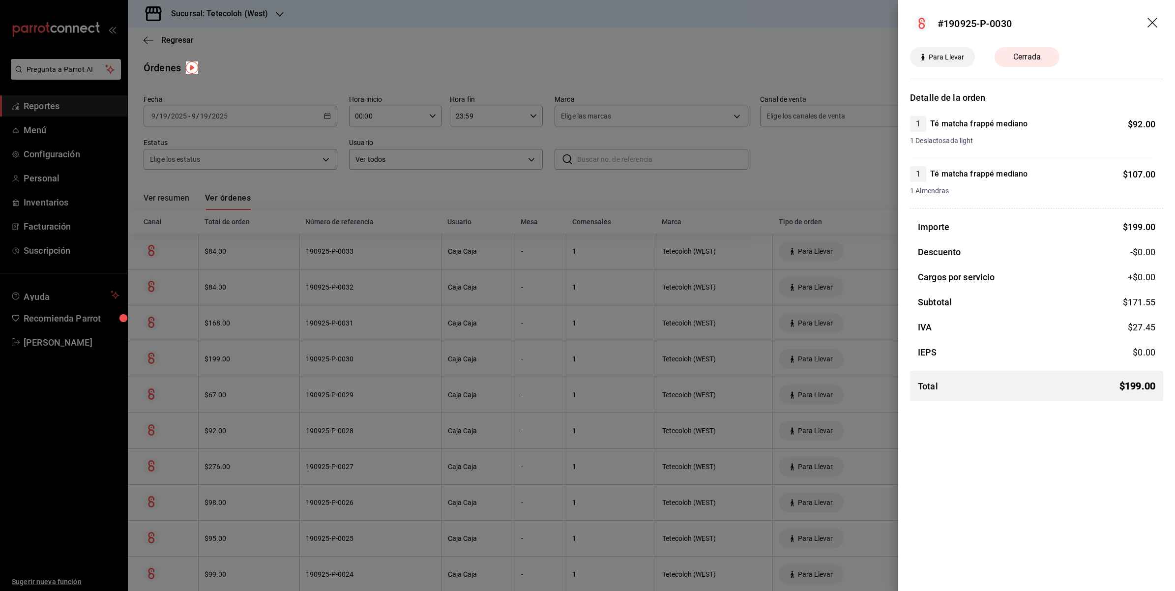
click at [739, 347] on div at bounding box center [587, 295] width 1175 height 591
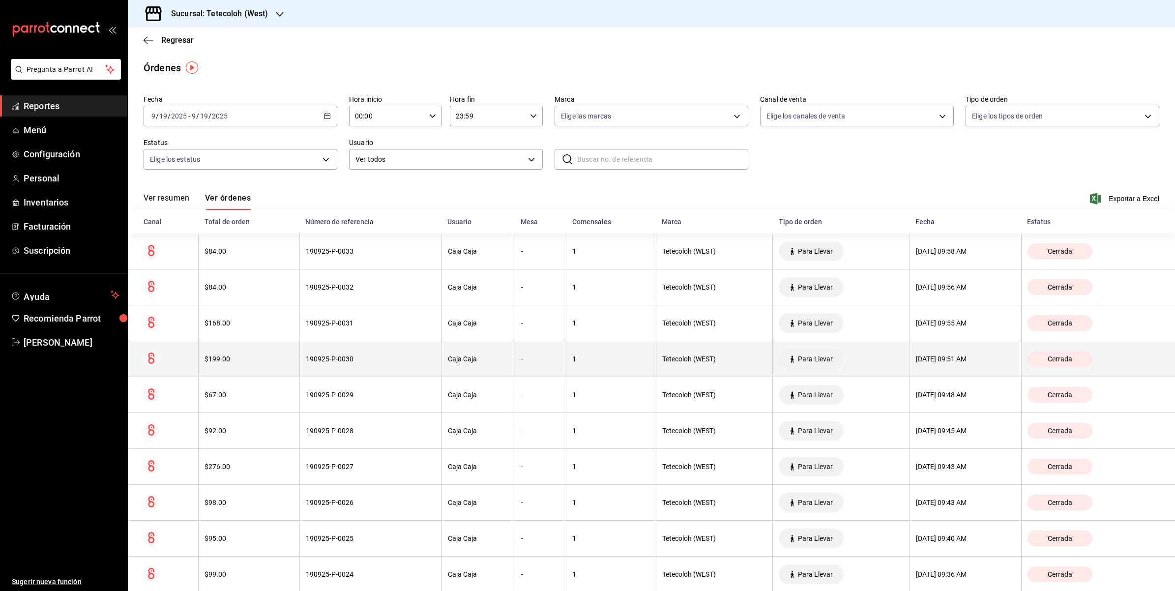
click at [947, 356] on div "[DATE] 09:51 AM" at bounding box center [965, 359] width 99 height 8
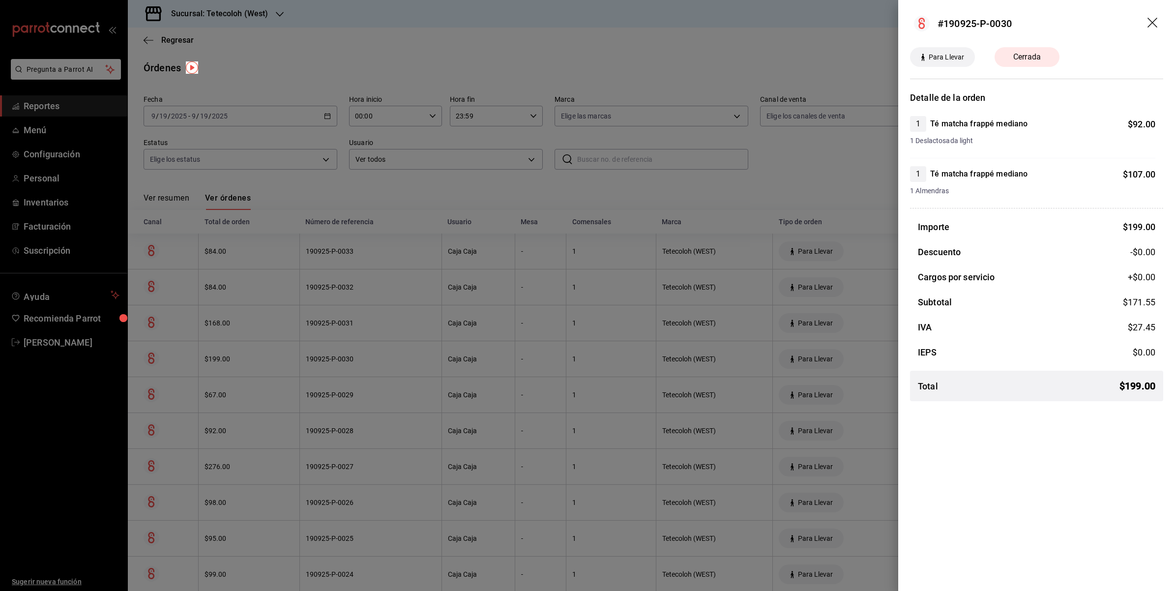
drag, startPoint x: 842, startPoint y: 187, endPoint x: 849, endPoint y: 190, distance: 7.5
click at [842, 187] on div at bounding box center [587, 295] width 1175 height 591
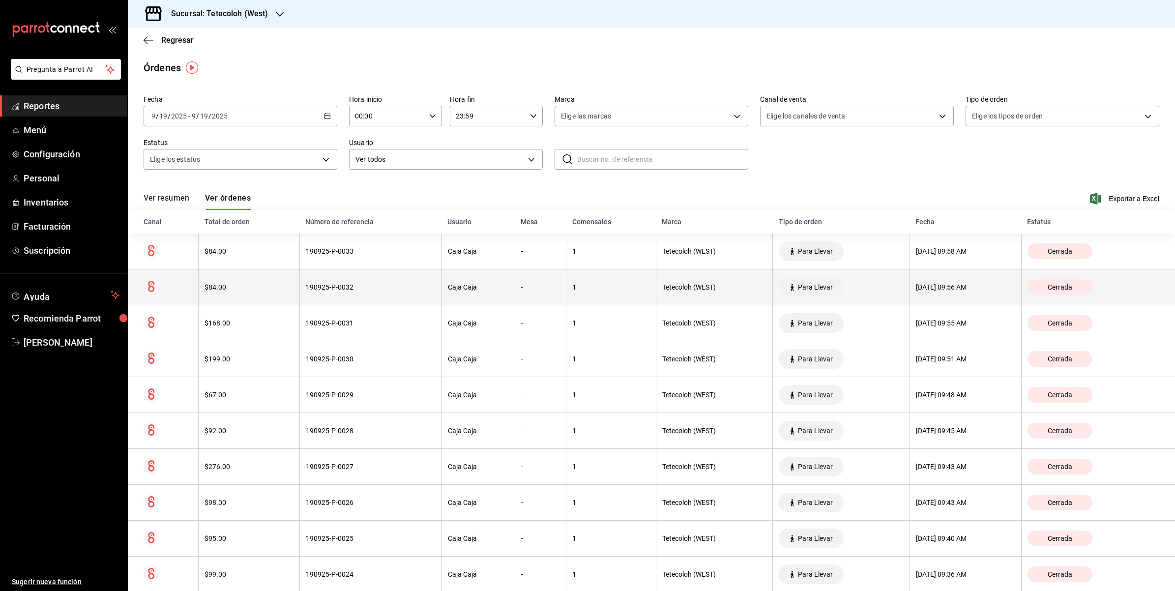
click at [962, 284] on div "[DATE] 09:56 AM" at bounding box center [965, 287] width 99 height 8
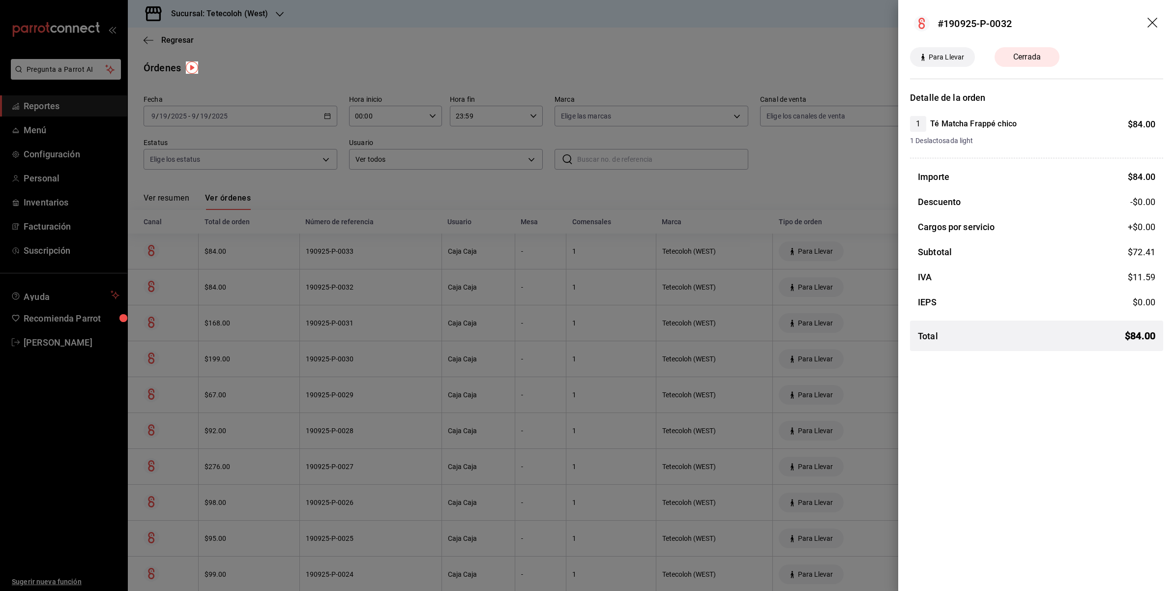
click at [764, 298] on div at bounding box center [587, 295] width 1175 height 591
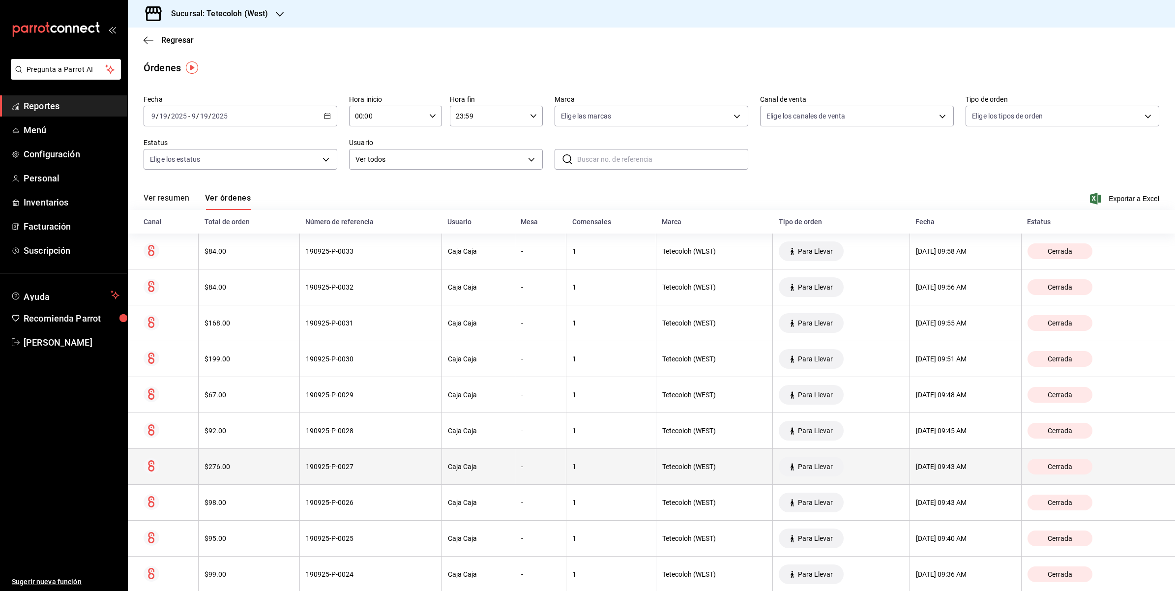
click at [942, 482] on th "[DATE] 09:43 AM" at bounding box center [966, 467] width 112 height 36
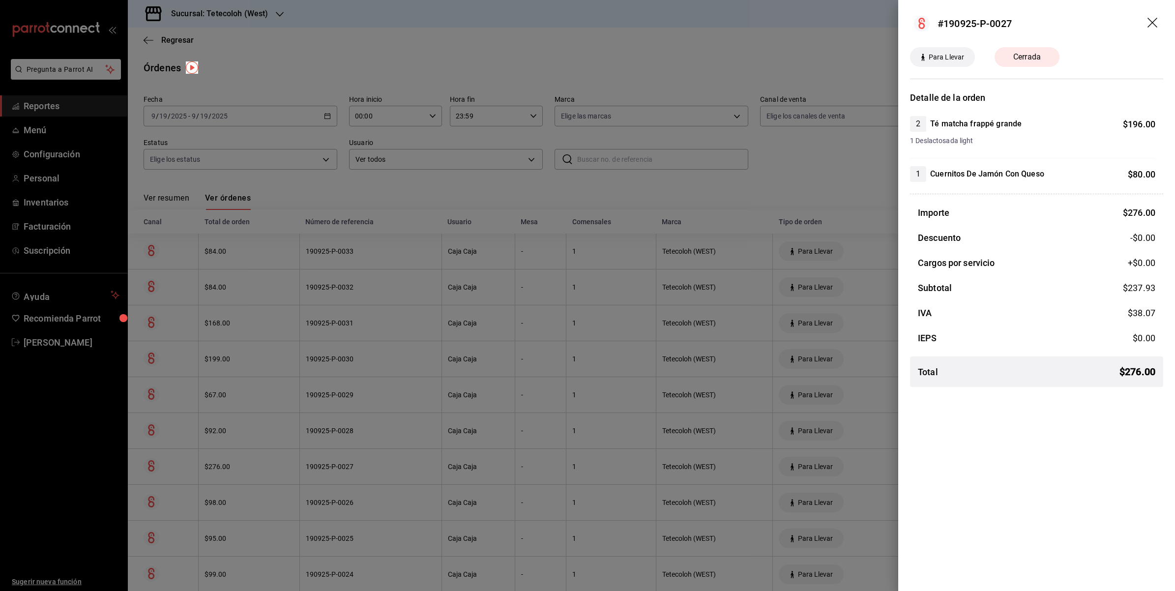
click at [785, 223] on div at bounding box center [587, 295] width 1175 height 591
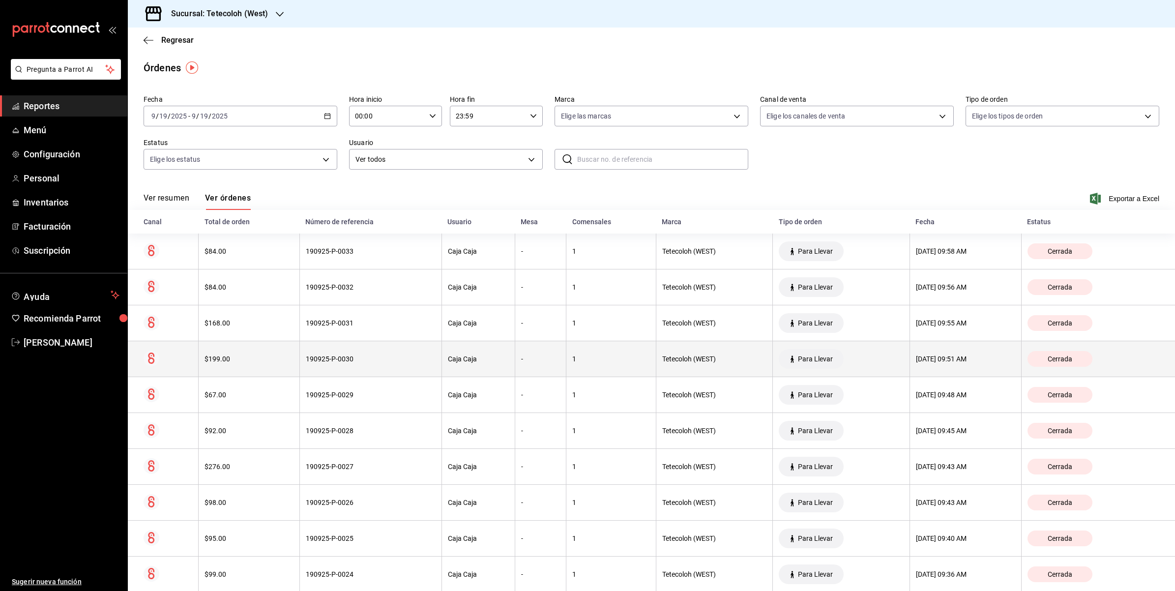
click at [941, 355] on div "[DATE] 09:51 AM" at bounding box center [965, 359] width 99 height 8
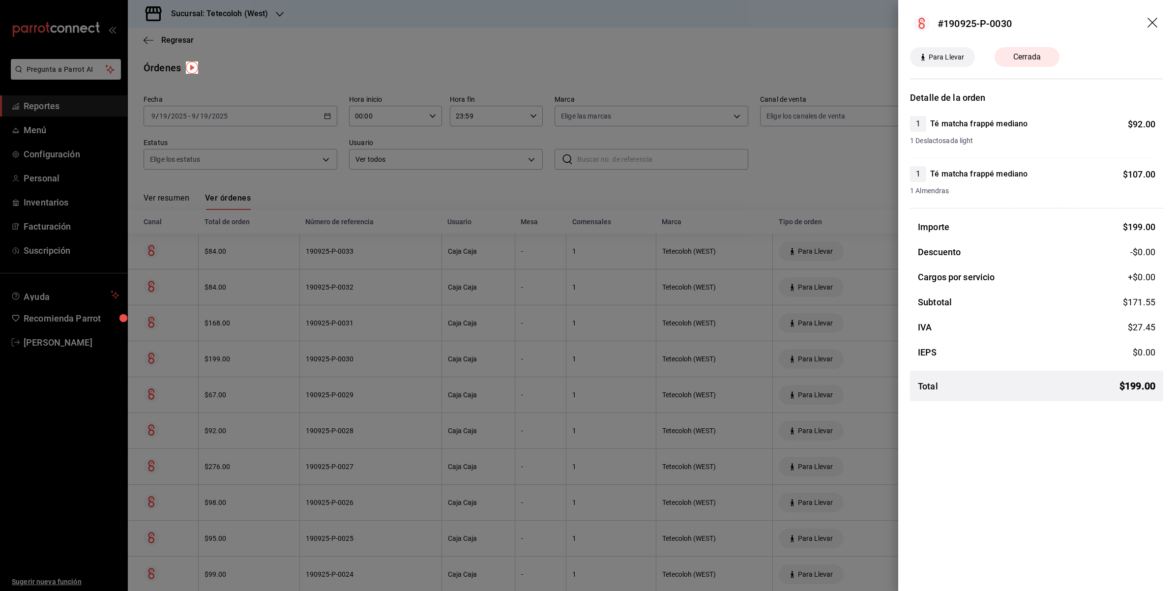
click at [815, 193] on div at bounding box center [587, 295] width 1175 height 591
